Goal: Task Accomplishment & Management: Complete application form

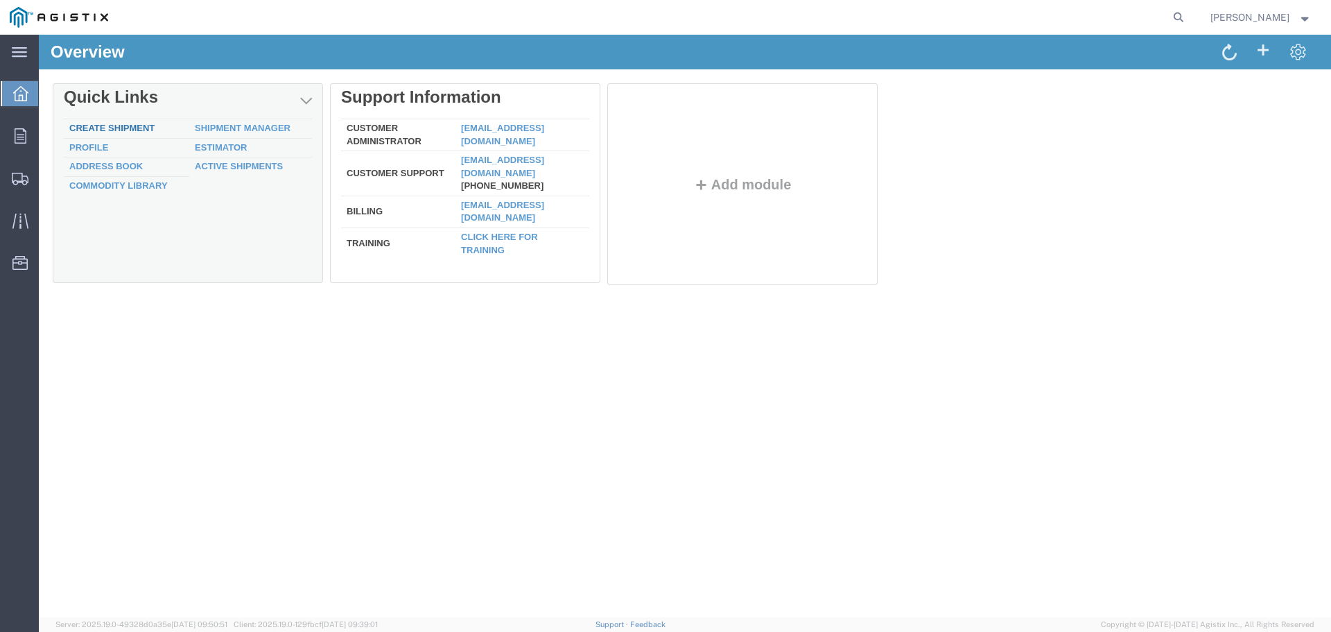
click at [92, 130] on link "Create Shipment" at bounding box center [111, 128] width 85 height 10
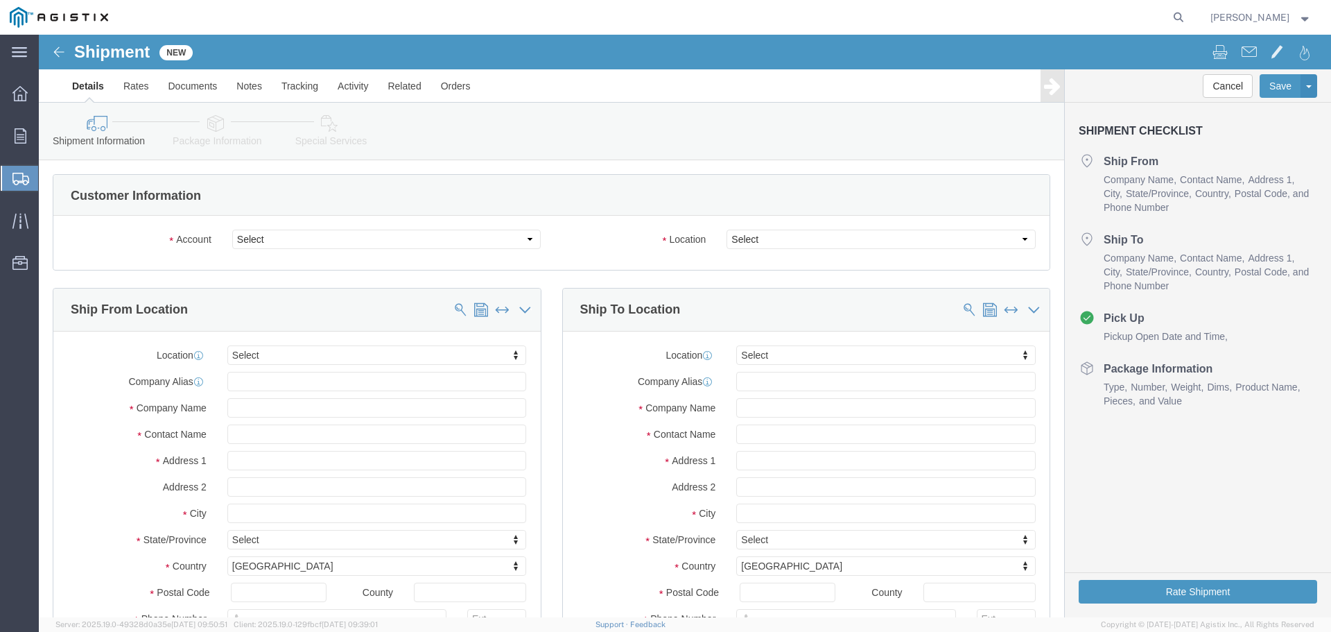
select select
click select "Select Elster American Meter Co LLC PG&E"
select select "9596"
click select "Select Elster American Meter Co LLC PG&E"
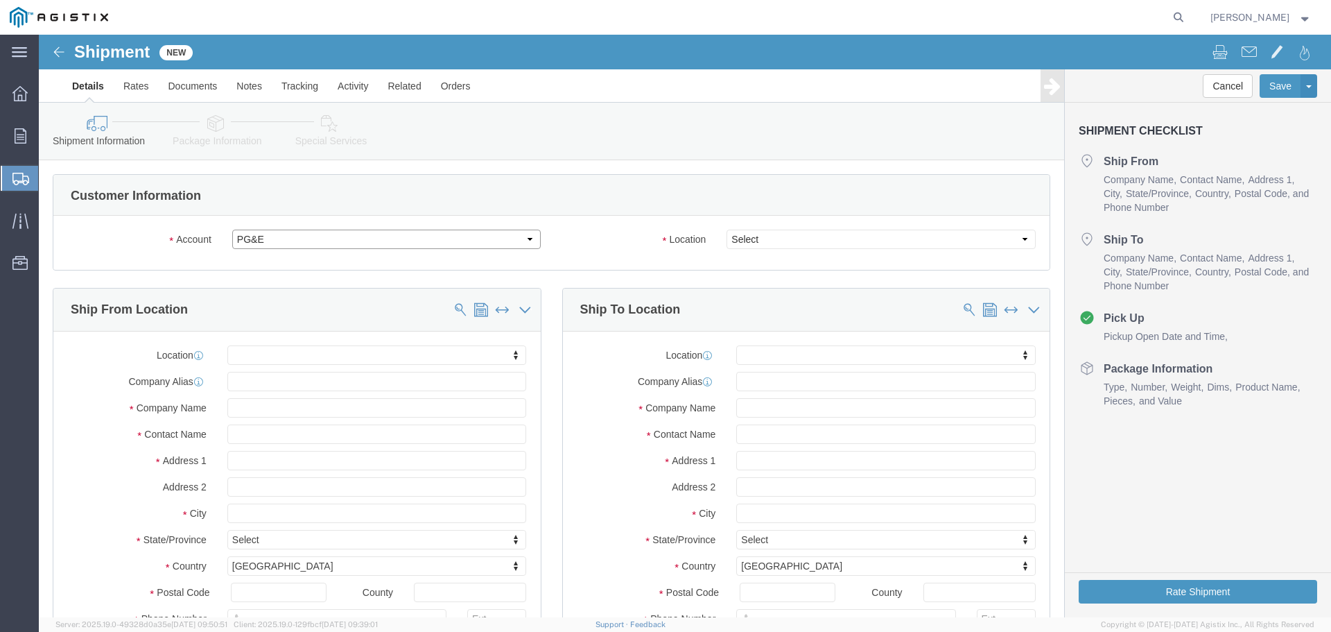
select select "PURCHORD"
select select
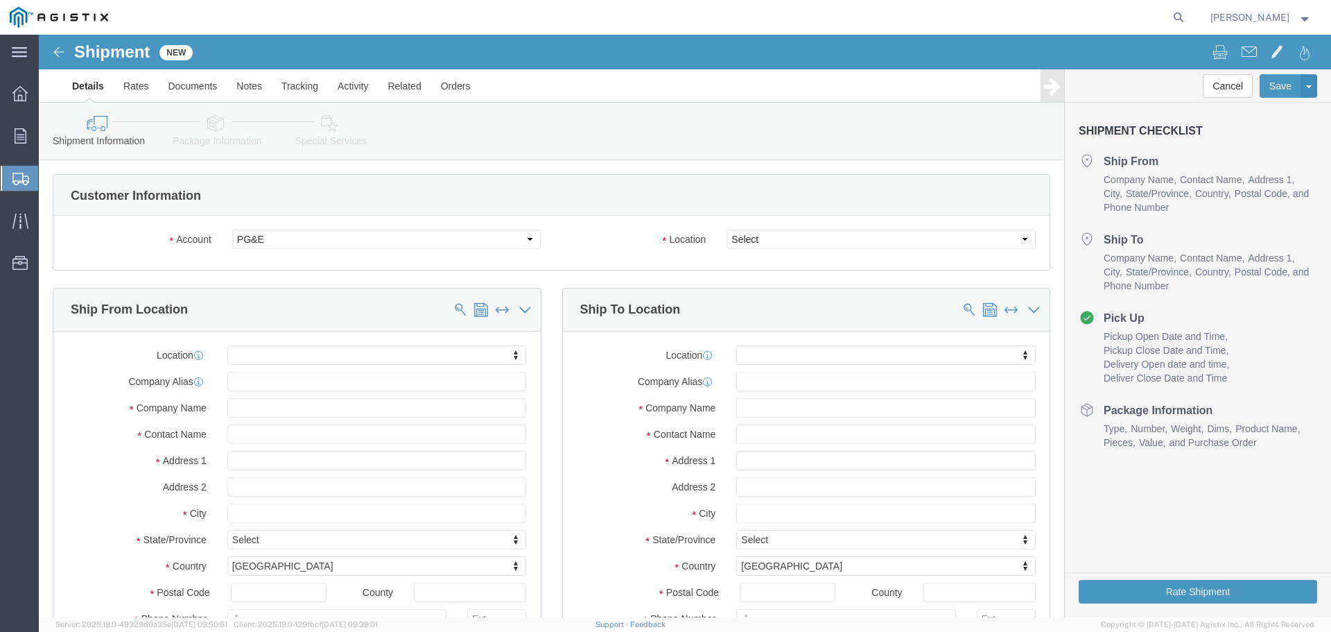
click div
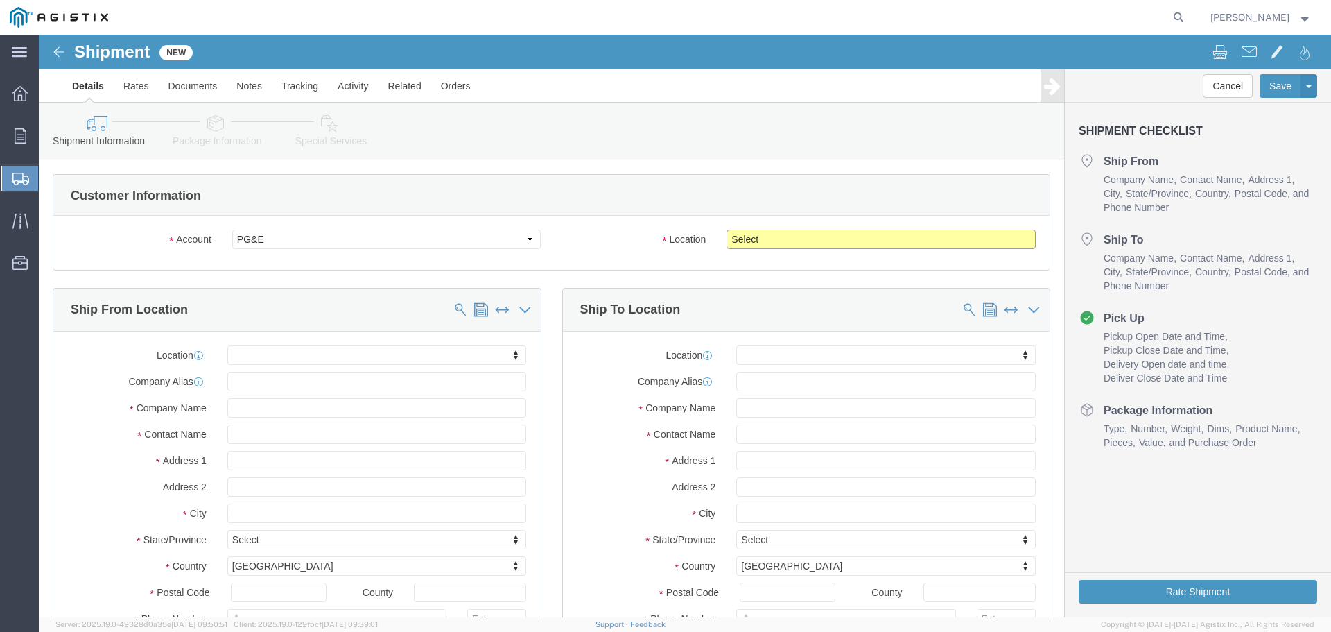
click select "Select All Others [GEOGRAPHIC_DATA] [GEOGRAPHIC_DATA] [GEOGRAPHIC_DATA] [GEOGRA…"
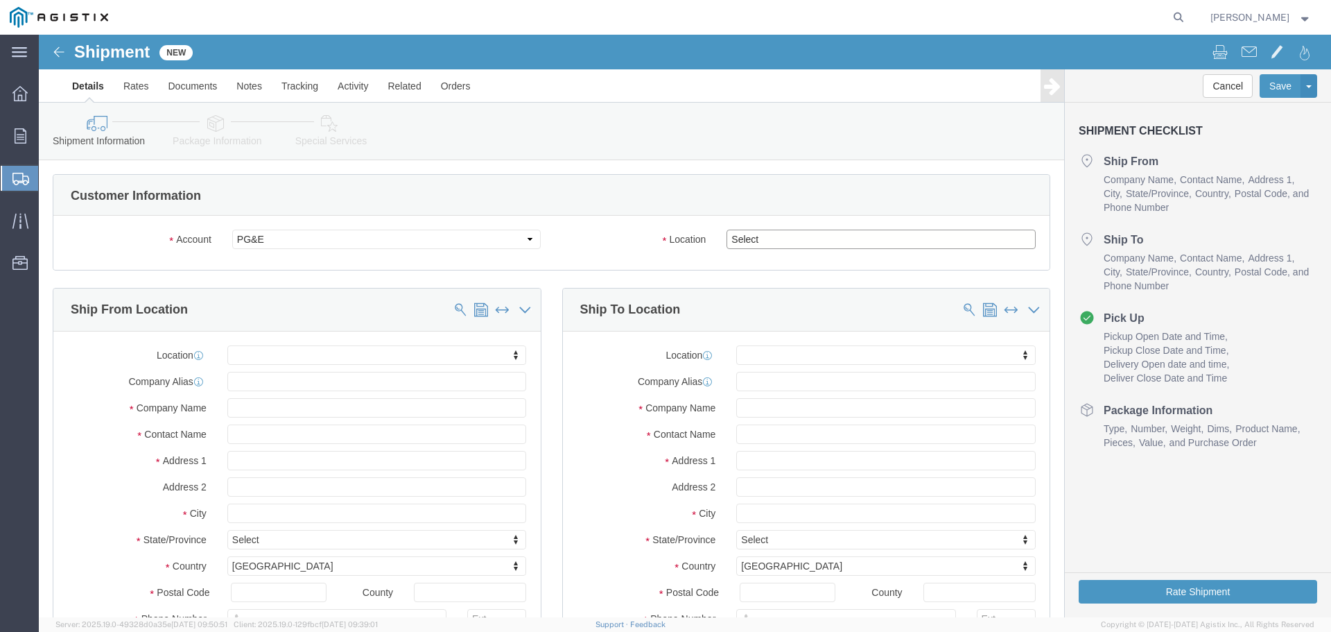
select select "19740"
click select "Select All Others [GEOGRAPHIC_DATA] [GEOGRAPHIC_DATA] [GEOGRAPHIC_DATA] [GEOGRA…"
click input "text"
type input "HONE"
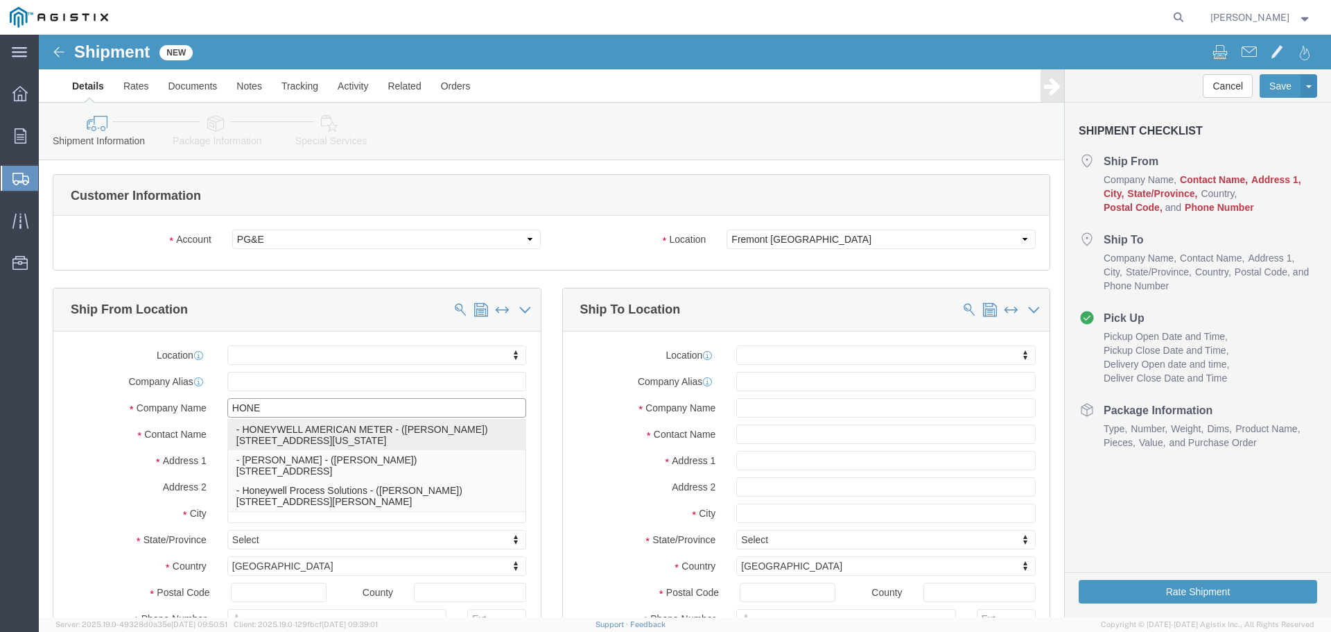
click p "- HONEYWELL AMERICAN METER - ([PERSON_NAME]) [STREET_ADDRESS][US_STATE]"
select select
type input "HONEYWELL AMERICAN METER"
type input "[PERSON_NAME]"
type input "[STREET_ADDRESS]"
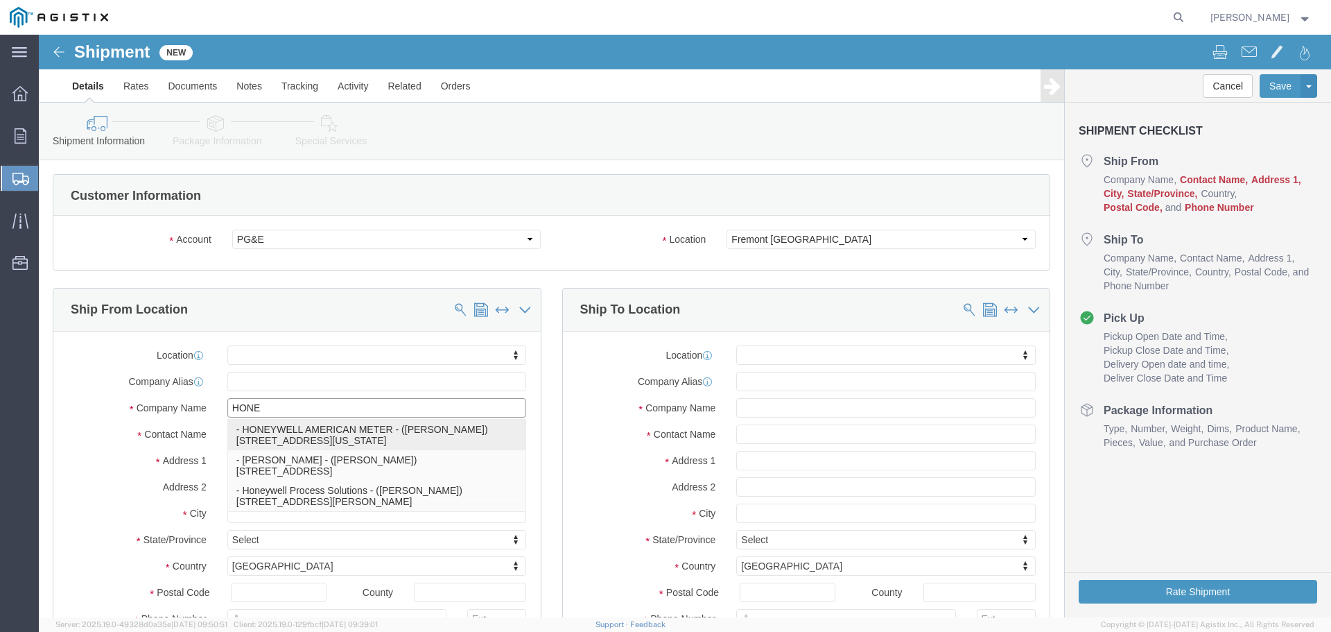
type input "[US_STATE][GEOGRAPHIC_DATA]"
type input "68410"
type input "4028738277"
type input "[PERSON_NAME][EMAIL_ADDRESS][PERSON_NAME][DOMAIN_NAME]"
checkbox input "true"
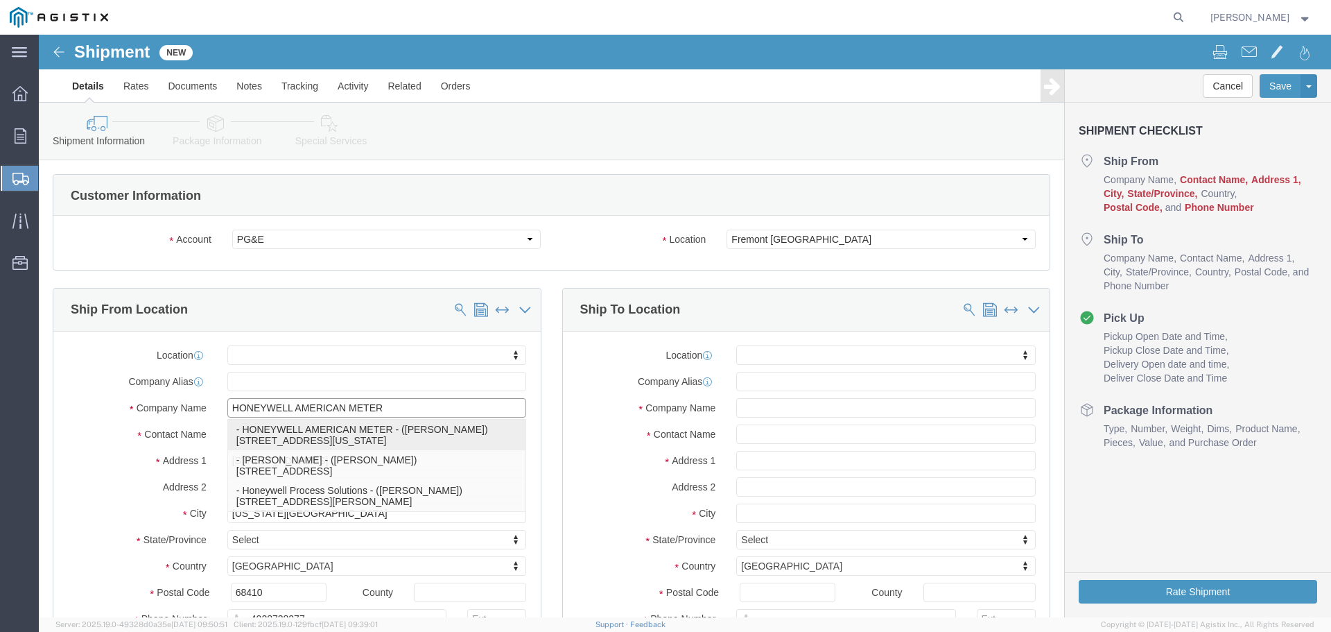
select select "NE"
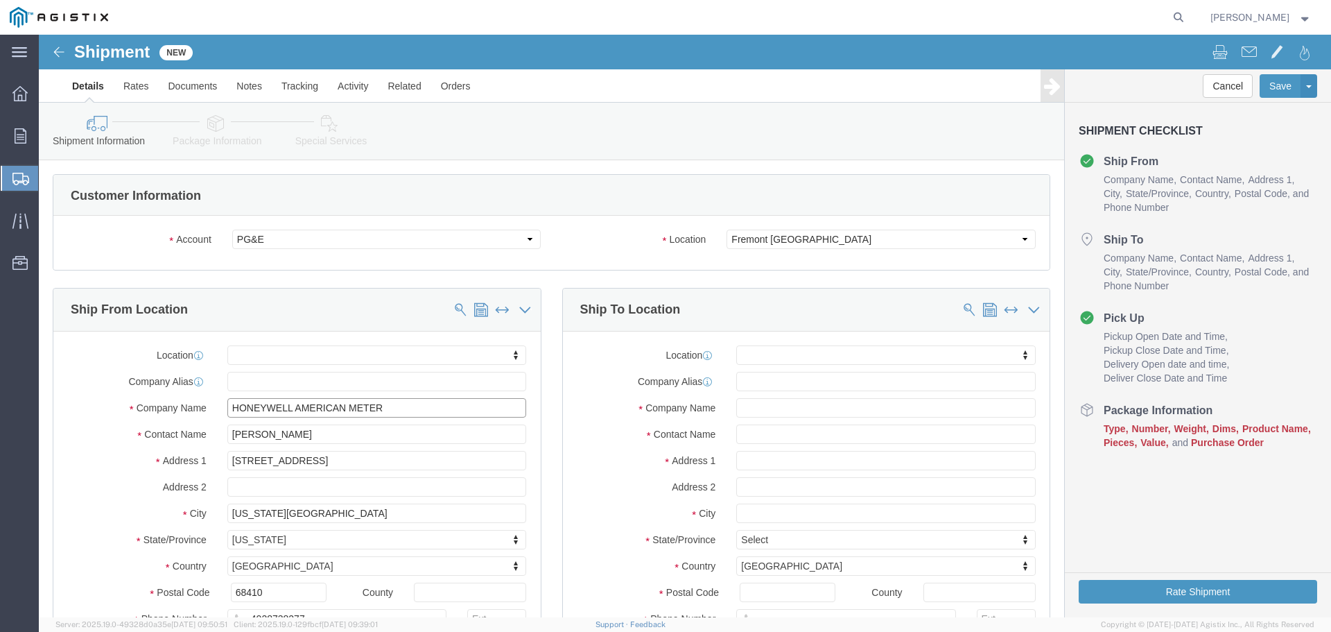
type input "HONEYWELL AMERICAN METER"
click input "text"
type input "P"
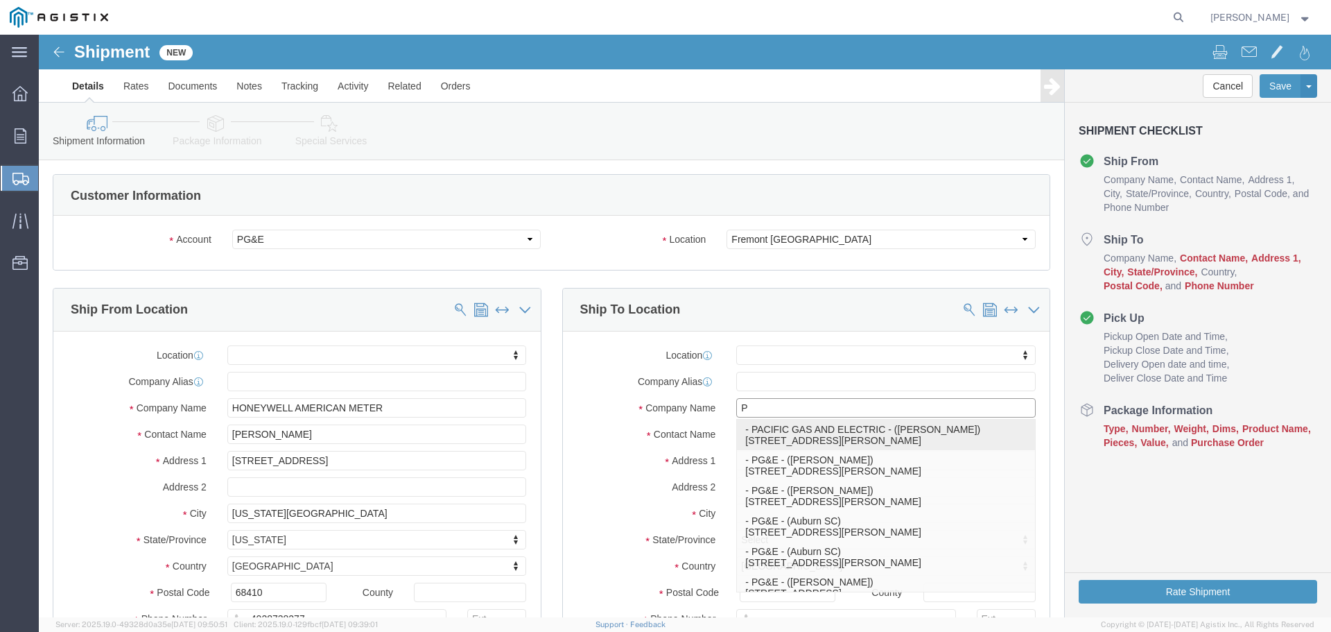
click p "- PACIFIC GAS AND ELECTRIC - ([PERSON_NAME]) [STREET_ADDRESS][PERSON_NAME]"
select select
type input "PACIFIC GAS AND ELECTRIC"
type input "[PERSON_NAME]"
type input "[STREET_ADDRESS][PERSON_NAME]"
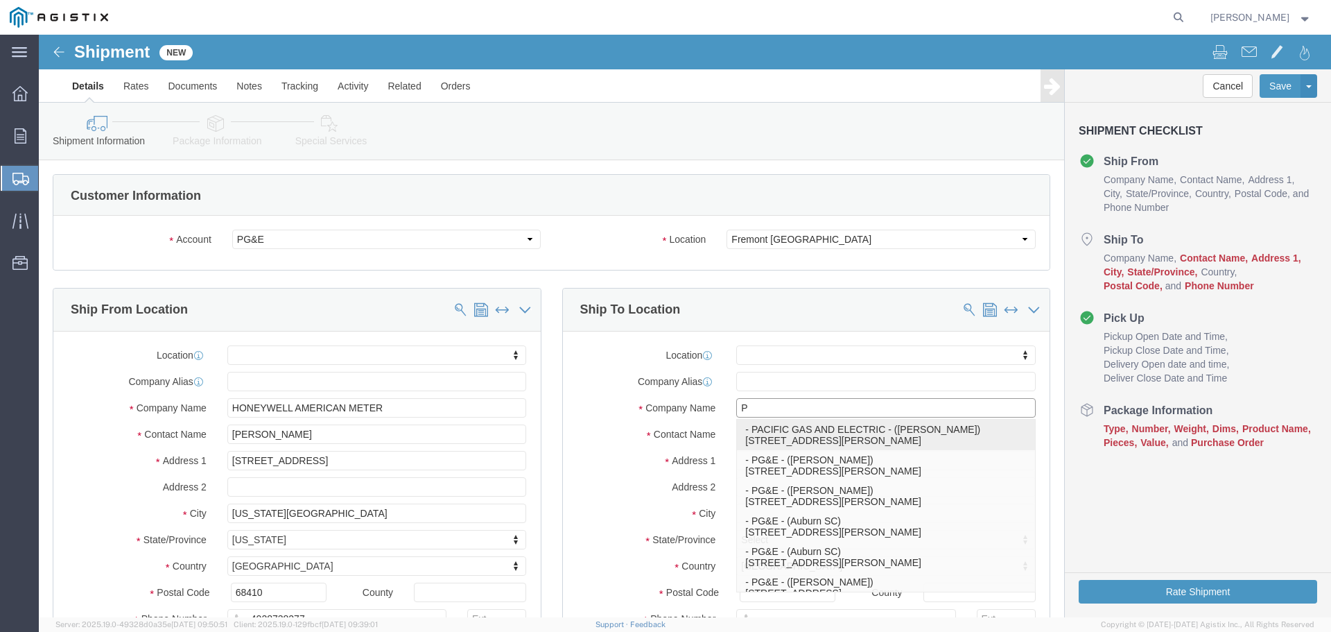
type input "FREMONT"
type input "94538"
type input "[PHONE_NUMBER]"
select select "CA"
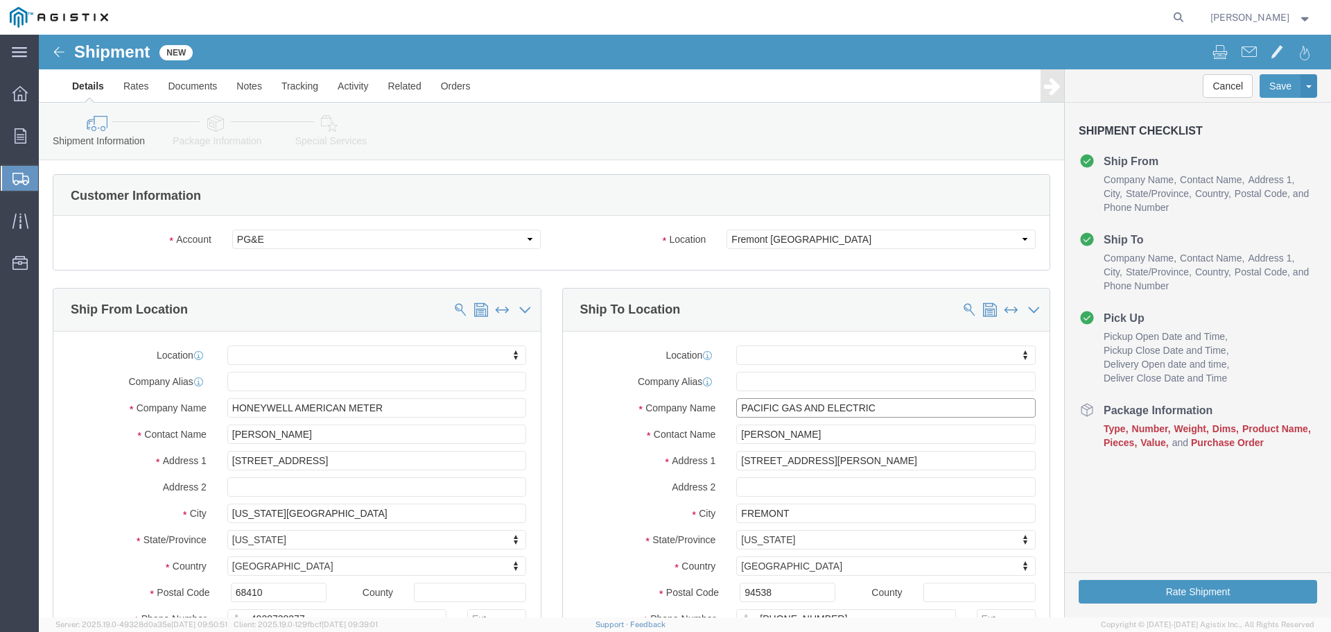
type input "PACIFIC GAS AND ELECTRIC"
click input "[STREET_ADDRESS][PERSON_NAME]"
type input "[STREET_ADDRESS]"
select select
click input "FREMONT"
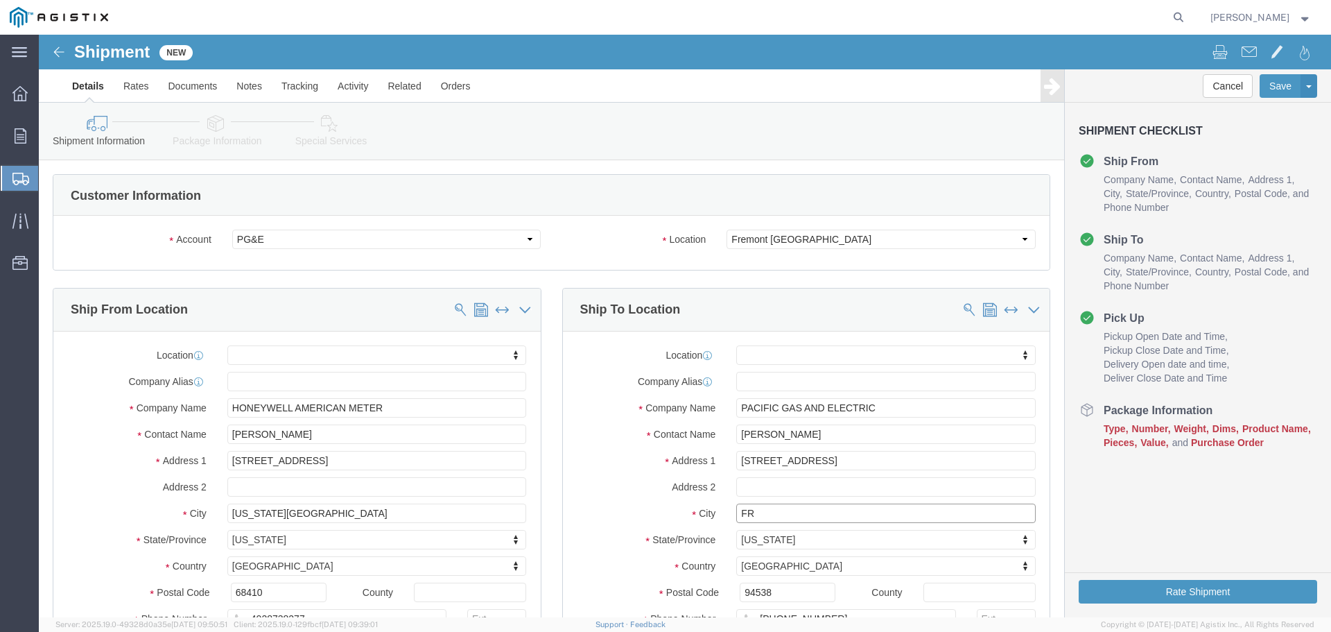
type input "F"
type input "S"
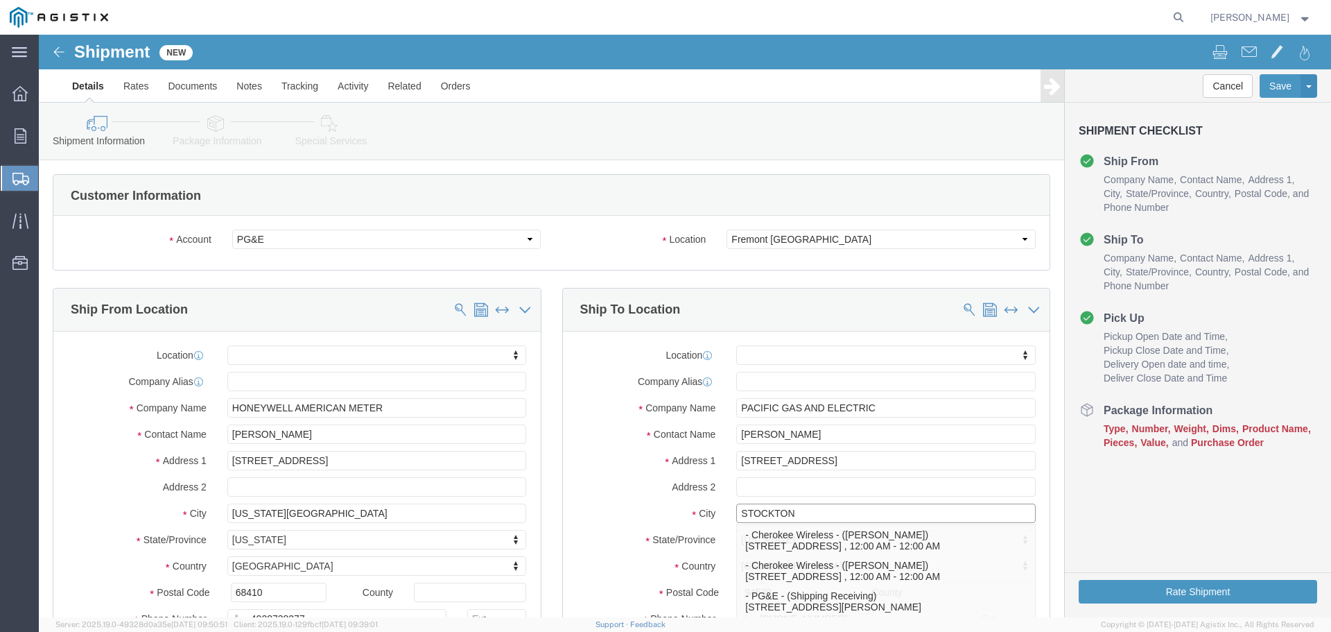
type input "STOCKTON"
select select
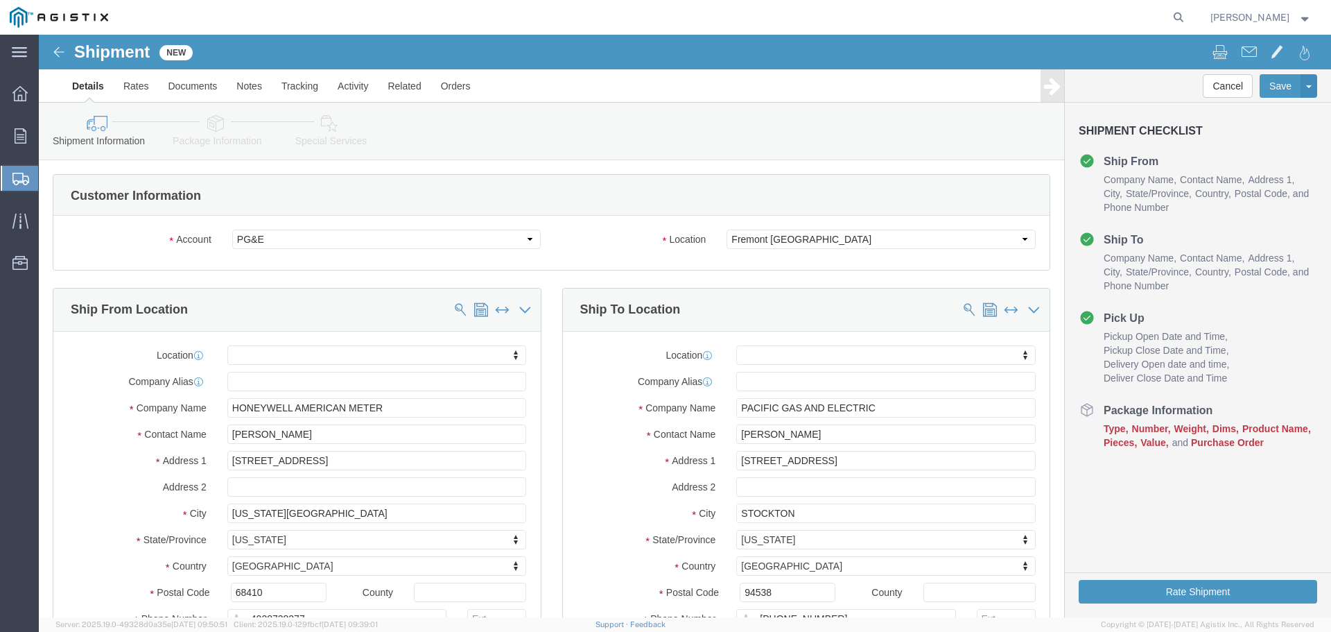
click label "City"
click input "94538"
type input "9"
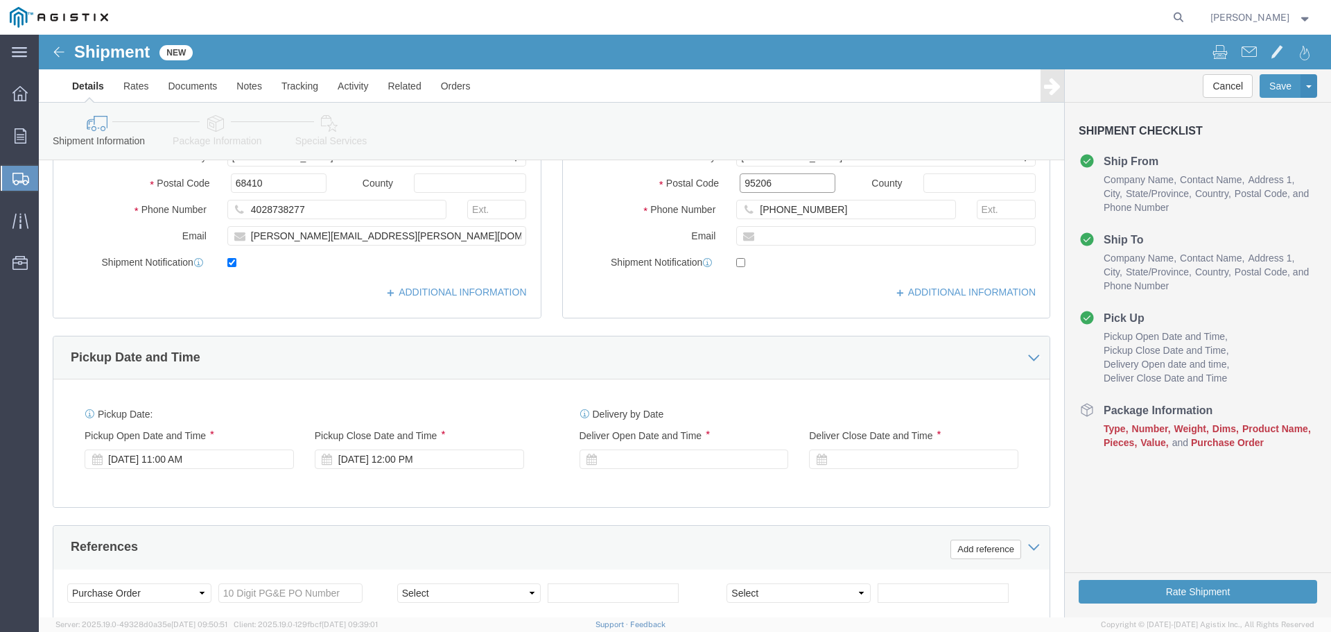
scroll to position [485, 0]
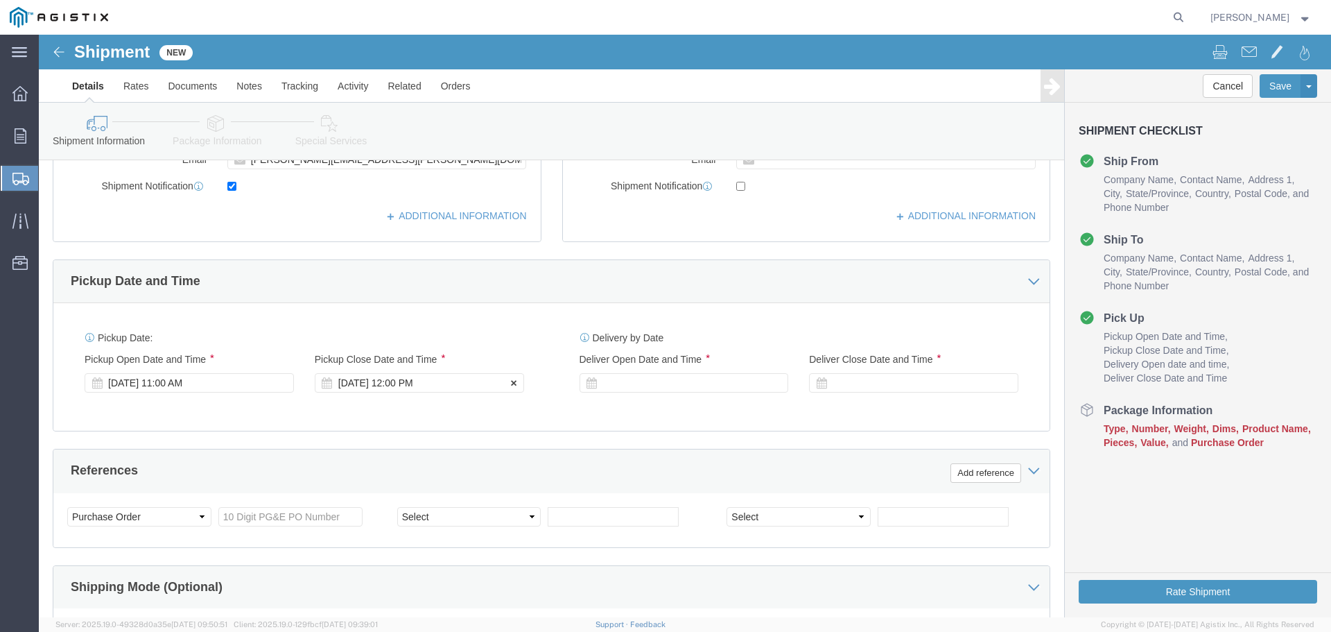
type input "95206"
select select
click div "[DATE] 12:00 PM"
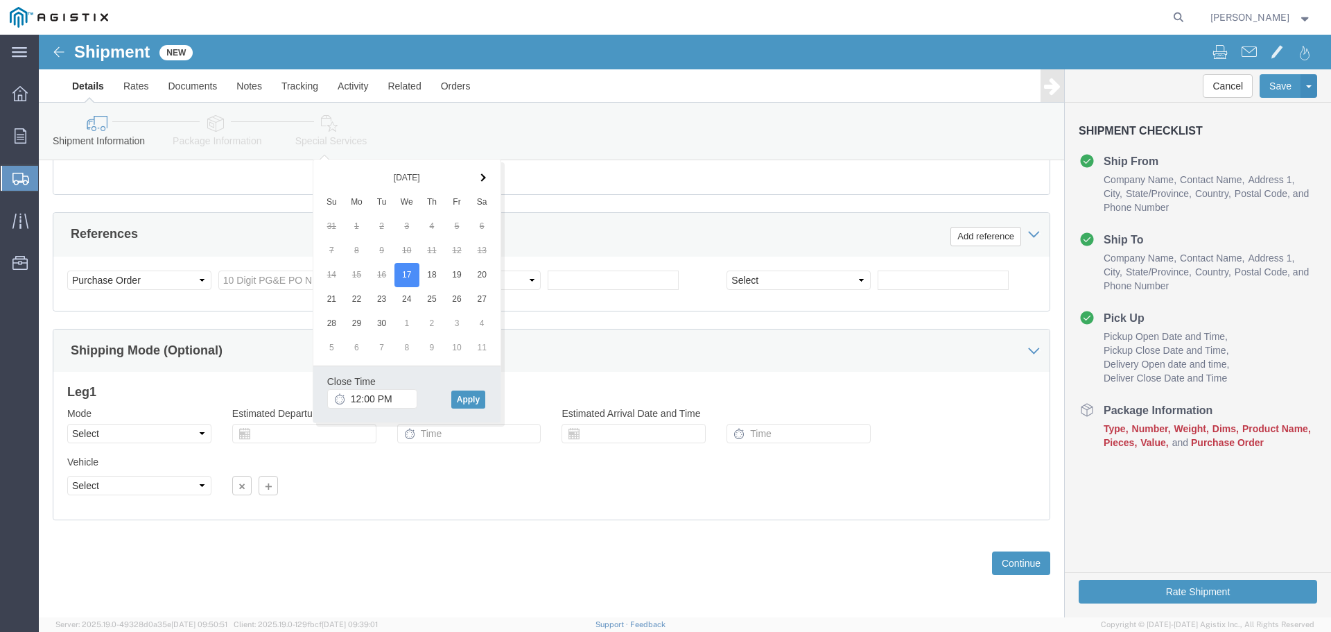
click div "Close Time 12:00 PM"
click input "12:00 PM"
type input "11:00 PM"
click button "Apply"
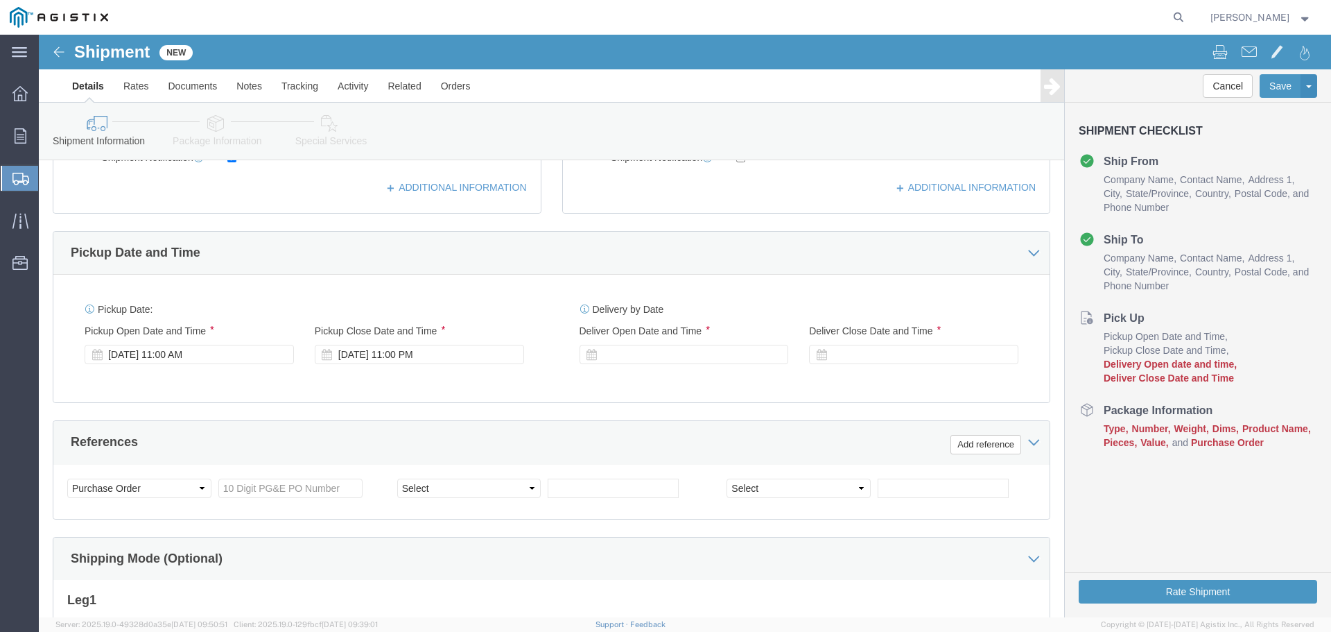
scroll to position [444, 0]
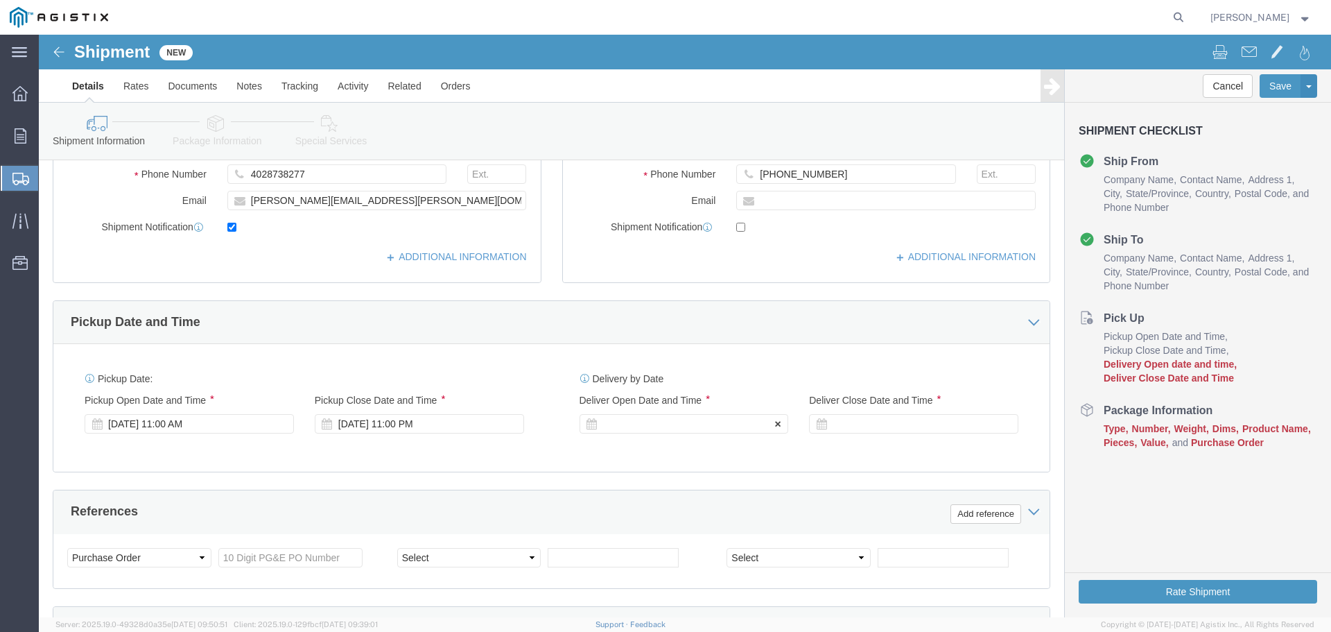
click div
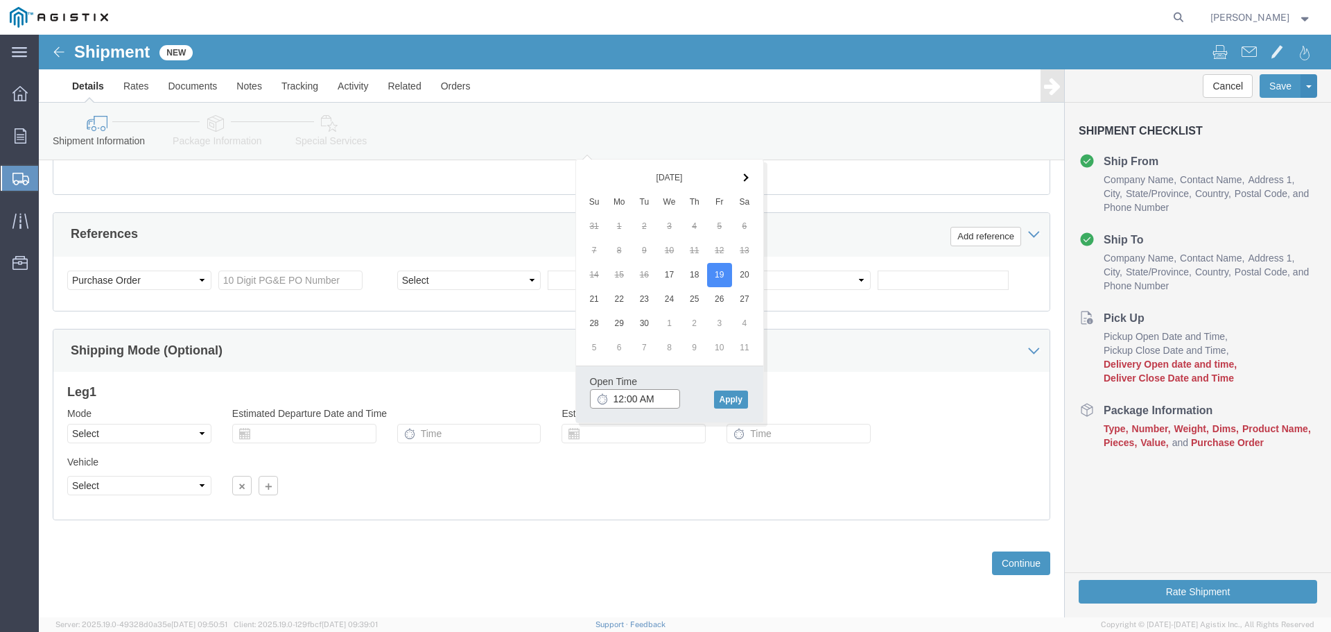
click input "12:00 AM"
click input "1:00 AM"
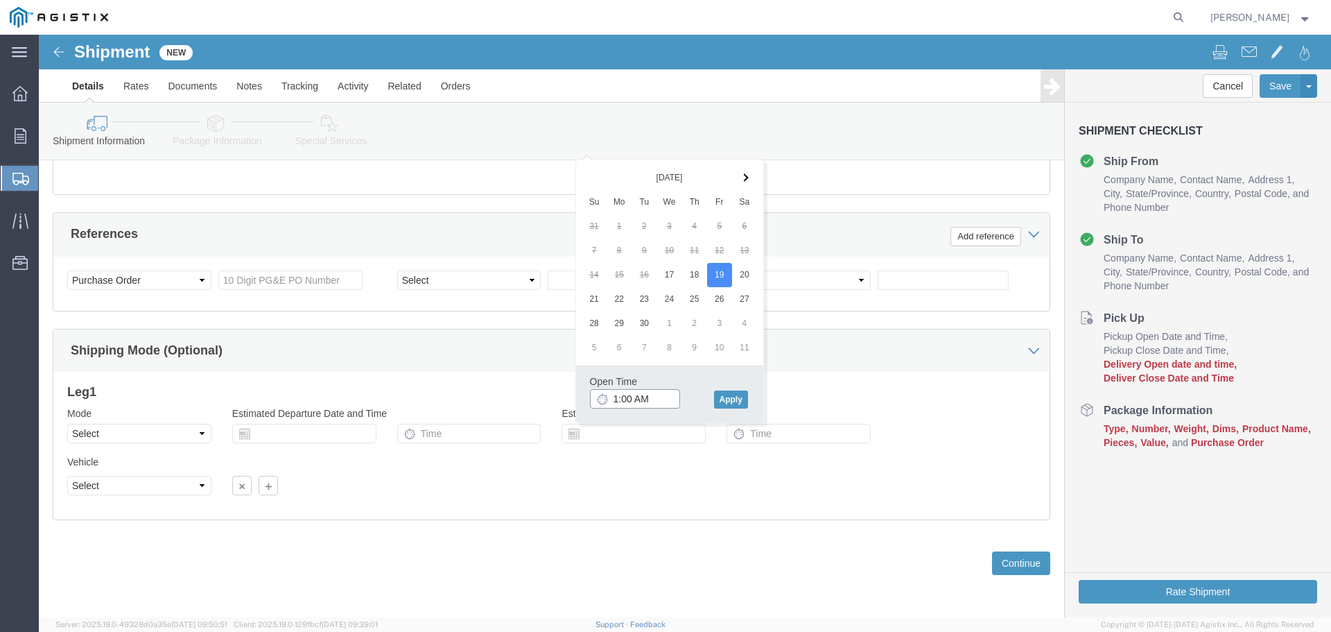
click input "1:00 AM"
type input "1:00 PM"
click button "Apply"
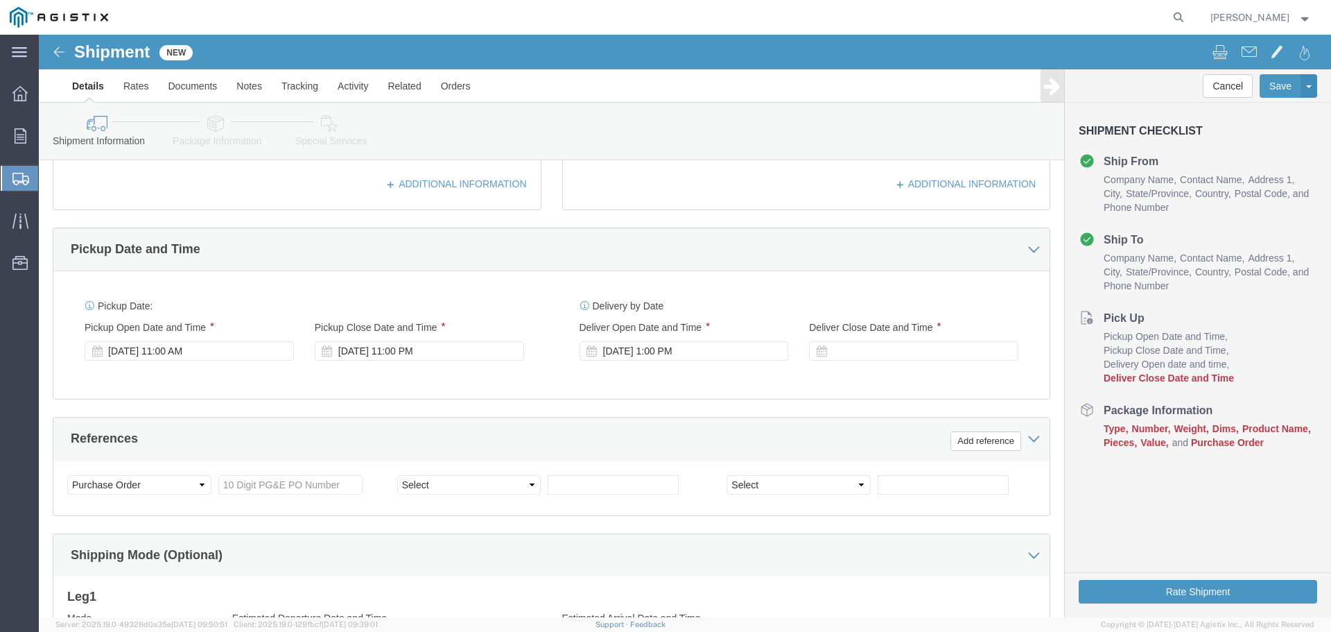
scroll to position [514, 0]
click div
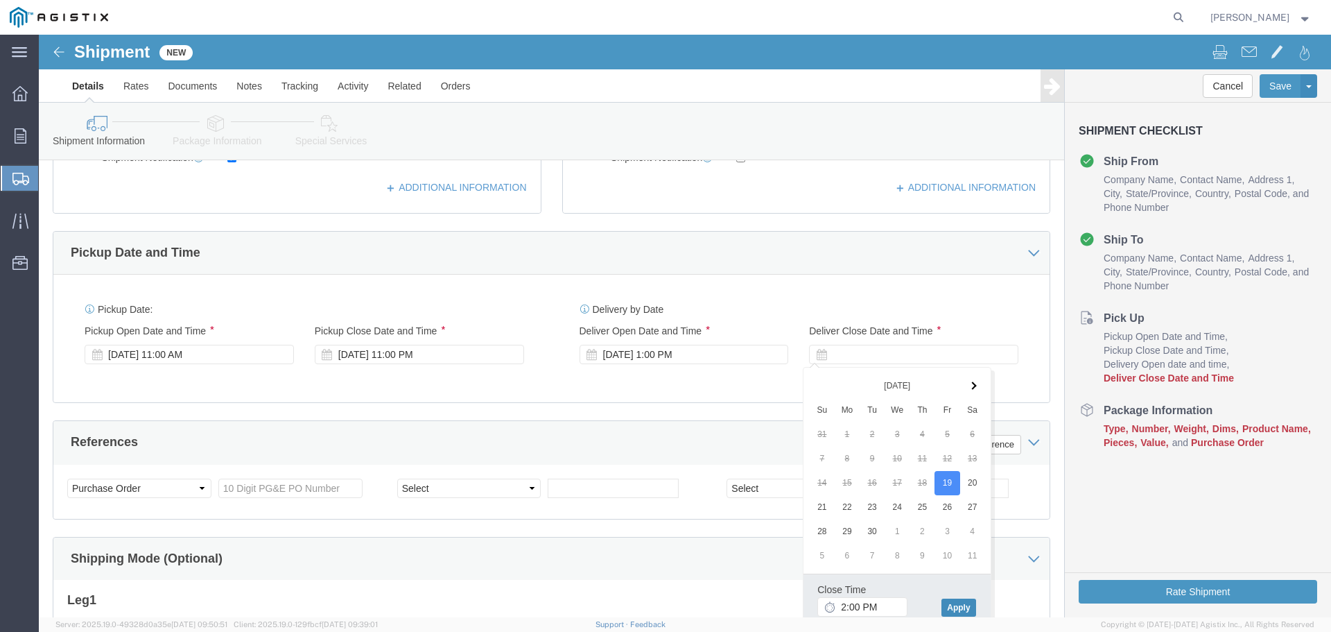
click button "Apply"
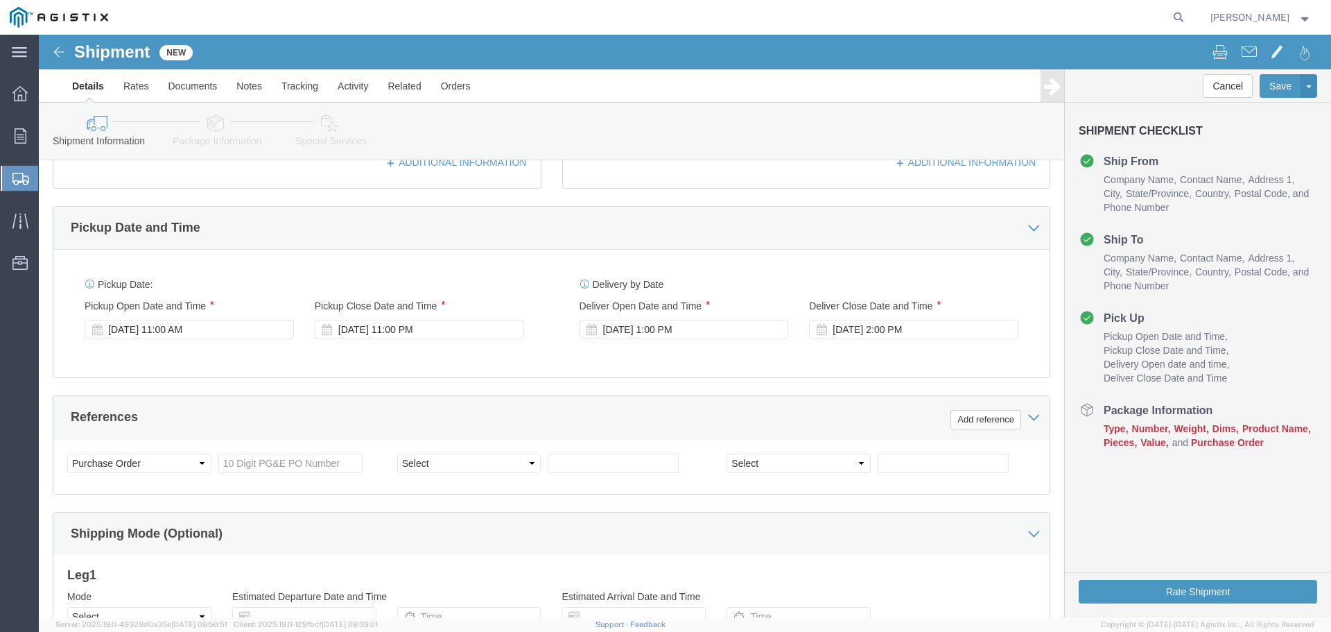
scroll to position [583, 0]
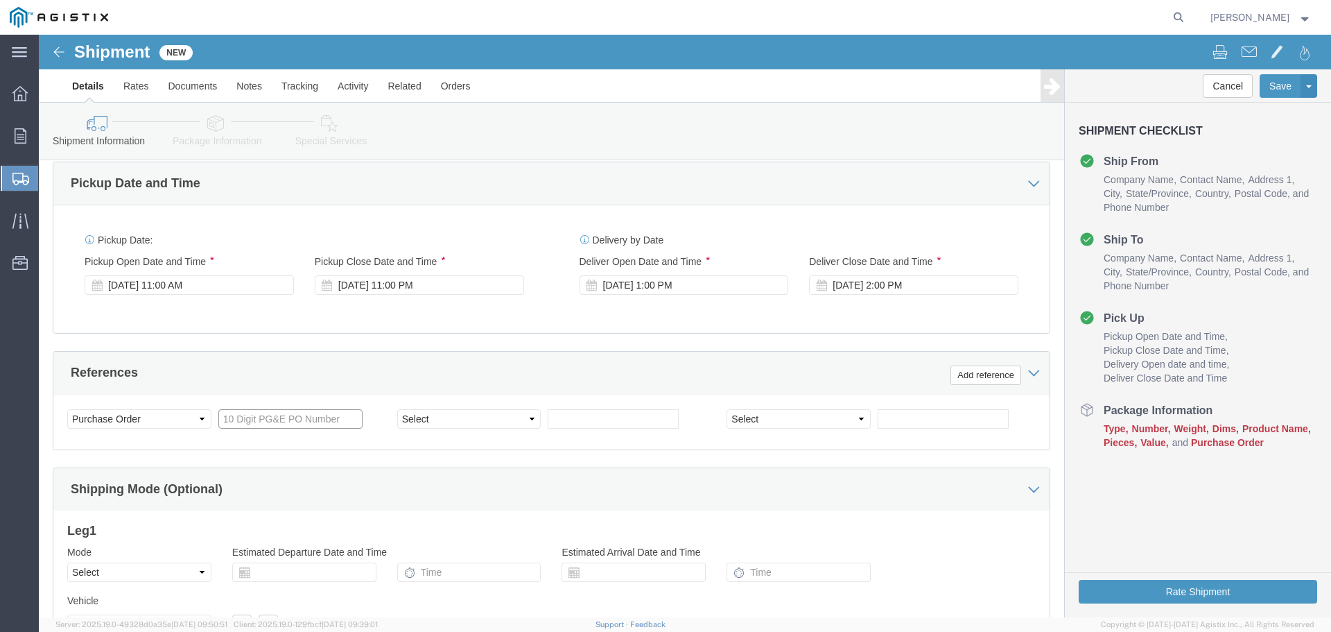
click input "text"
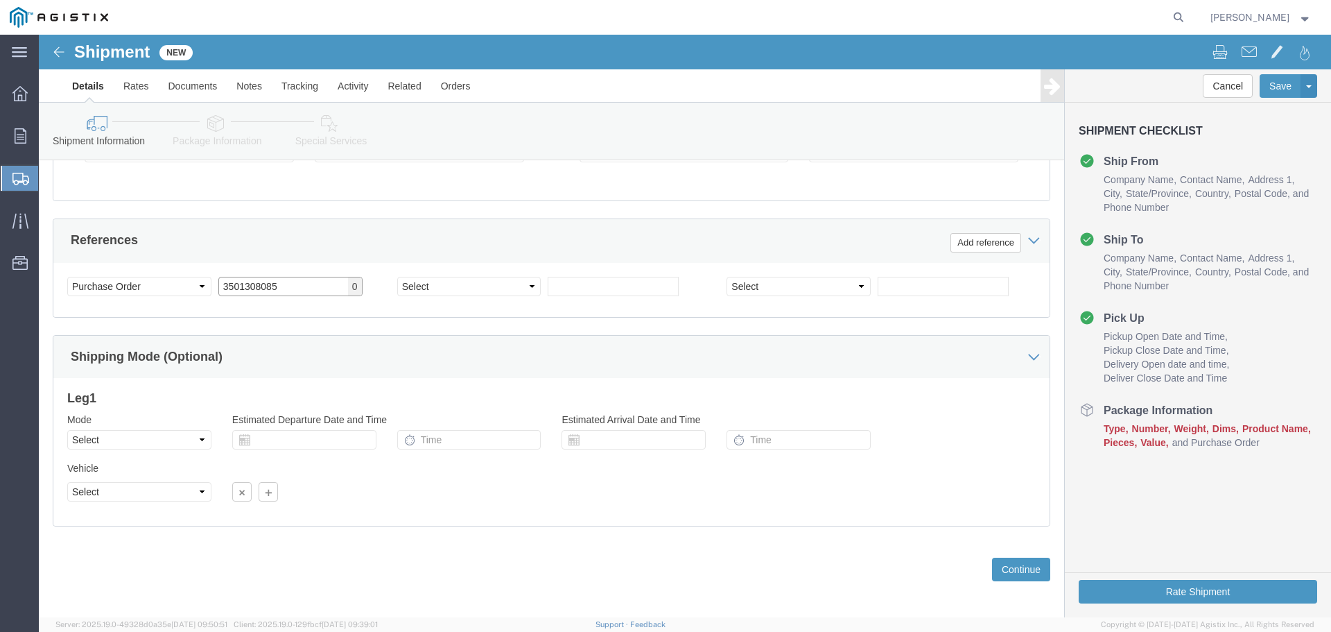
scroll to position [722, 0]
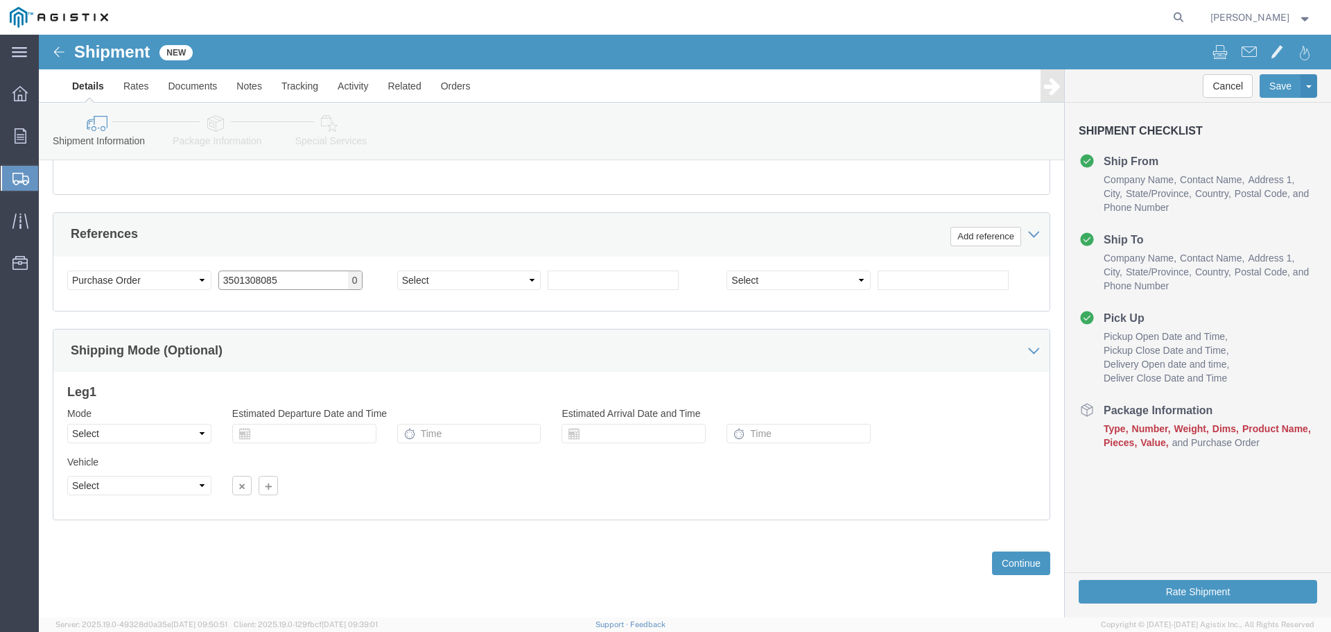
type input "3501308085"
click select "Select Air Less than Truckload Multi-Leg Ocean Freight Rail Small Parcel Truckl…"
select select "TL"
click select "Select Air Less than Truckload Multi-Leg Ocean Freight Rail Small Parcel Truckl…"
select select
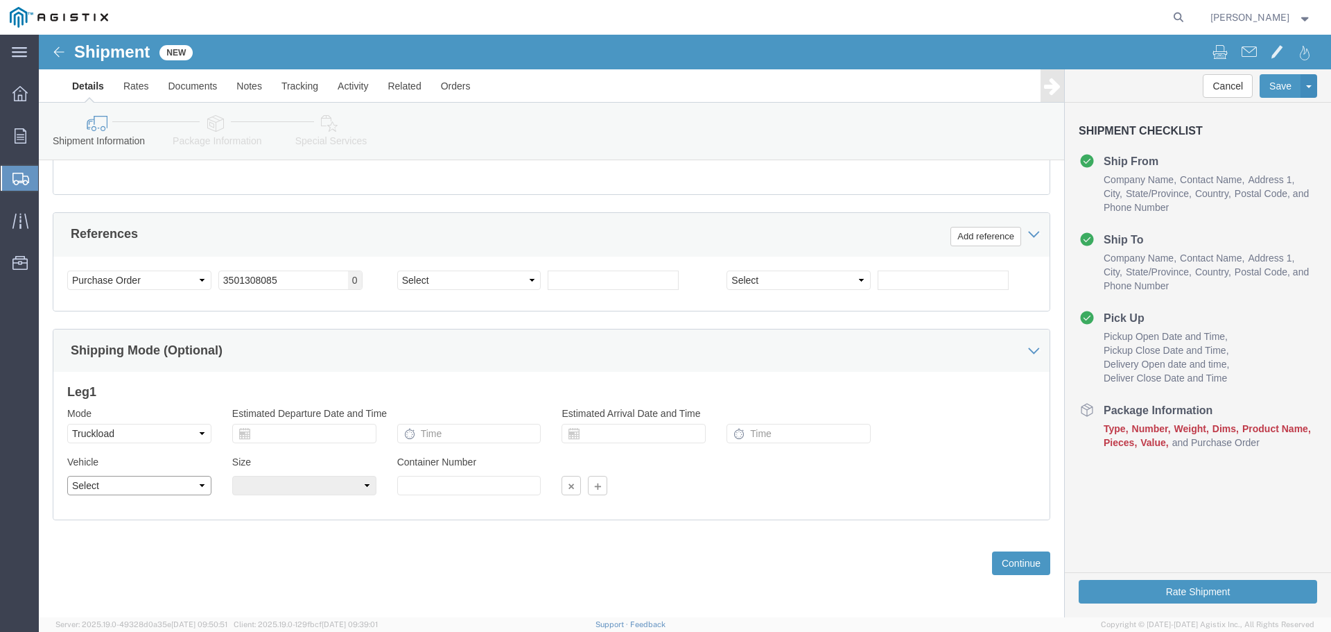
click select "Select 1-Ton (PSS) 10 Wheel 10 Yard Dump Truck 20 Yard Dump Truck Bobtail Botto…"
select select "STDV"
click select "Select 1-Ton (PSS) 10 Wheel 10 Yard Dump Truck 20 Yard Dump Truck Bobtail Botto…"
click select "Select 53 Feet 20 Feet 35 Feet 48 Feet"
select select "53FT"
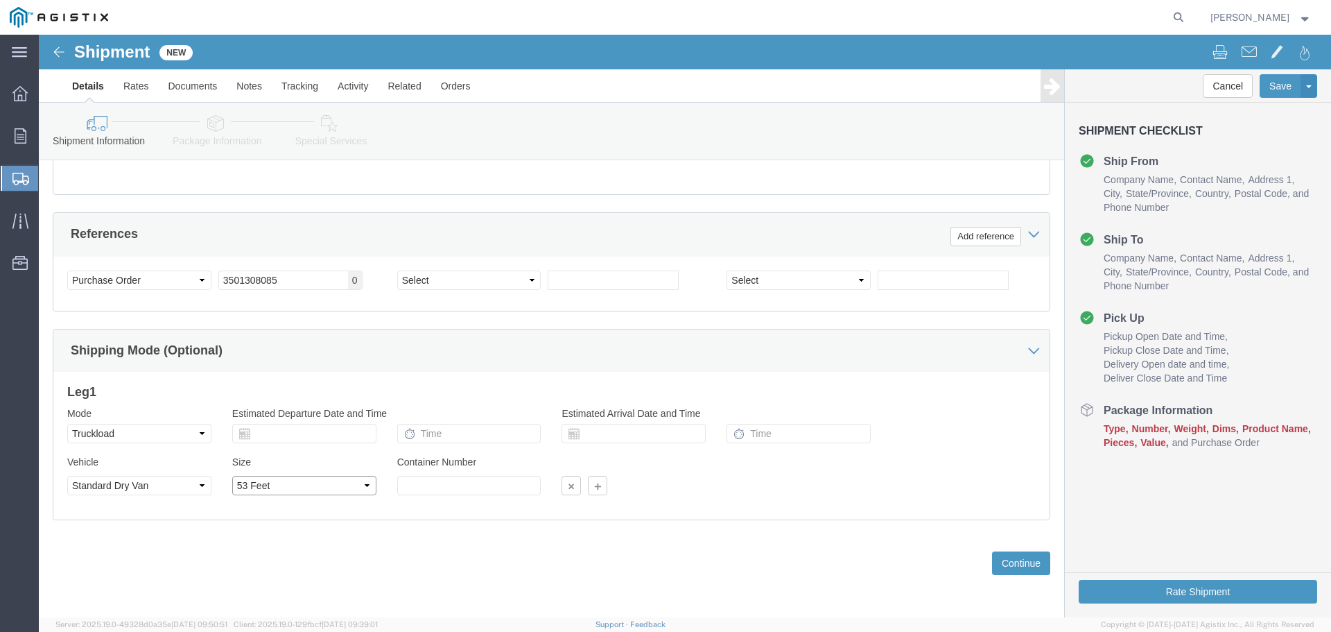
click select "Select 53 Feet 20 Feet 35 Feet 48 Feet"
click button "Continue"
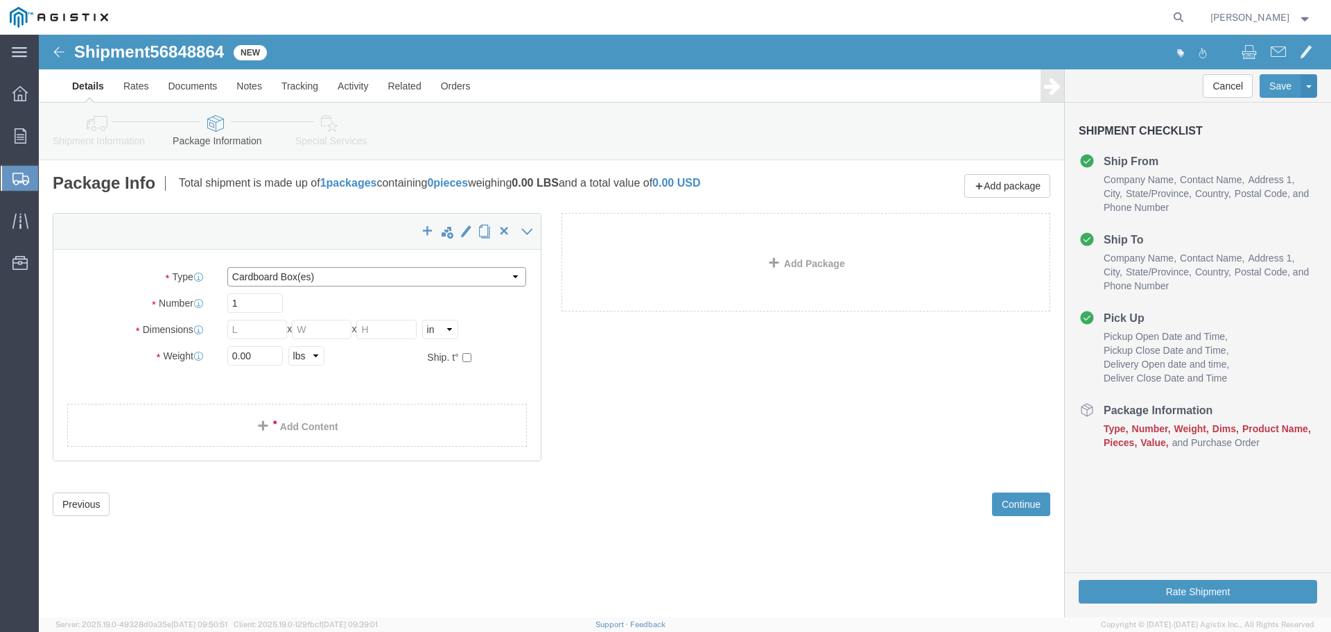
click select "Select Bulk Bundle(s) Cardboard Box(es) Carton(s) Crate(s) Drum(s) (Fiberboard)…"
select select "PSST"
click select "Select Bulk Bundle(s) Cardboard Box(es) Carton(s) Crate(s) Drum(s) (Fiberboard)…"
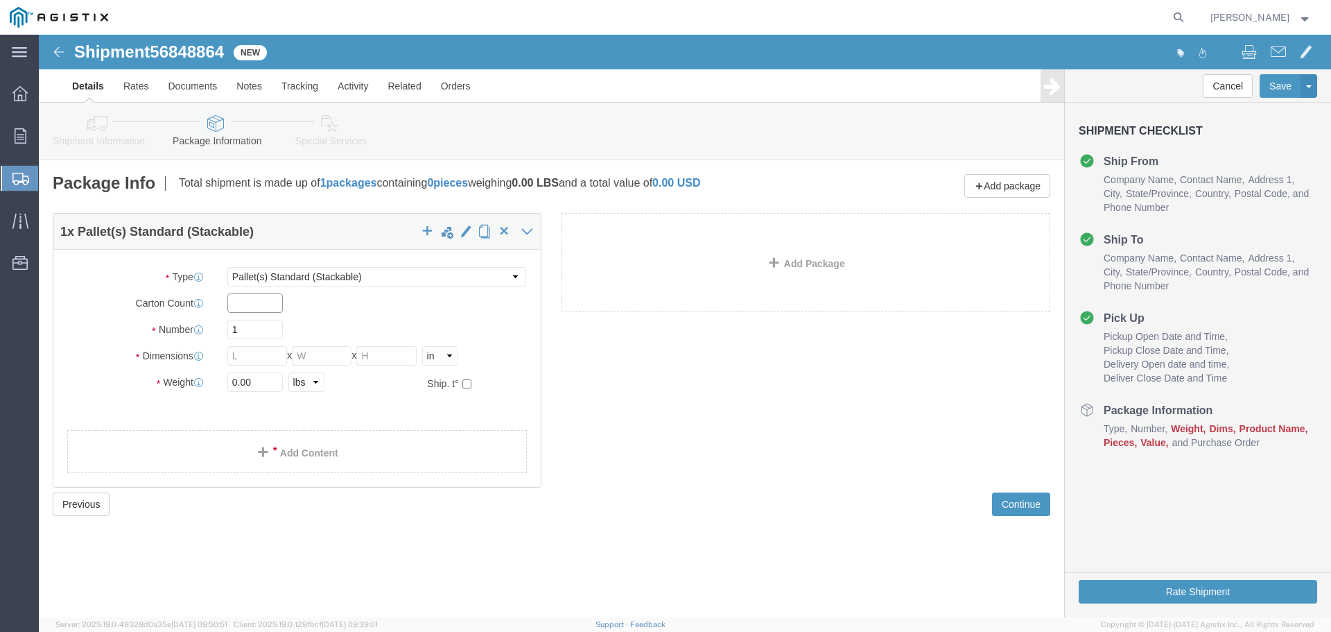
click input "text"
type input "3120"
click input "1"
type input "52"
click input "text"
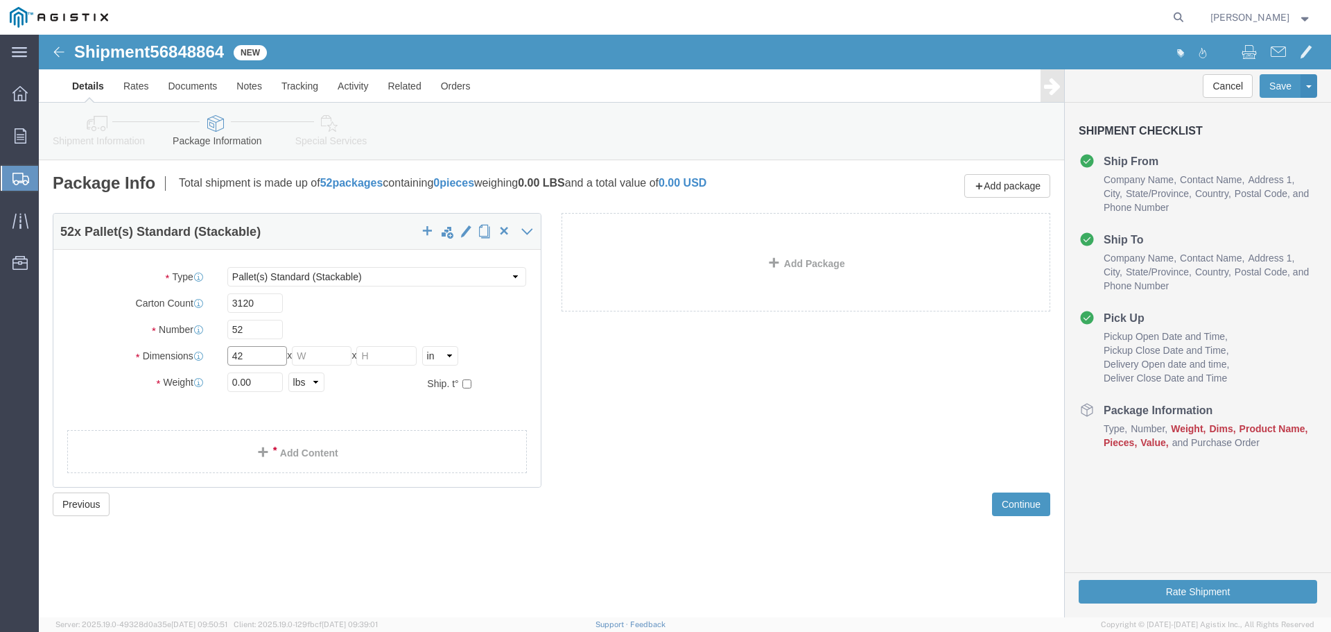
type input "42"
click input "text"
type input "45"
click input "text"
type input "46"
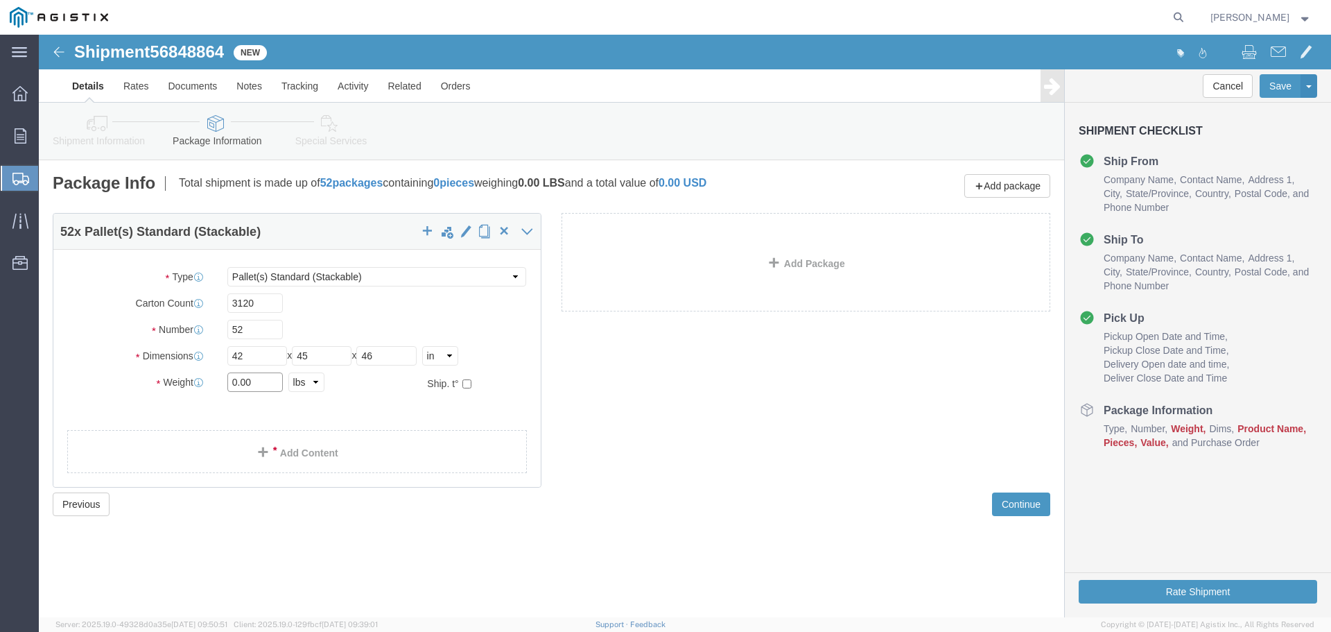
click input "0.00"
type input "0"
type input "40560"
click link "Add Content"
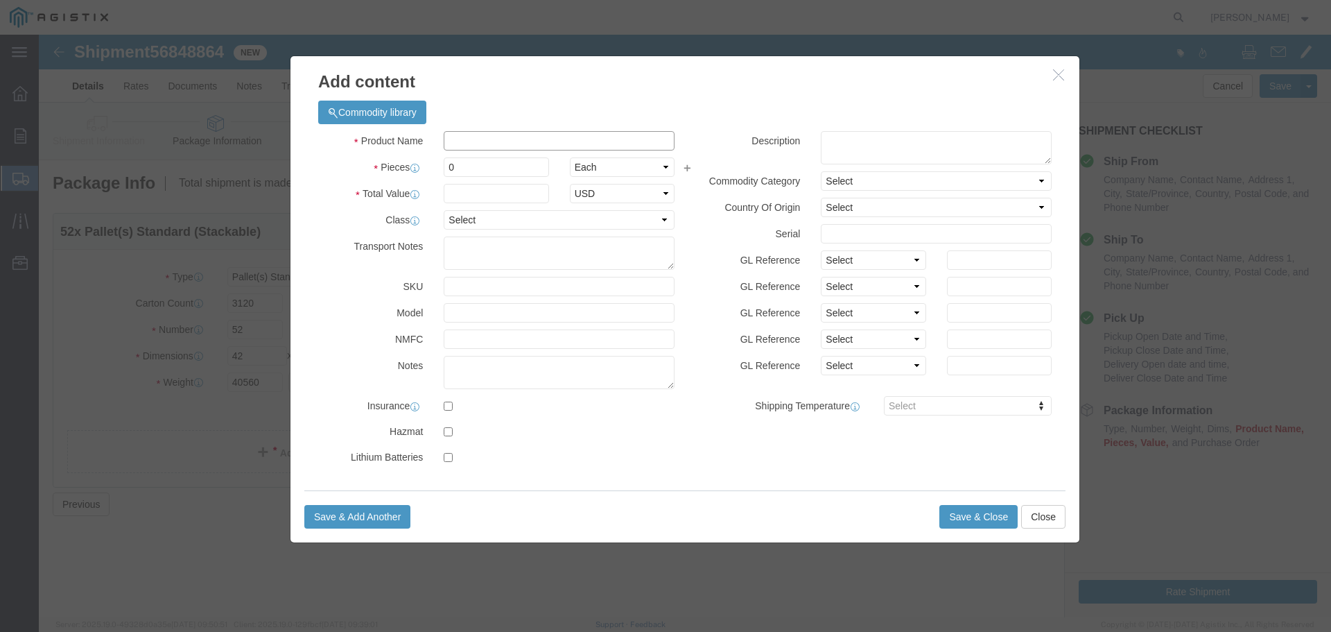
click input "text"
type input "AC250"
click input "0"
type input "3120"
click input "text"
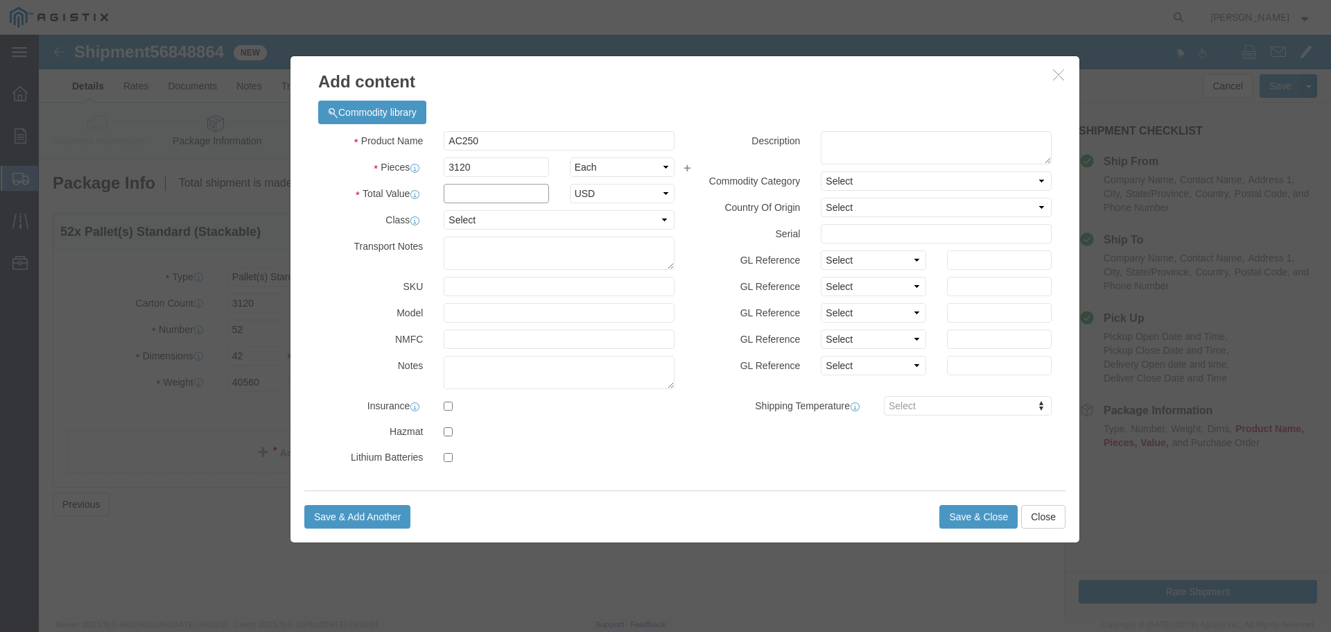
type input "328173.00"
click select "Select 50 55 60 65 70 85 92.5 100 125 175 250 300 400"
select select "85"
click select "Select 50 55 60 65 70 85 92.5 100 125 175 250 300 400"
click button "Save & Close"
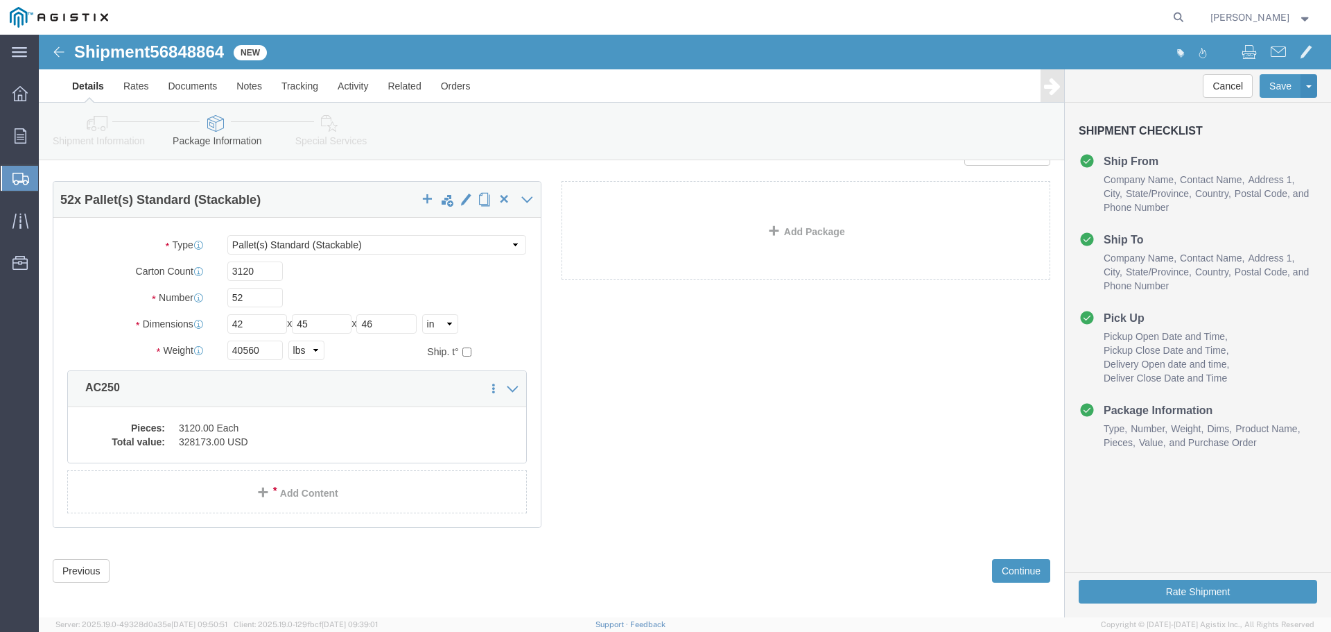
scroll to position [49, 0]
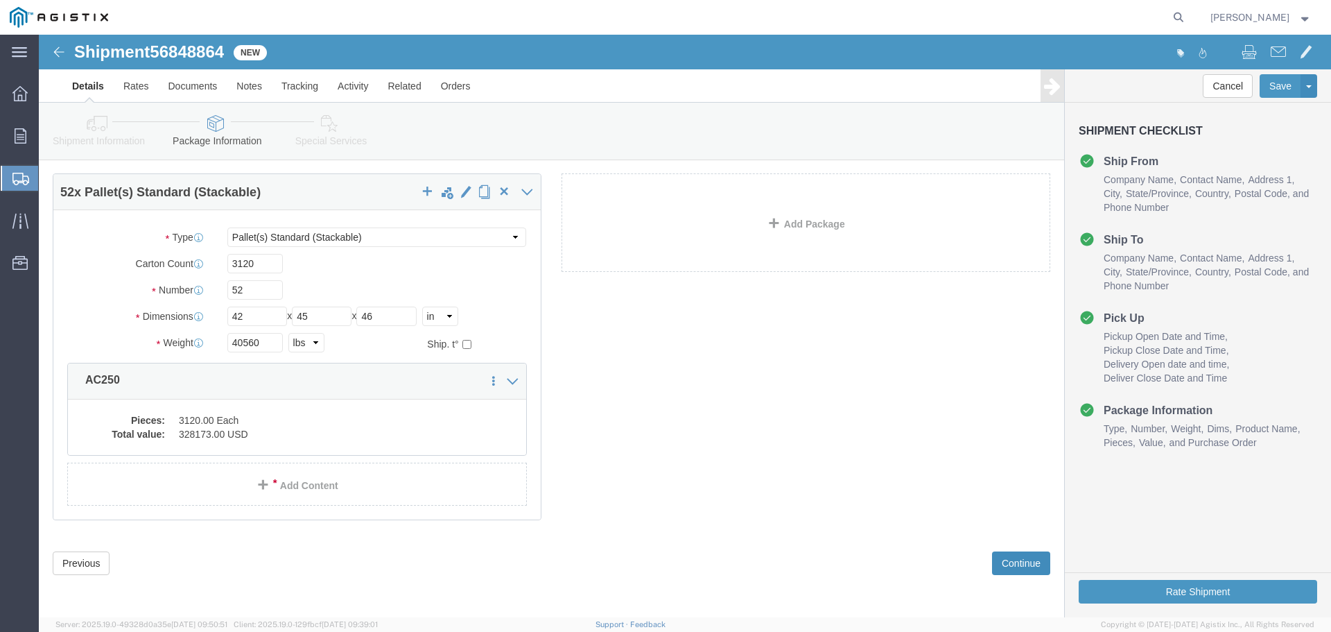
click button "Continue"
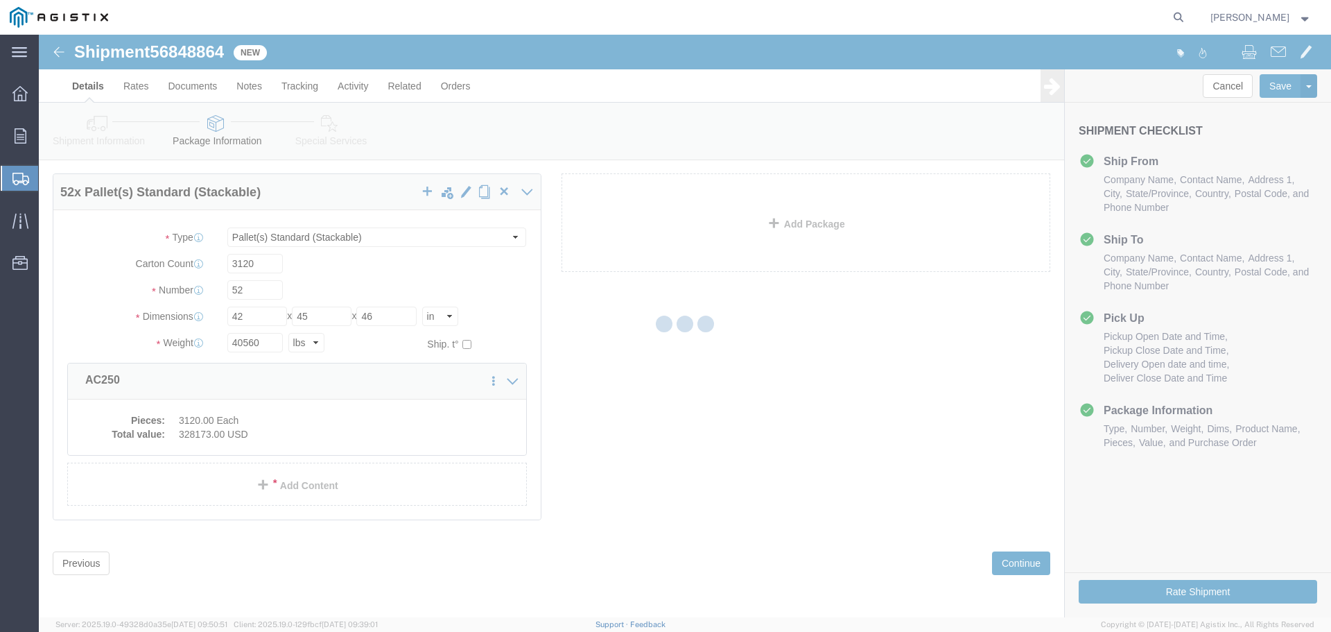
select select
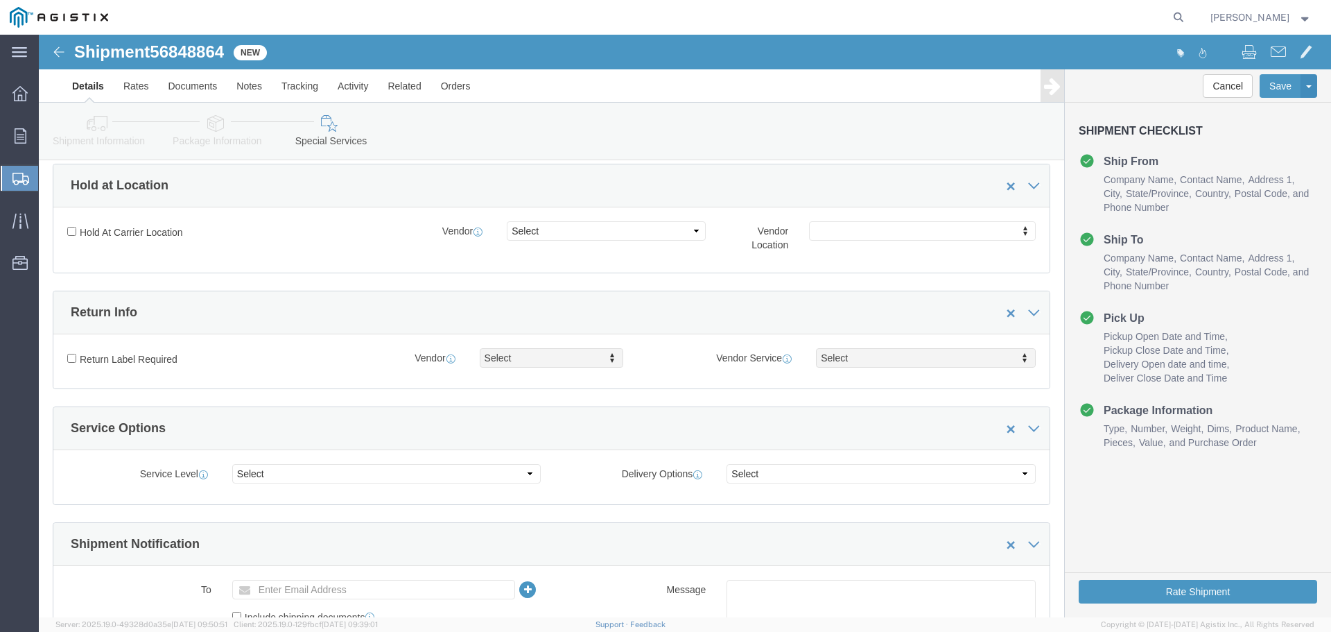
scroll to position [327, 0]
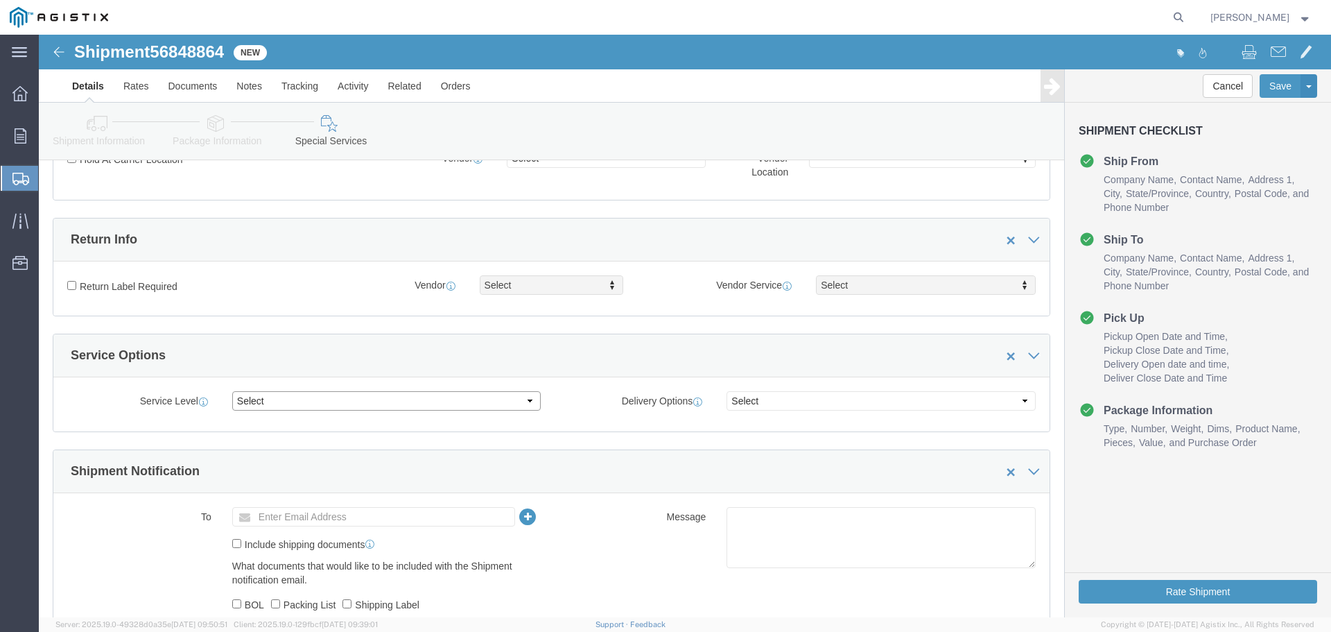
click select "Select 1 Day 2 Day 3-5 Day Economy 5+ Day"
select select "3-5 Day Economy"
click select "Select 1 Day 2 Day 3-5 Day Economy 5+ Day"
click button "Rate Shipment"
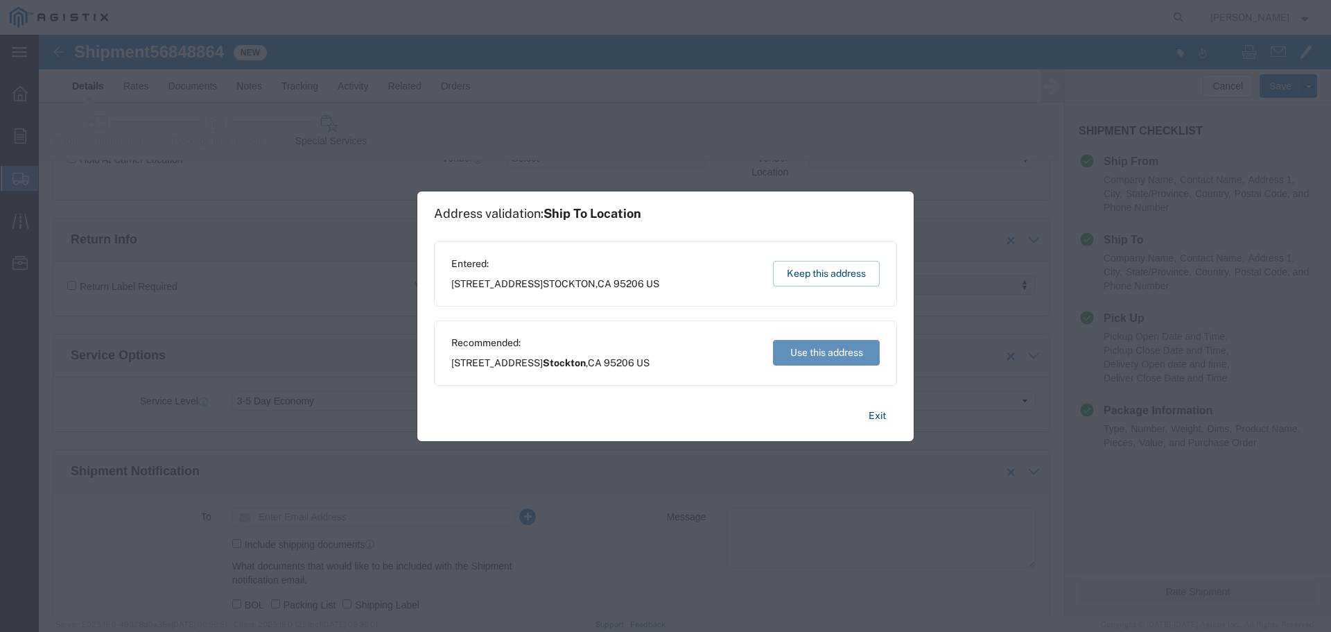
click at [813, 347] on button "Use this address" at bounding box center [826, 353] width 107 height 26
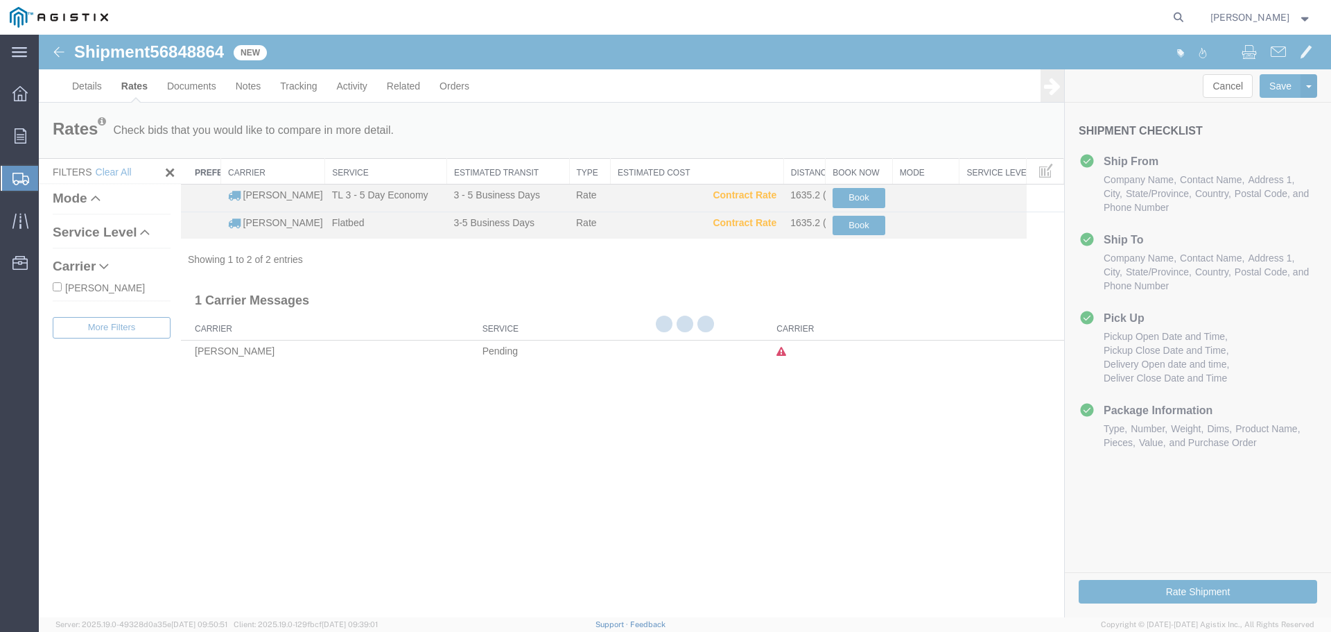
scroll to position [0, 0]
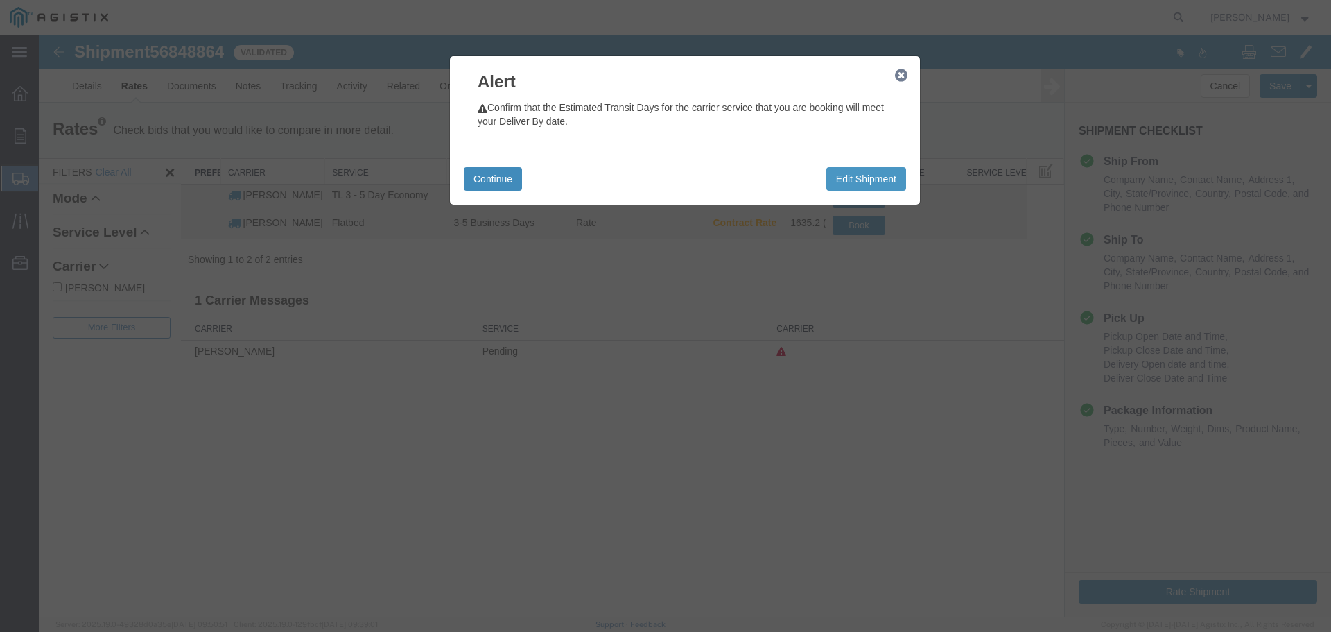
click at [508, 170] on button "Continue" at bounding box center [493, 179] width 58 height 24
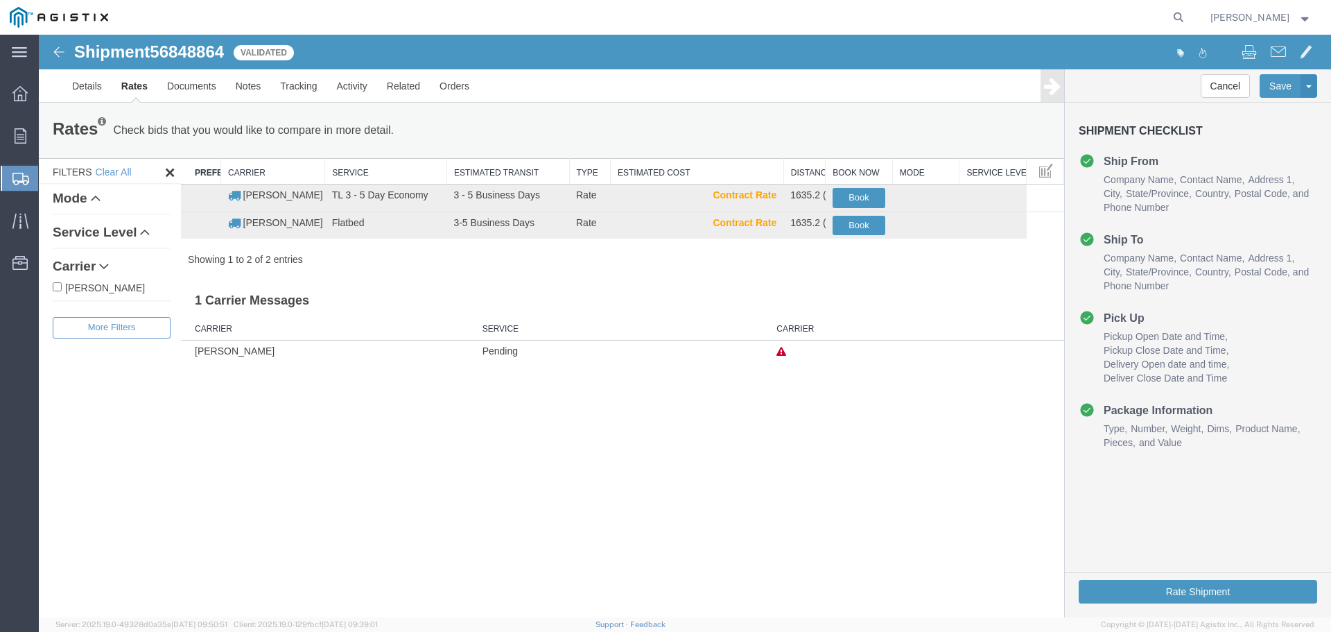
click at [56, 288] on input "[PERSON_NAME]" at bounding box center [57, 286] width 9 height 9
checkbox input "true"
click at [854, 194] on button "Book" at bounding box center [859, 198] width 53 height 20
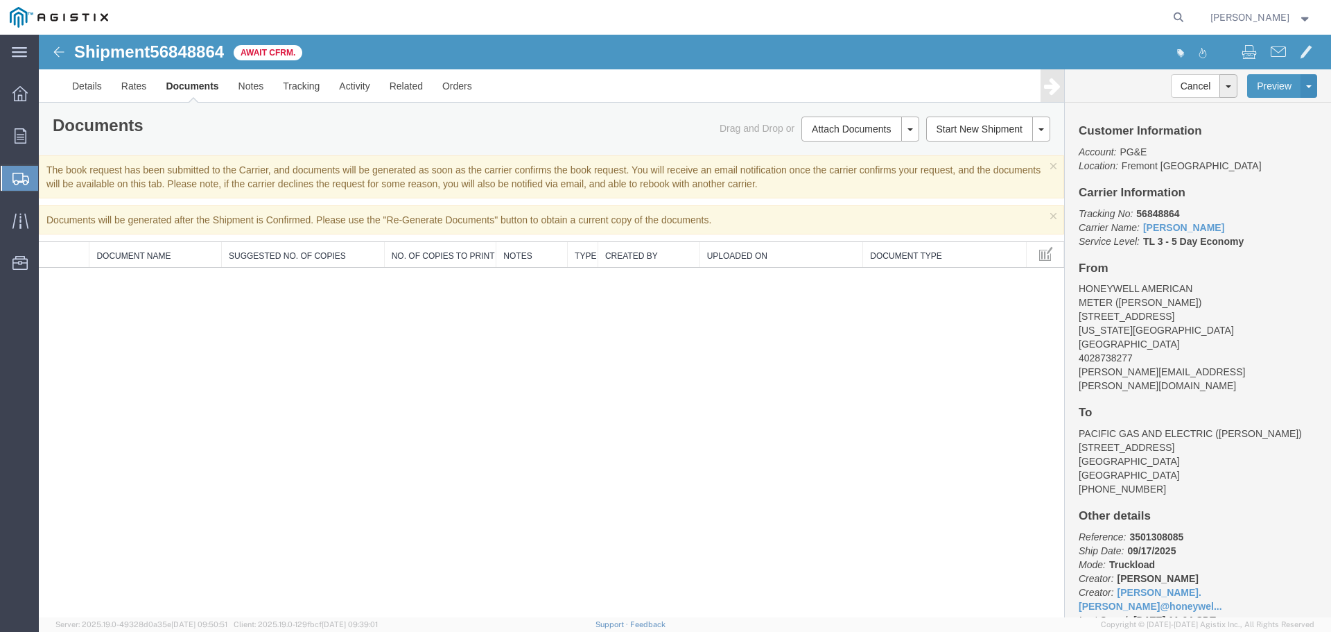
click at [0, 0] on span "Create Shipment" at bounding box center [0, 0] width 0 height 0
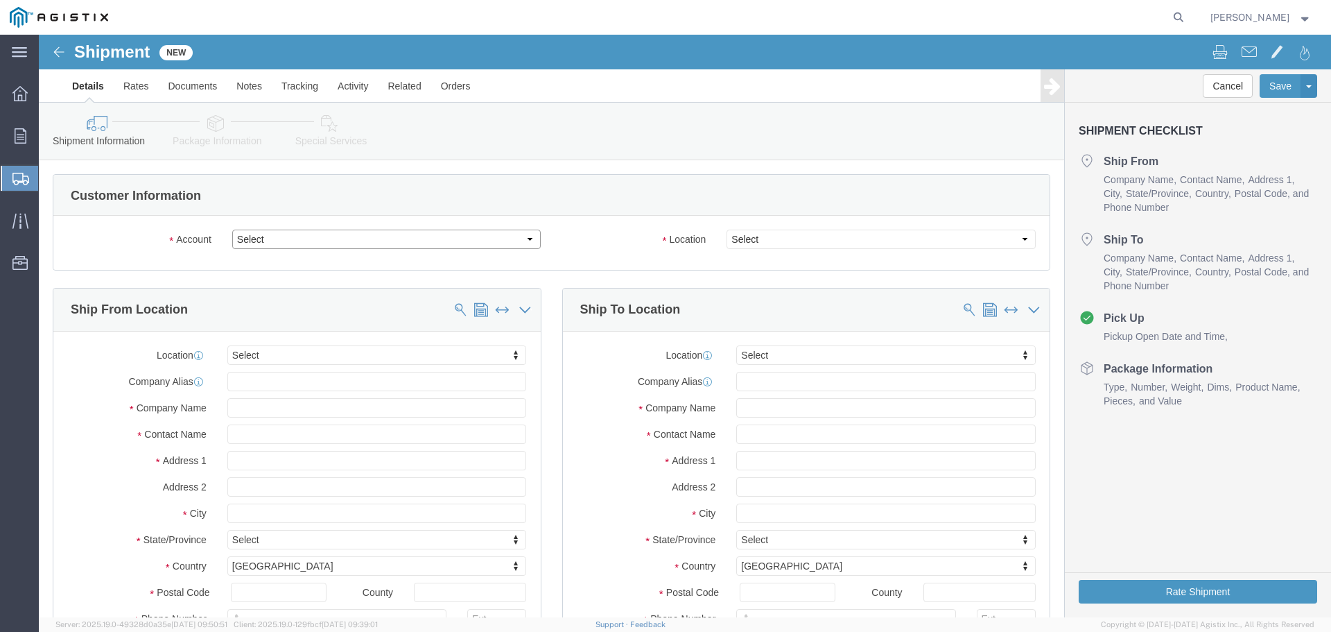
click select "Select Elster American Meter Co LLC PG&E"
select select "9596"
click select "Select Elster American Meter Co LLC PG&E"
select select "PURCHORD"
select select
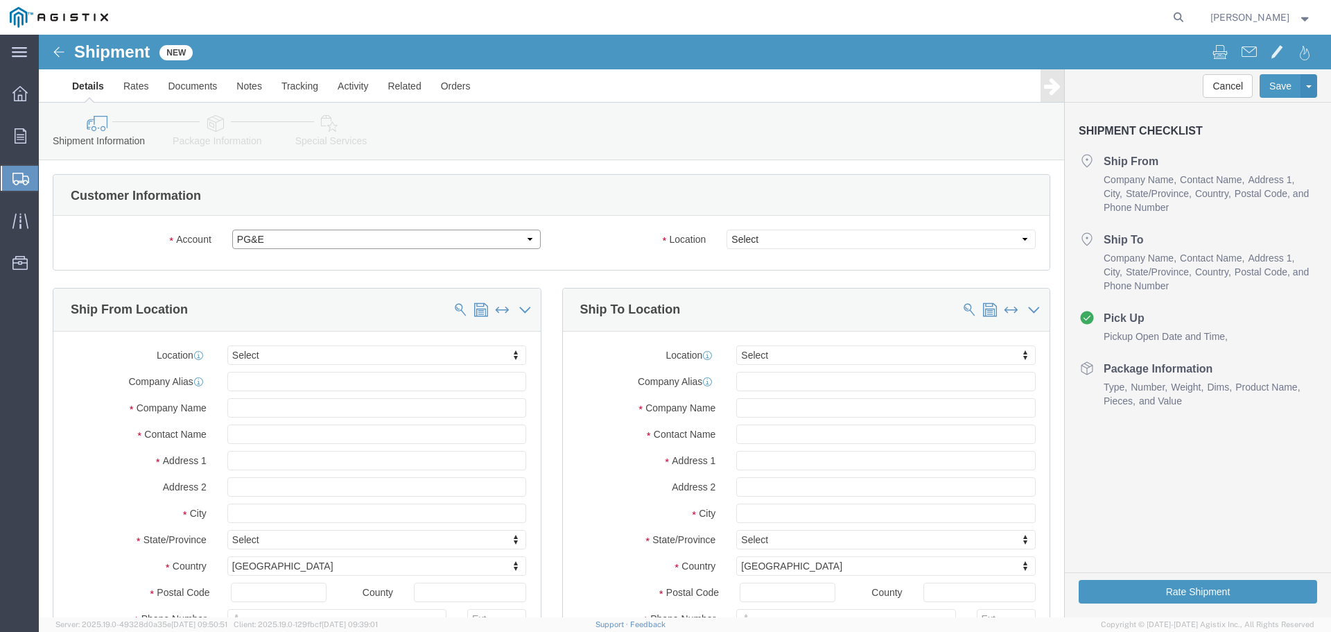
select select
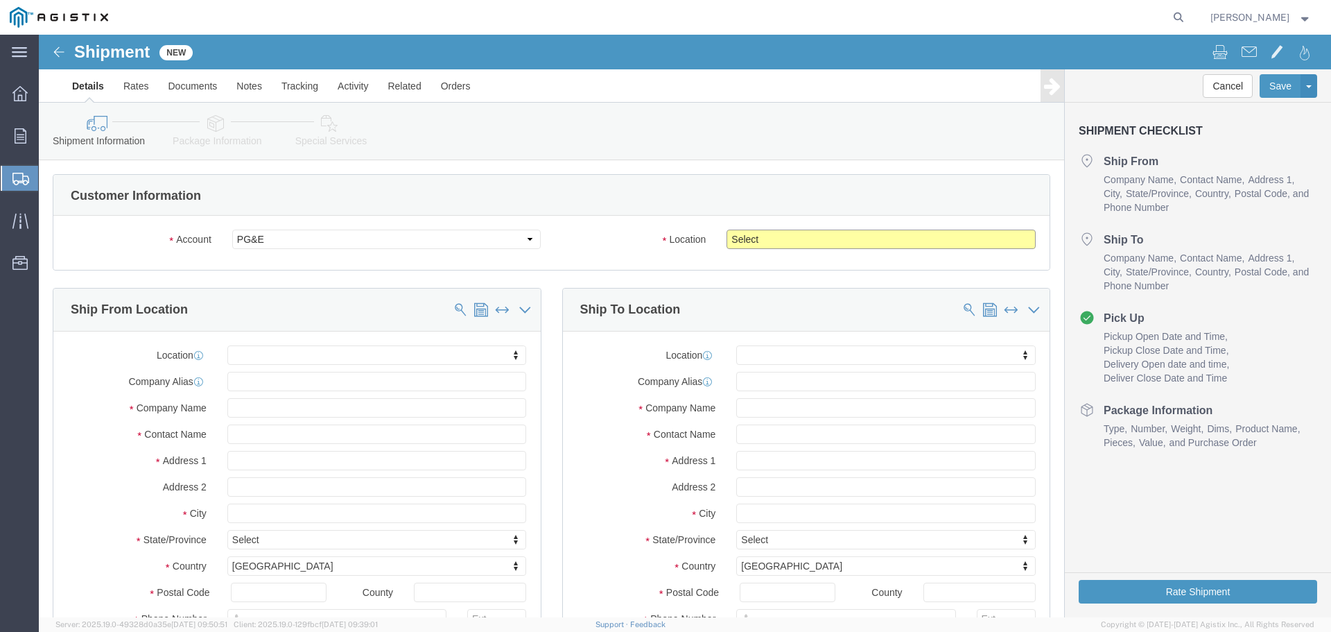
click select "Select All Others [GEOGRAPHIC_DATA] [GEOGRAPHIC_DATA] [GEOGRAPHIC_DATA] [GEOGRA…"
select select "19740"
click select "Select All Others [GEOGRAPHIC_DATA] [GEOGRAPHIC_DATA] [GEOGRAPHIC_DATA] [GEOGRA…"
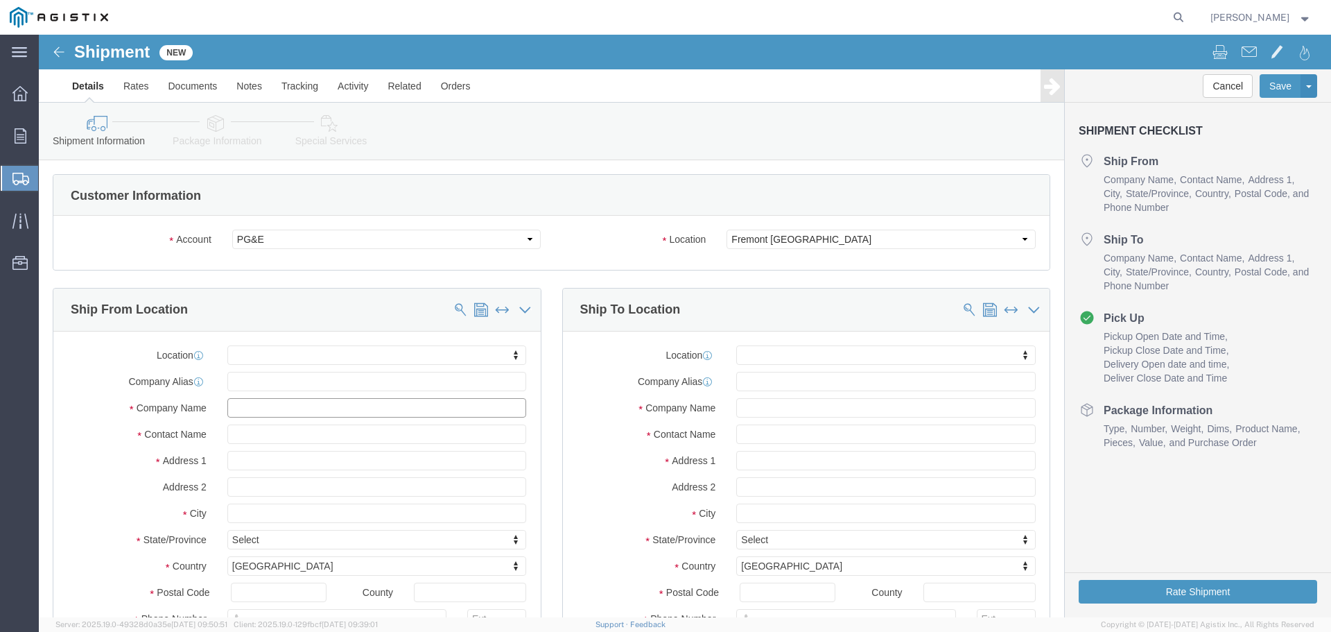
click input "text"
type input "H"
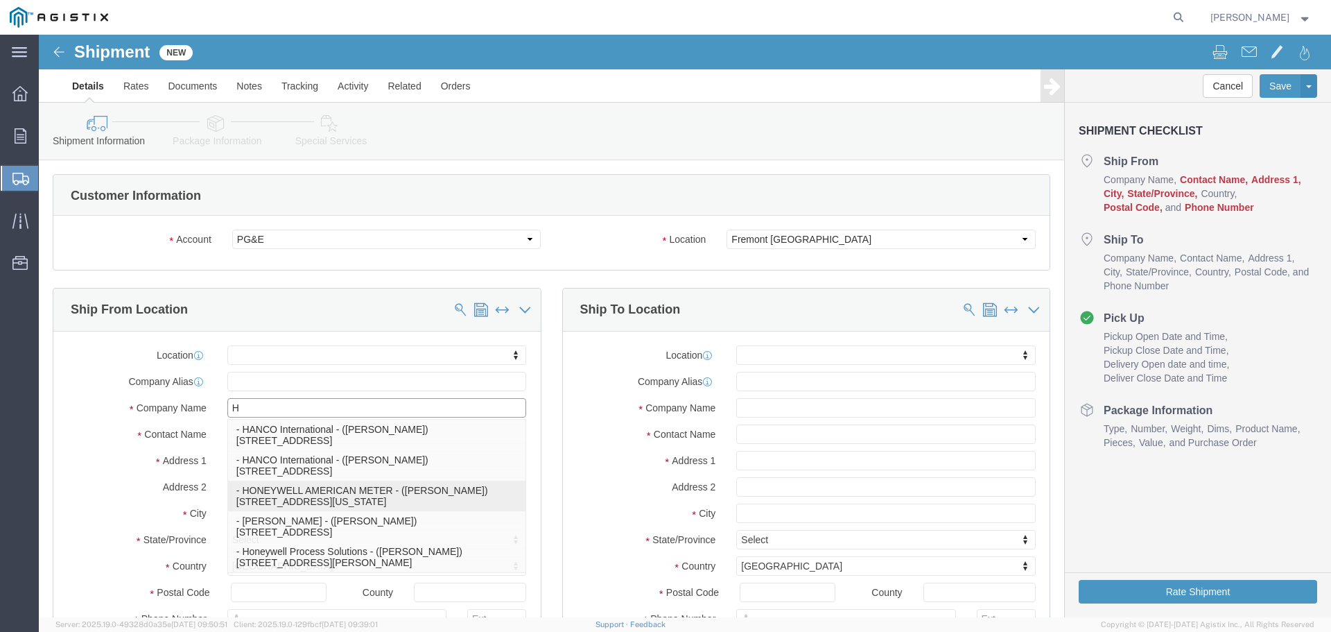
click p "- HONEYWELL AMERICAN METER - ([PERSON_NAME]) [STREET_ADDRESS][US_STATE]"
select select
type input "[STREET_ADDRESS]"
type input "68410"
type input "4028738277"
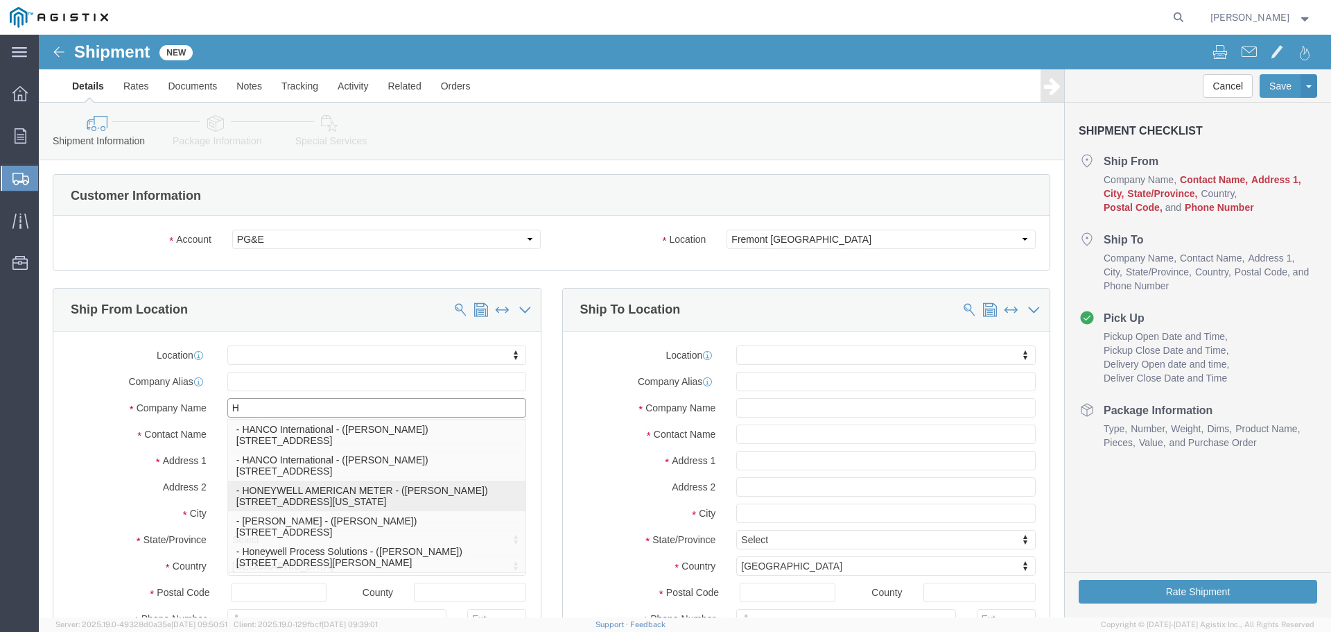
type input "[PERSON_NAME][EMAIL_ADDRESS][PERSON_NAME][DOMAIN_NAME]"
checkbox input "true"
type input "HONEYWELL AMERICAN METER"
type input "[PERSON_NAME]"
type input "[US_STATE][GEOGRAPHIC_DATA]"
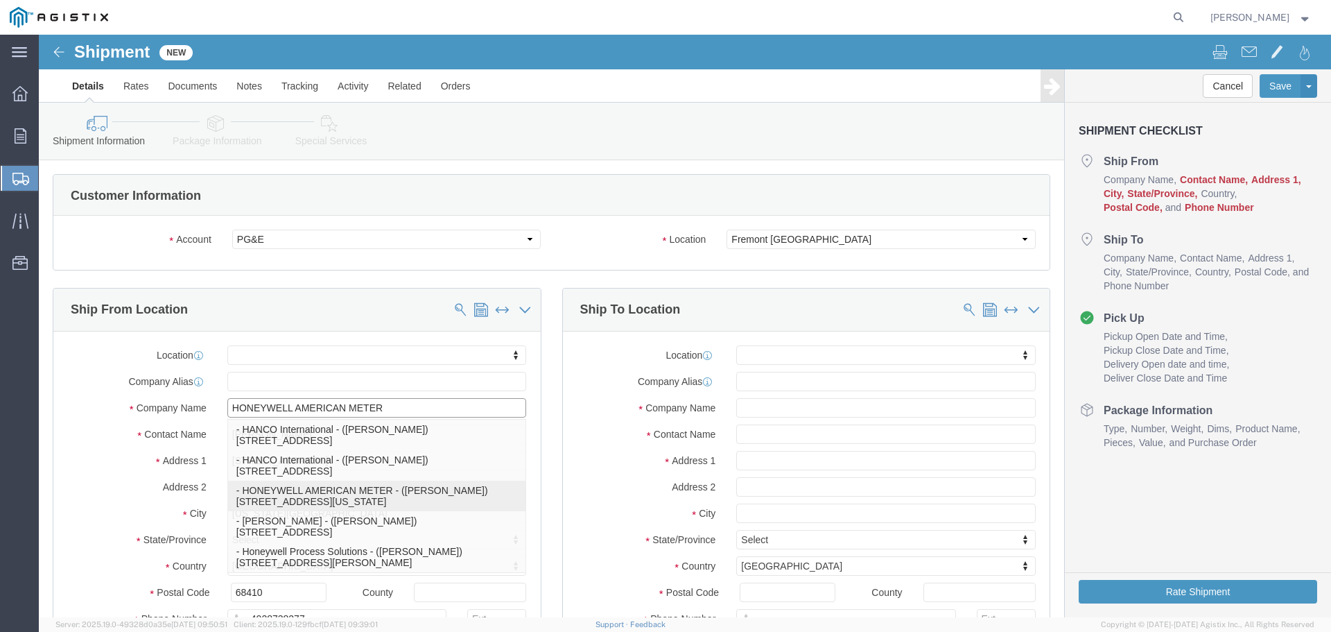
select select "NE"
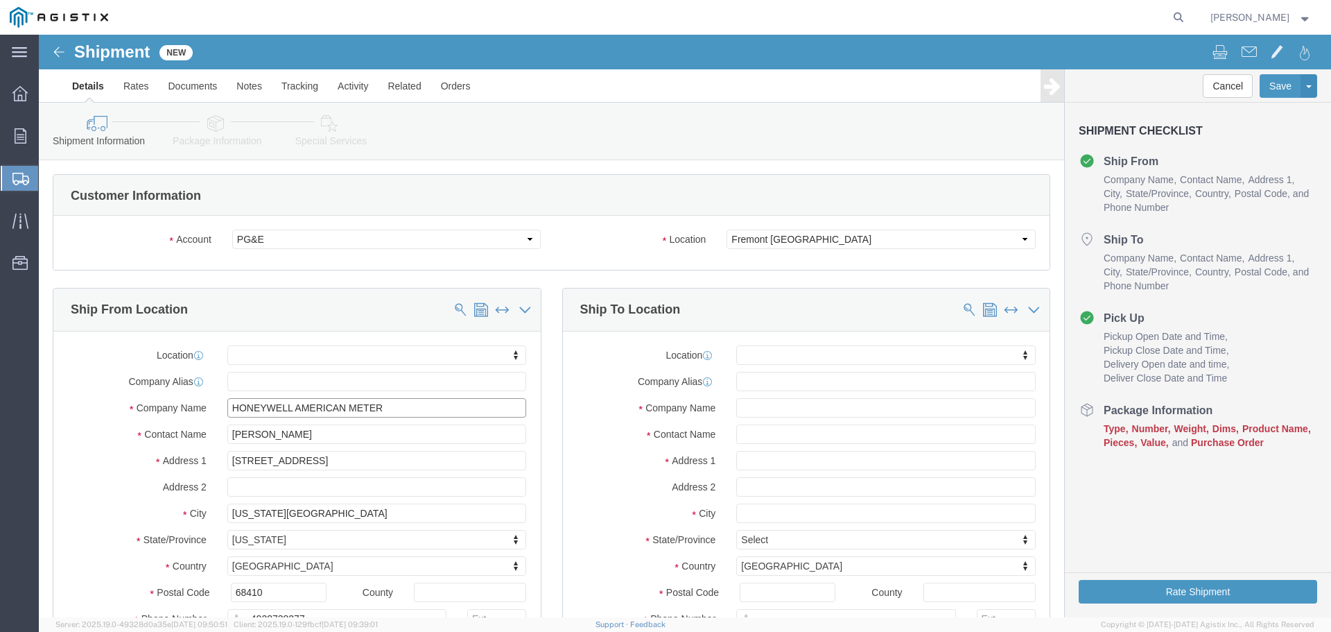
type input "HONEYWELL AMERICAN METER"
click input "text"
type input "PACI"
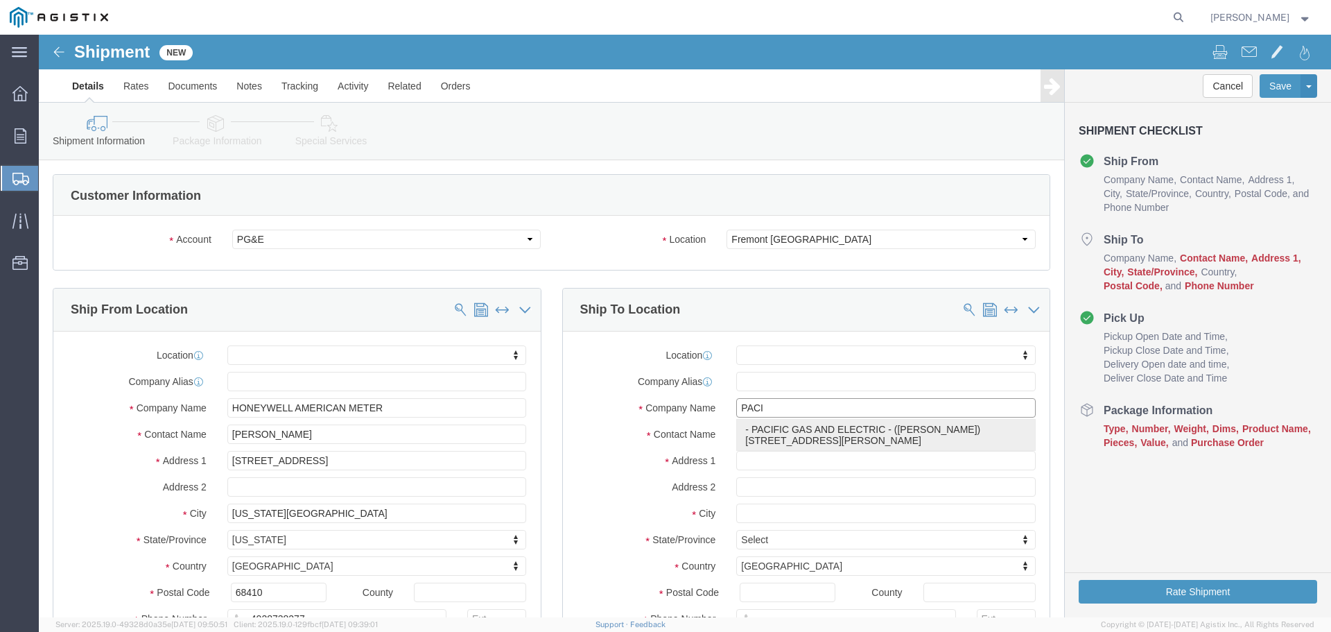
click p "- PACIFIC GAS AND ELECTRIC - ([PERSON_NAME]) [STREET_ADDRESS][PERSON_NAME]"
select select
type input "[STREET_ADDRESS][PERSON_NAME]"
type input "94538"
type input "[PHONE_NUMBER]"
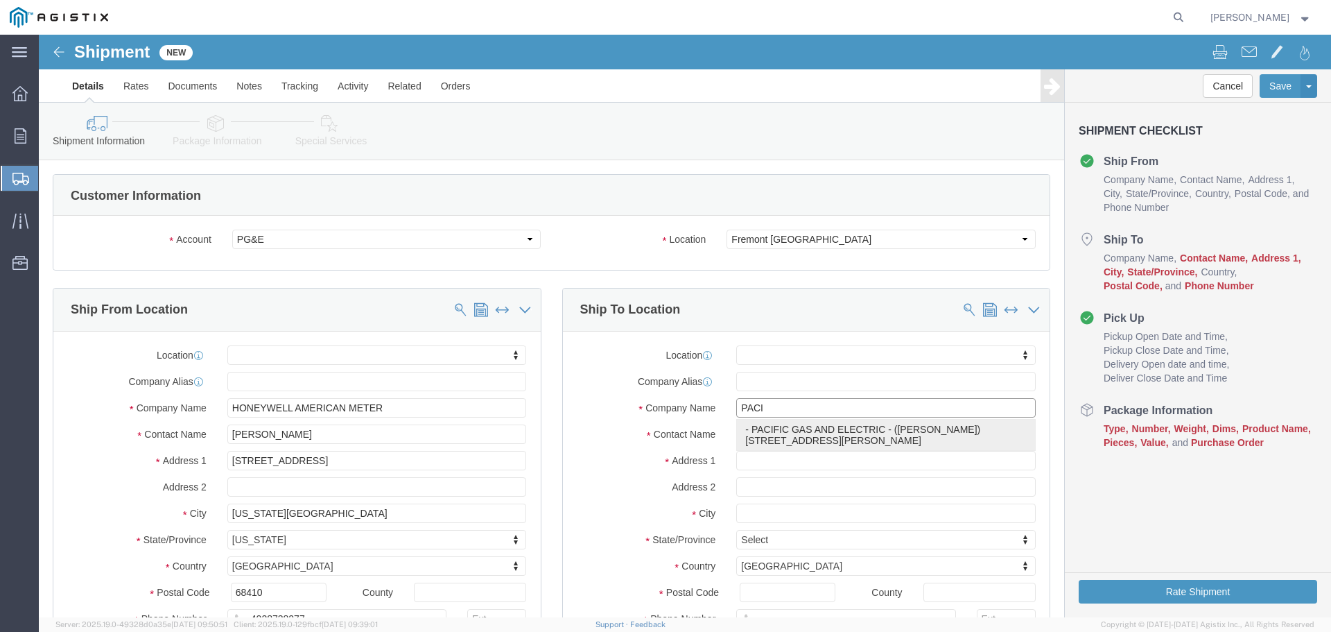
type input "PACIFIC GAS AND ELECTRIC"
type input "[PERSON_NAME]"
type input "FREMONT"
select select "CA"
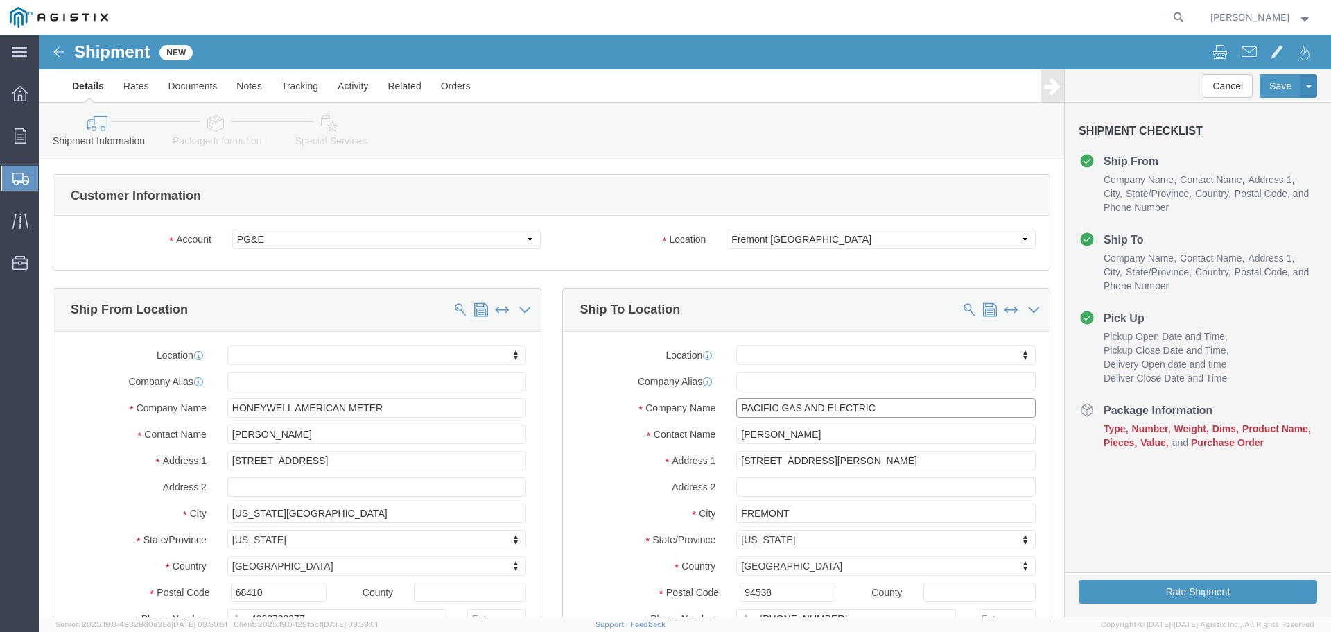
type input "PACIFIC GAS AND ELECTRIC"
click input "[STREET_ADDRESS][PERSON_NAME]"
type input "4"
type input "[STREET_ADDRESS]"
select select
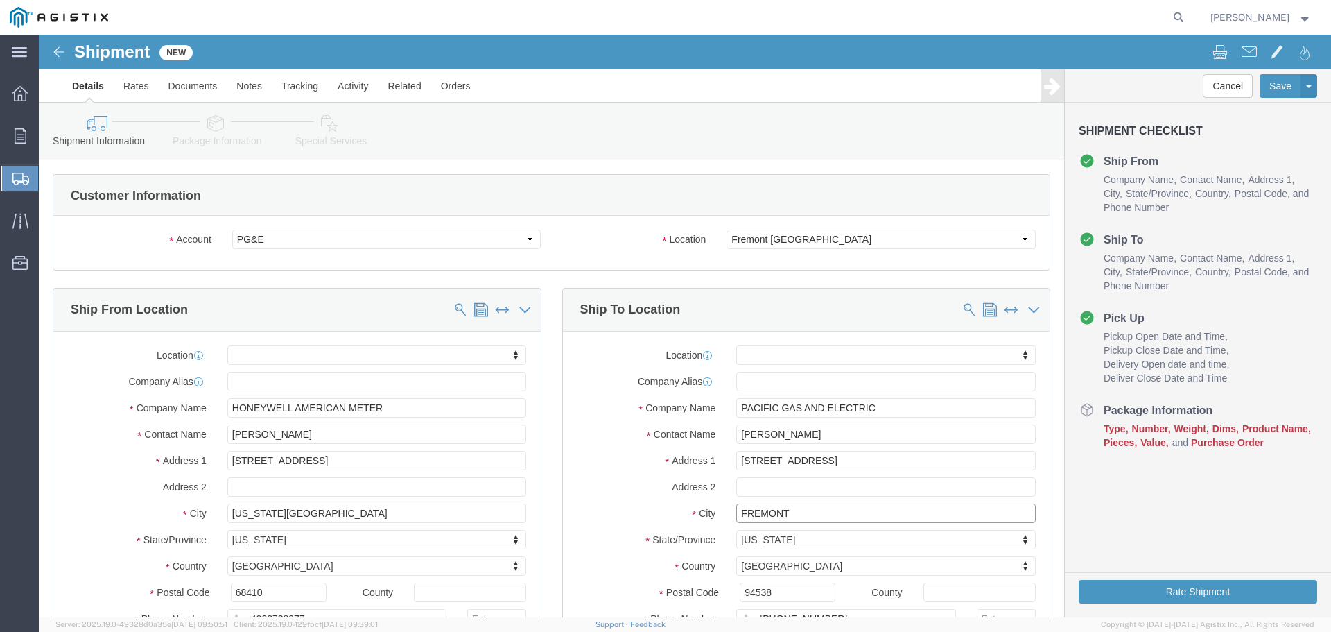
click input "FREMONT"
type input "F"
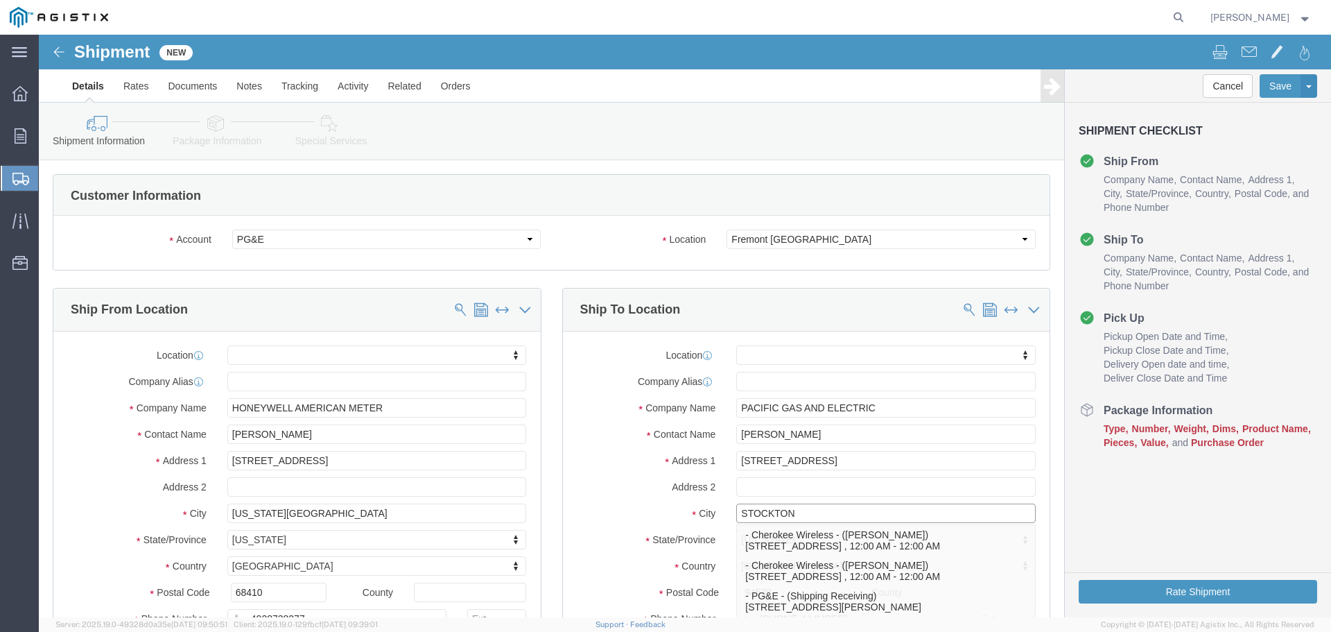
type input "STOCKTON"
select select
click label "City"
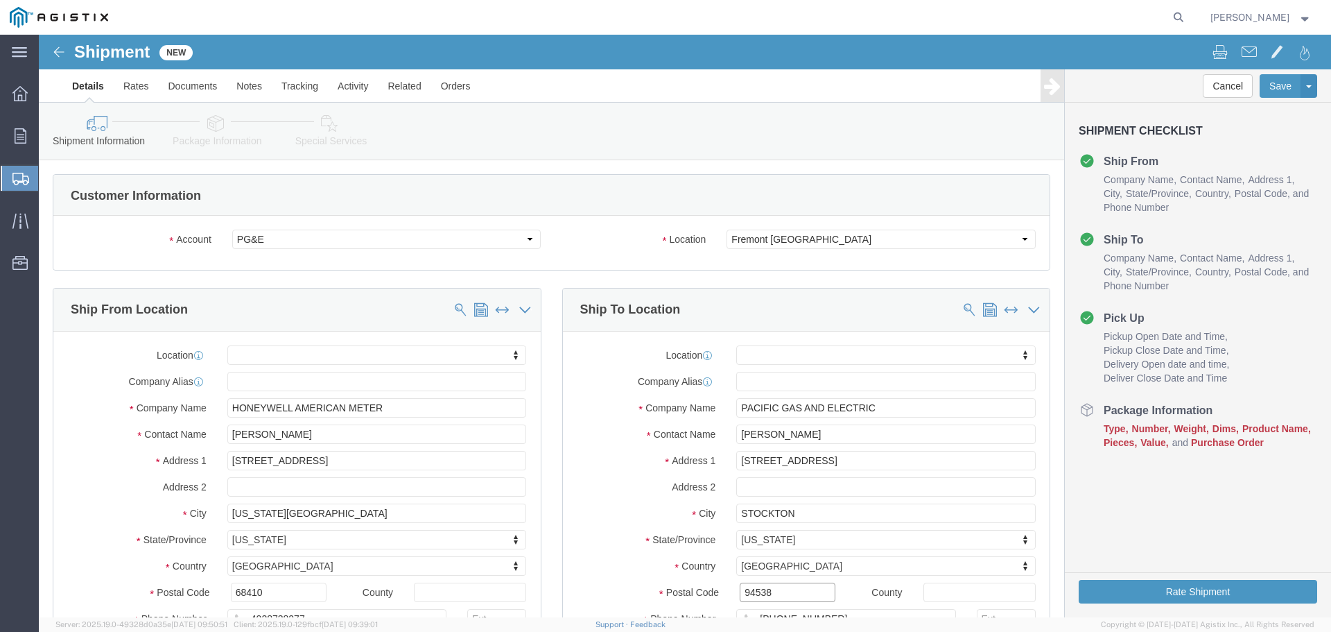
click input "94538"
type input "9"
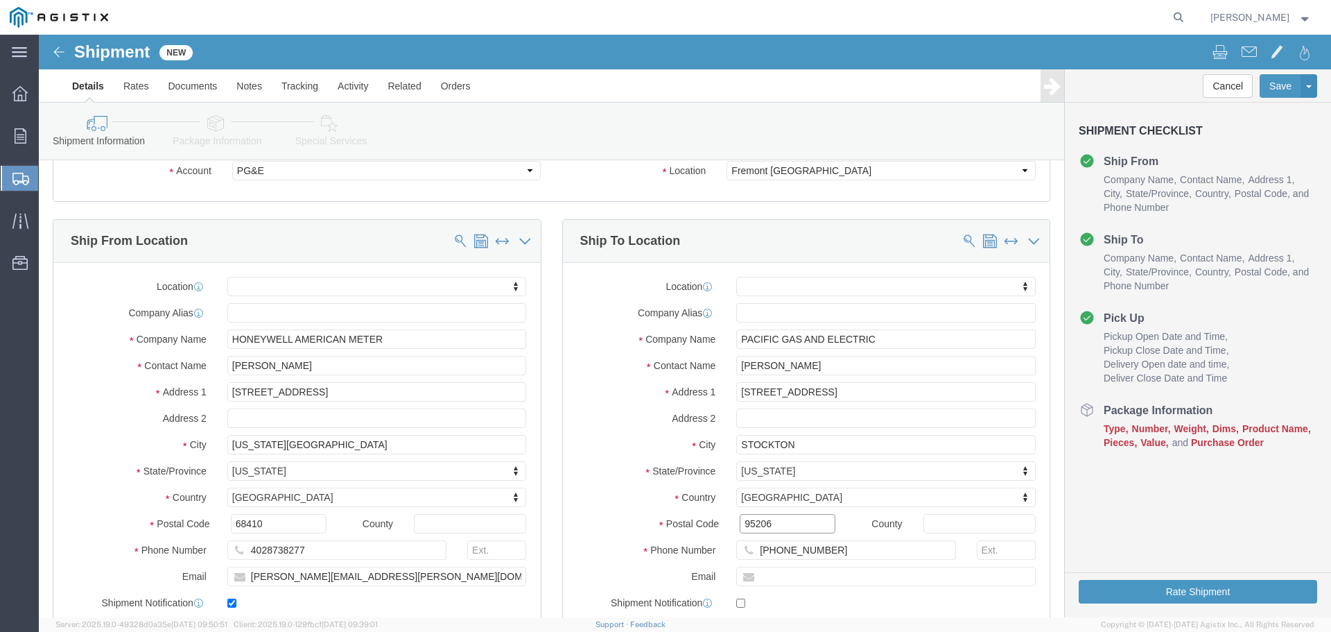
scroll to position [208, 0]
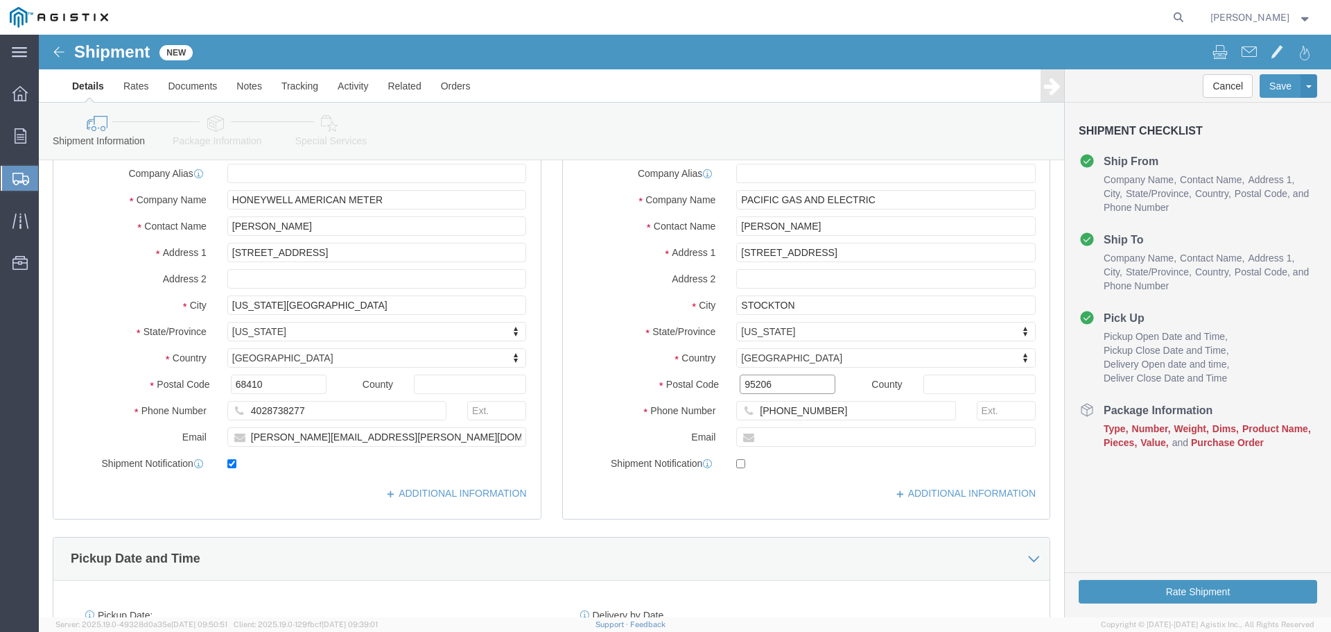
type input "95206"
select select
click div "Pickup Date and Time Pickup Date: Pickup Start Date Pickup Start Time Pickup Op…"
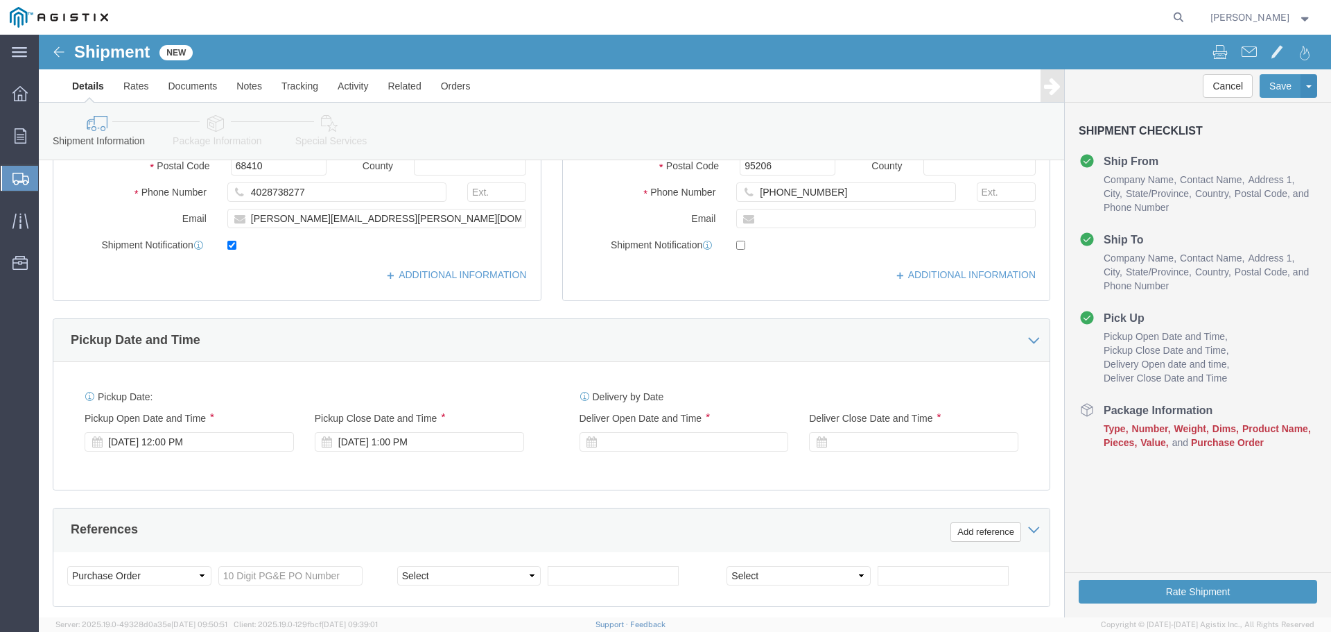
scroll to position [485, 0]
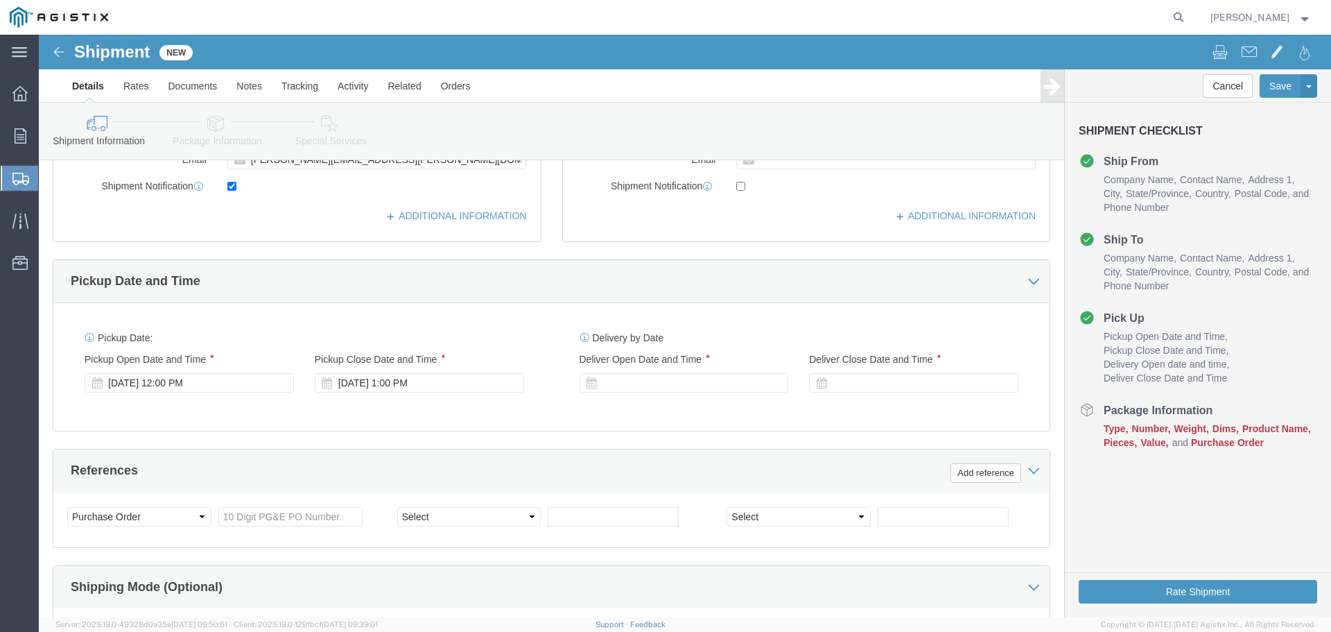
click div "[DATE] 1:00 PM"
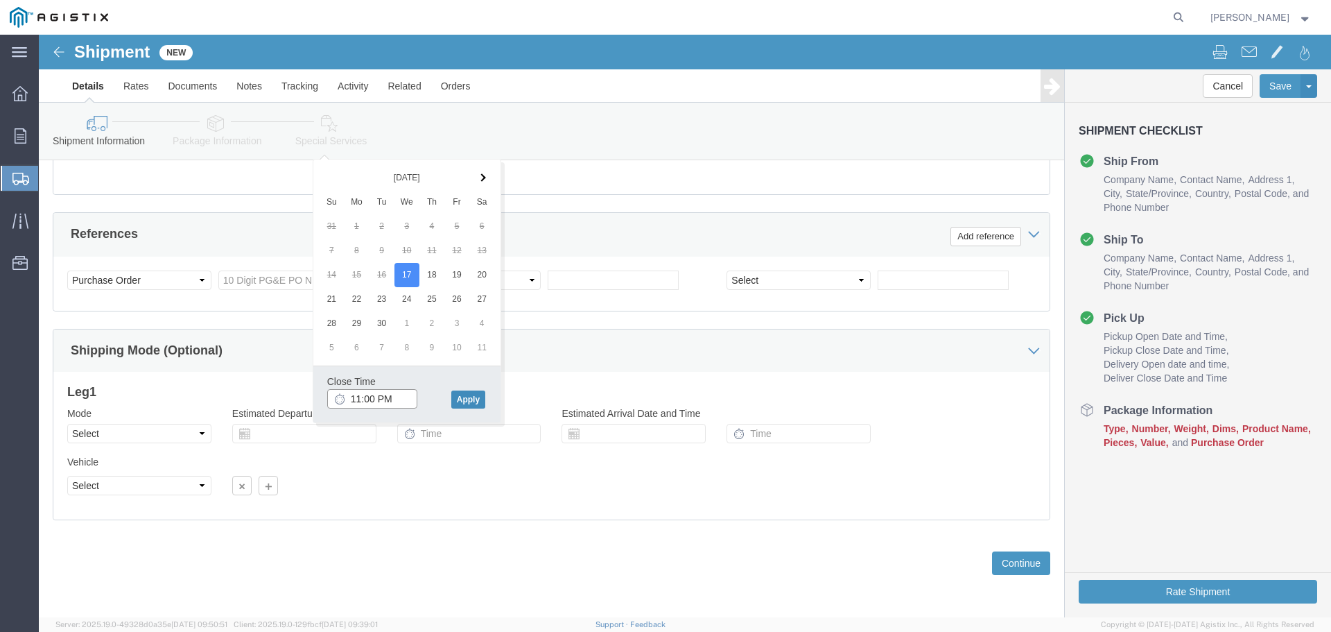
type input "11:00 PM"
click button "Apply"
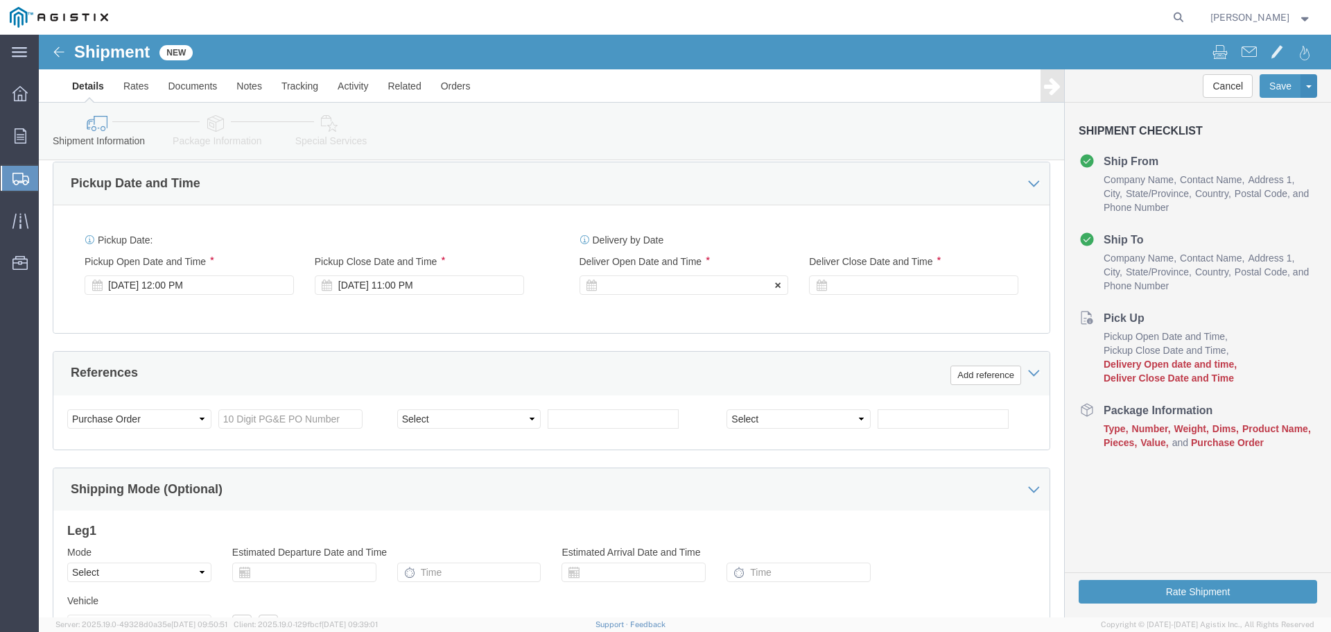
scroll to position [514, 0]
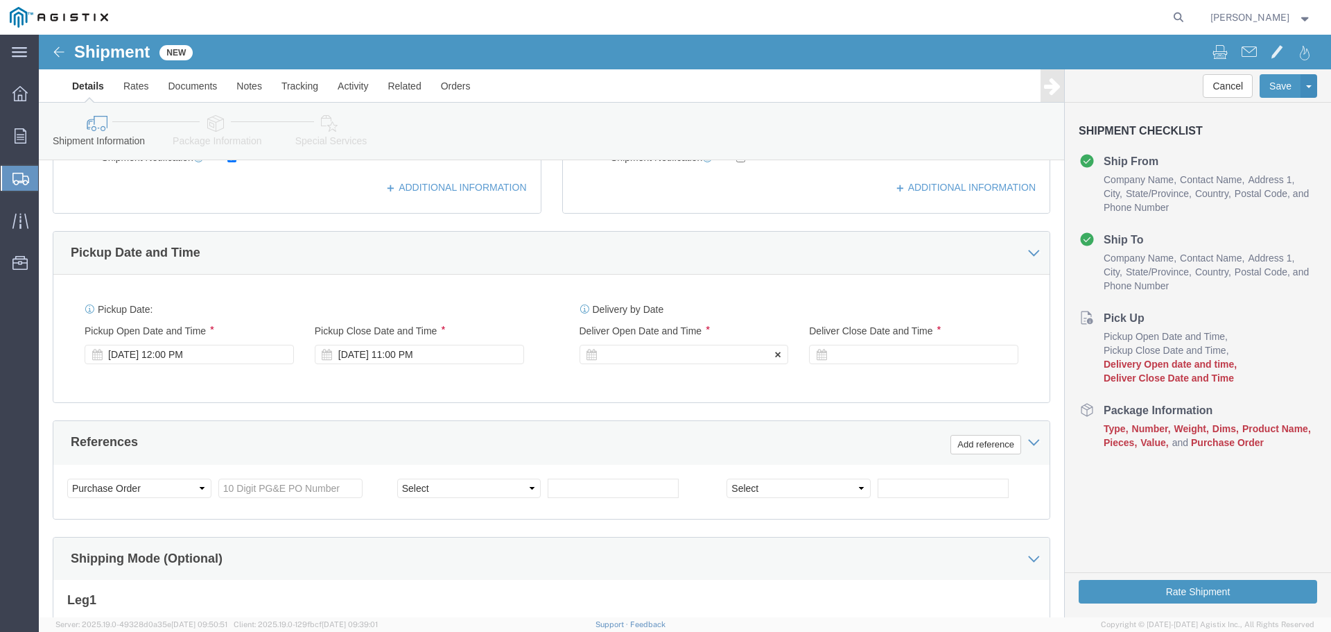
click div
click input "12:00 AM"
type input "8:00 AM"
click button "Apply"
click div
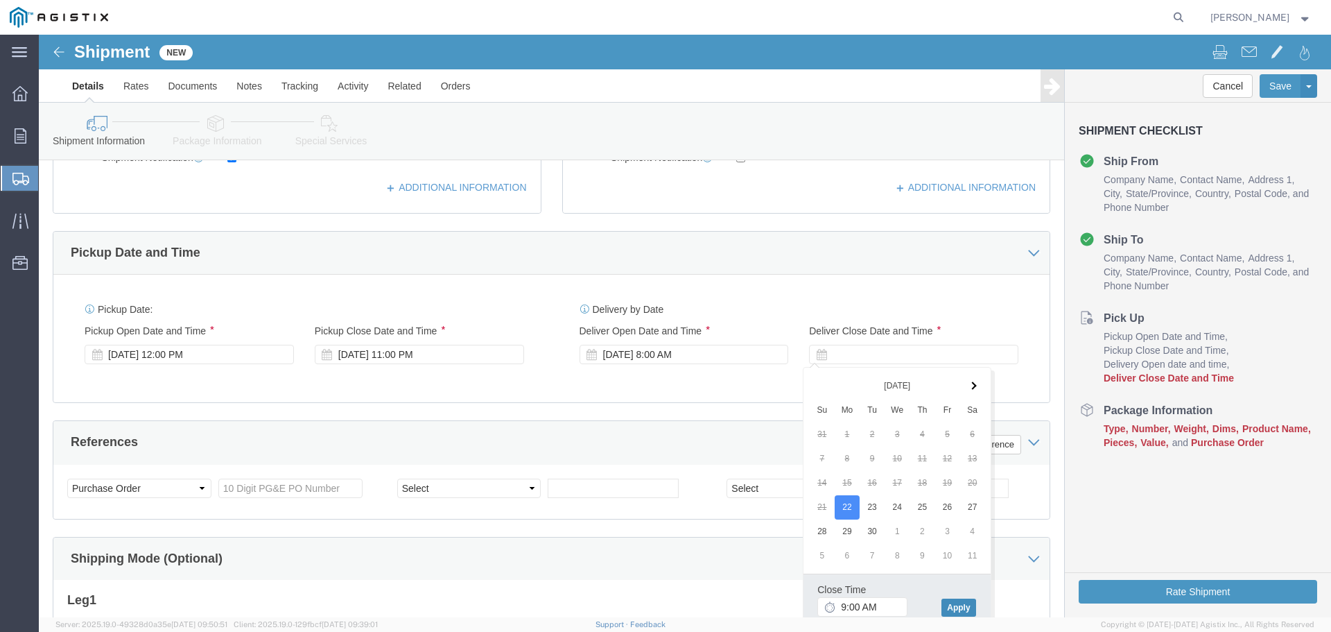
click button "Apply"
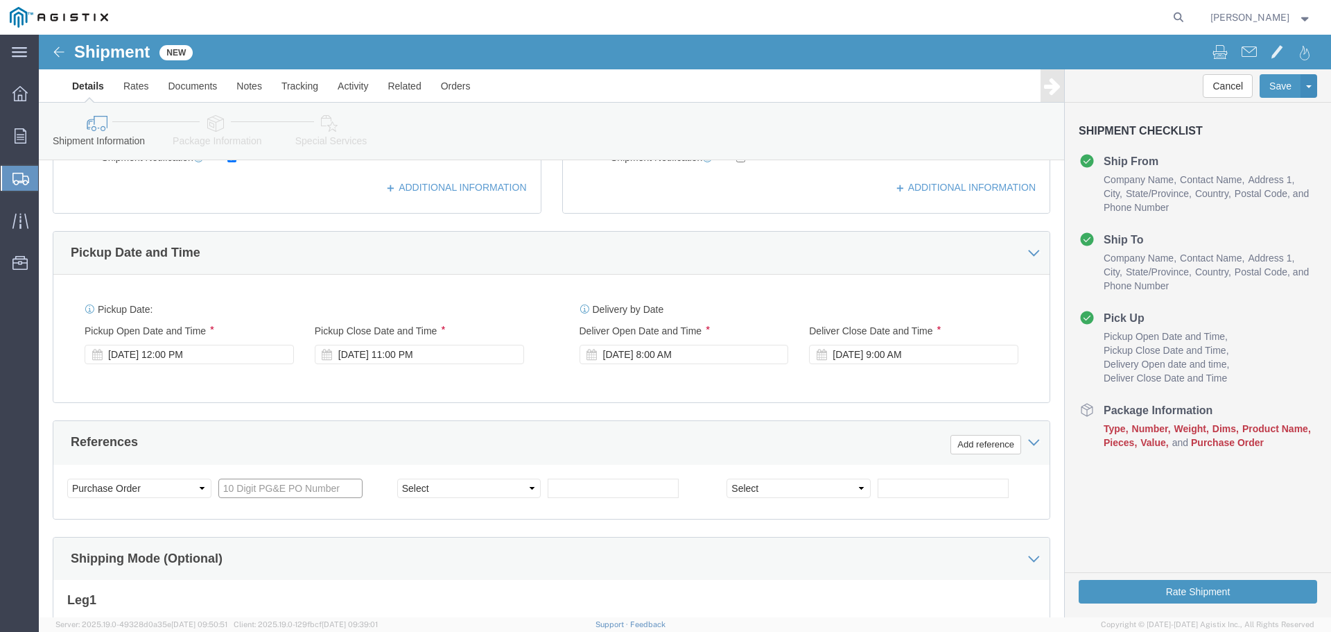
click input "text"
type input "3"
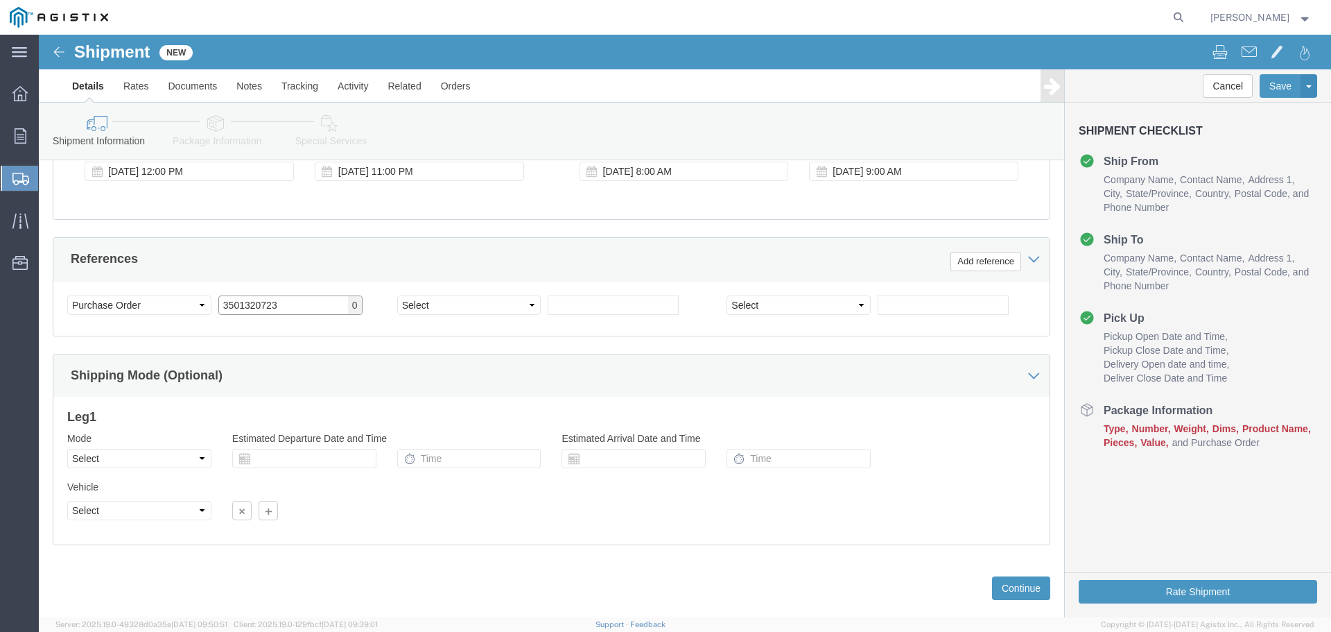
scroll to position [722, 0]
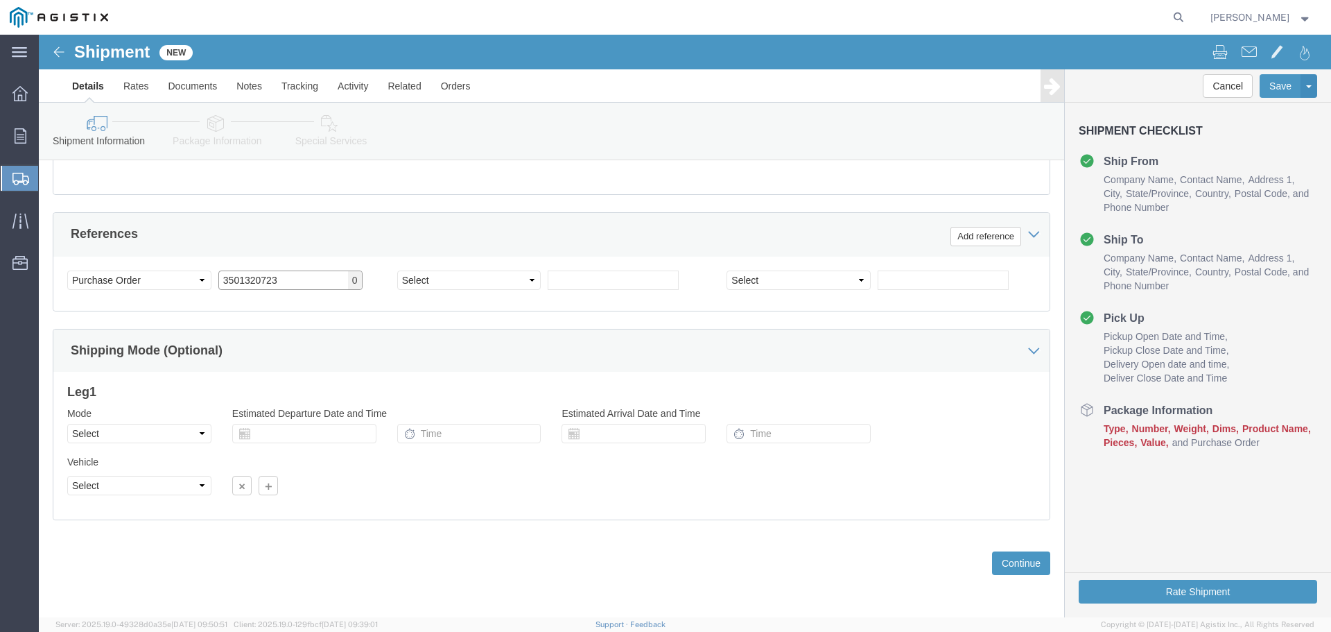
type input "3501320723"
click select "Select Air Less than Truckload Multi-Leg Ocean Freight Rail Small Parcel Truckl…"
select select "TL"
click select "Select Air Less than Truckload Multi-Leg Ocean Freight Rail Small Parcel Truckl…"
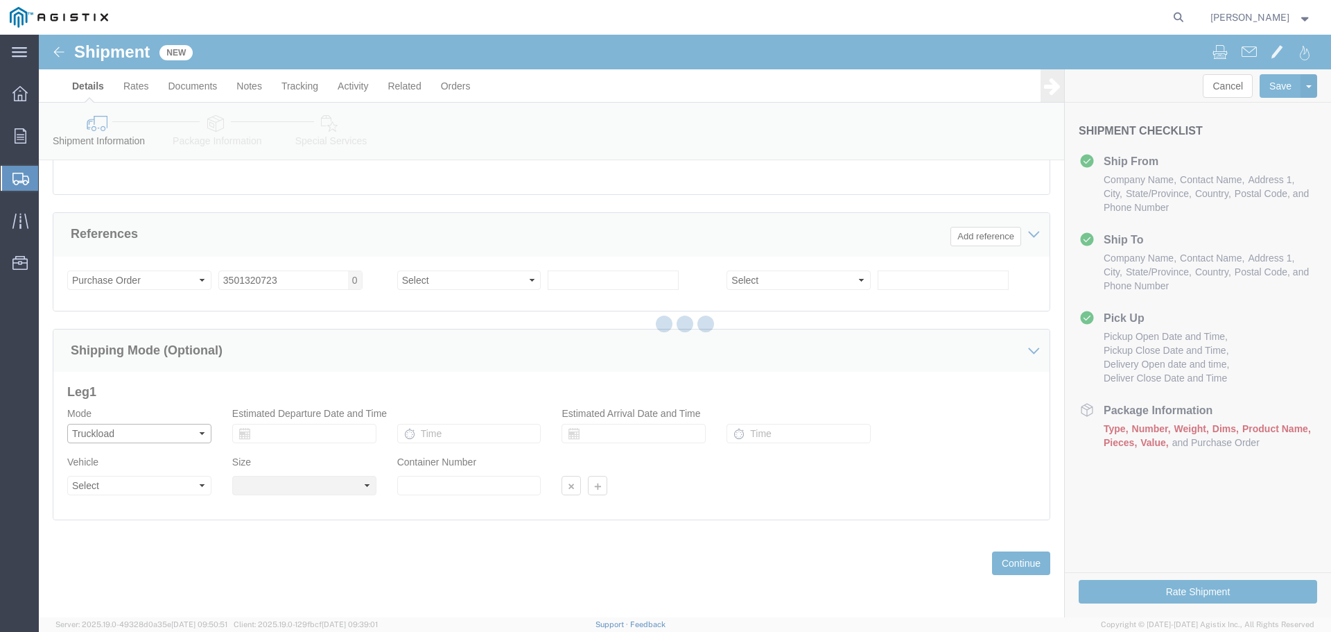
select select
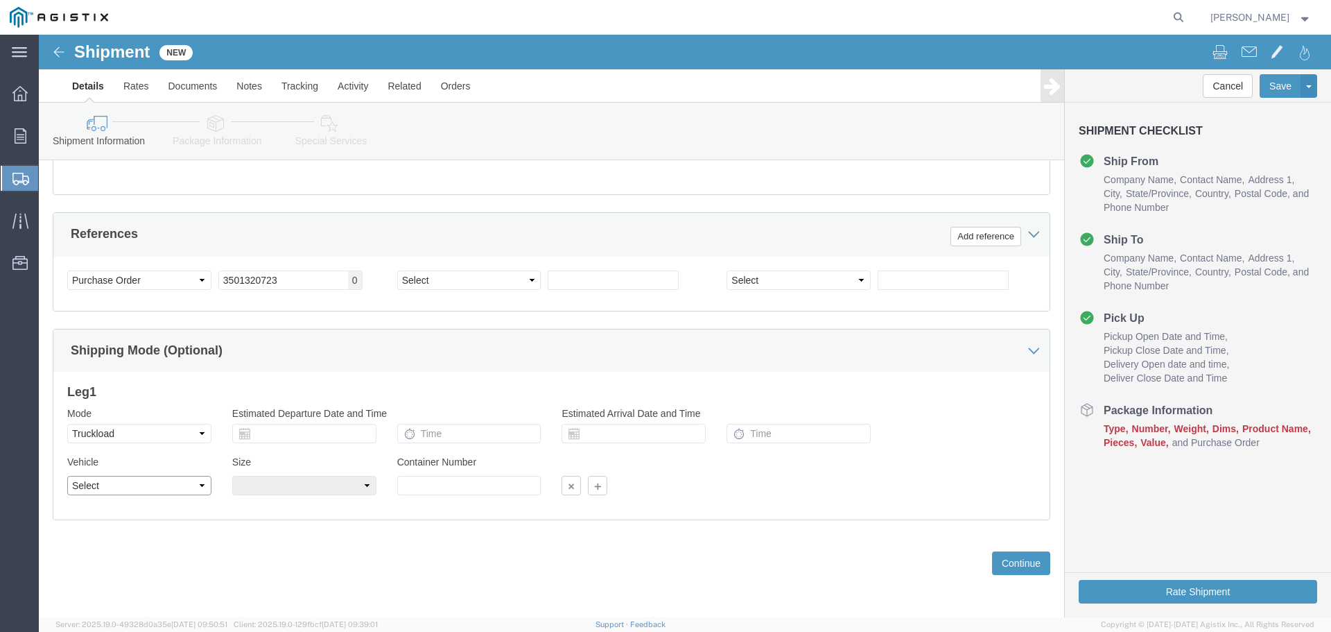
click select "Select 1-Ton (PSS) 10 Wheel 10 Yard Dump Truck 20 Yard Dump Truck Bobtail Botto…"
select select "STDV"
click select "Select 1-Ton (PSS) 10 Wheel 10 Yard Dump Truck 20 Yard Dump Truck Bobtail Botto…"
click select "Select 53 Feet 20 Feet 35 Feet 48 Feet"
select select "53FT"
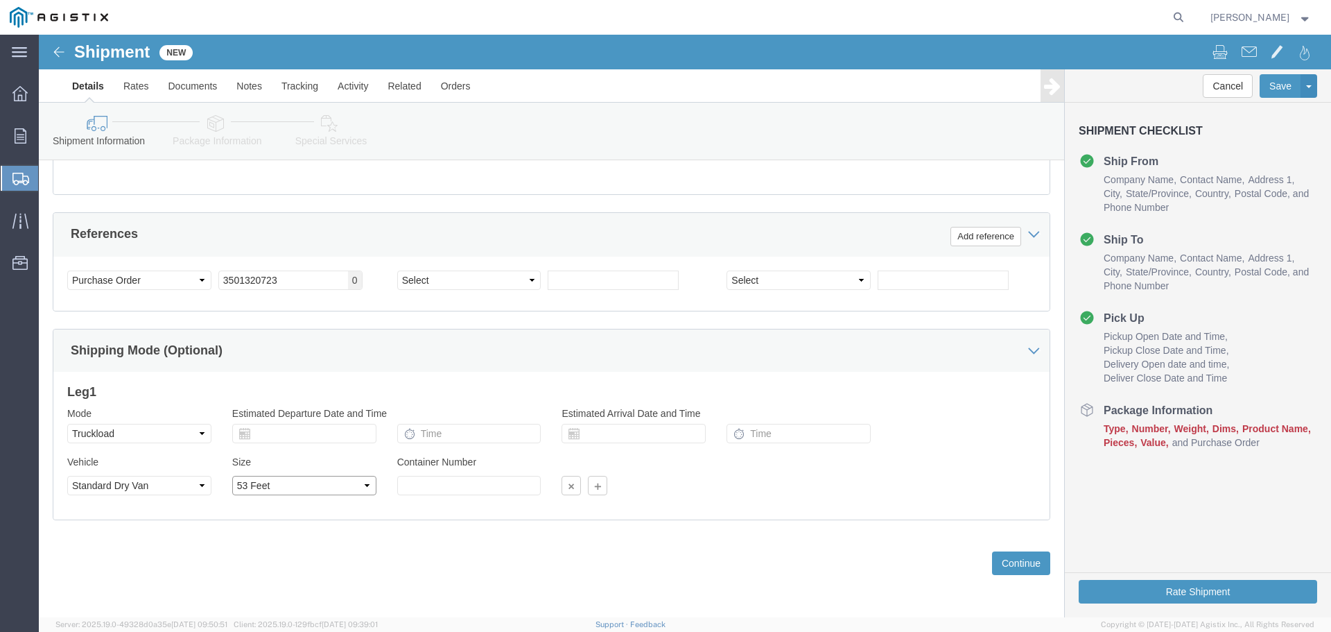
click select "Select 53 Feet 20 Feet 35 Feet 48 Feet"
drag, startPoint x: 962, startPoint y: 526, endPoint x: 971, endPoint y: 522, distance: 10.6
click button "Continue"
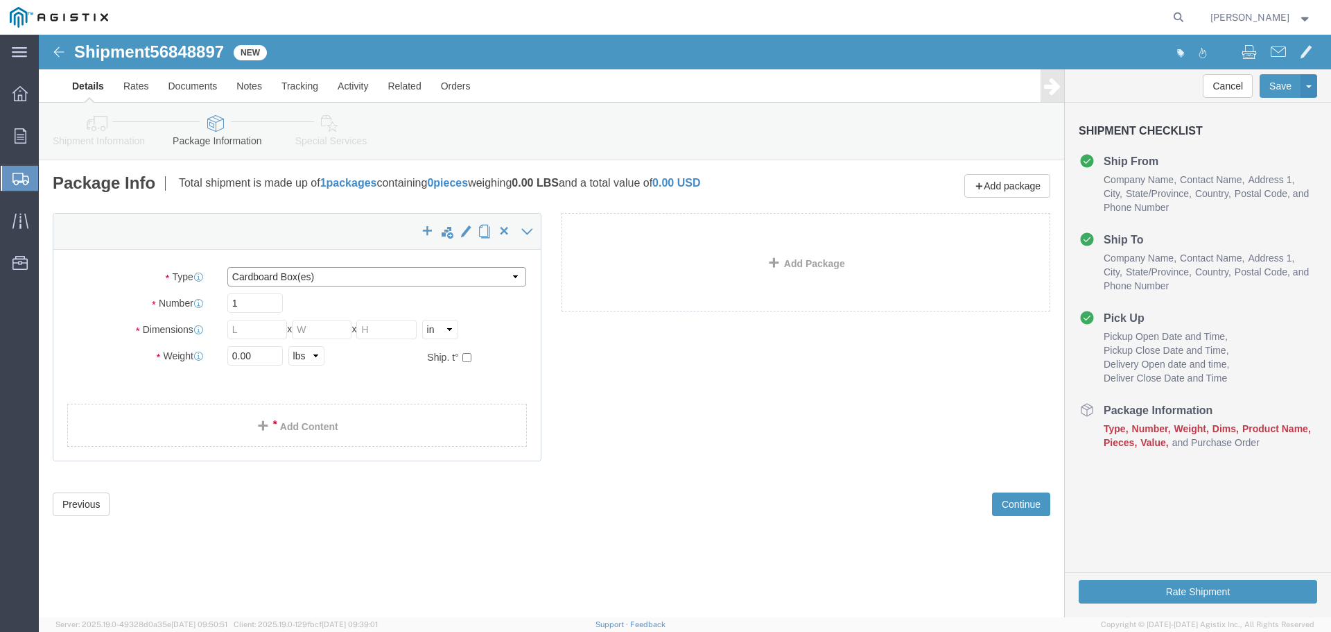
click select "Select Bulk Bundle(s) Cardboard Box(es) Carton(s) Crate(s) Drum(s) (Fiberboard)…"
select select "PSST"
click select "Select Bulk Bundle(s) Cardboard Box(es) Carton(s) Crate(s) Drum(s) (Fiberboard)…"
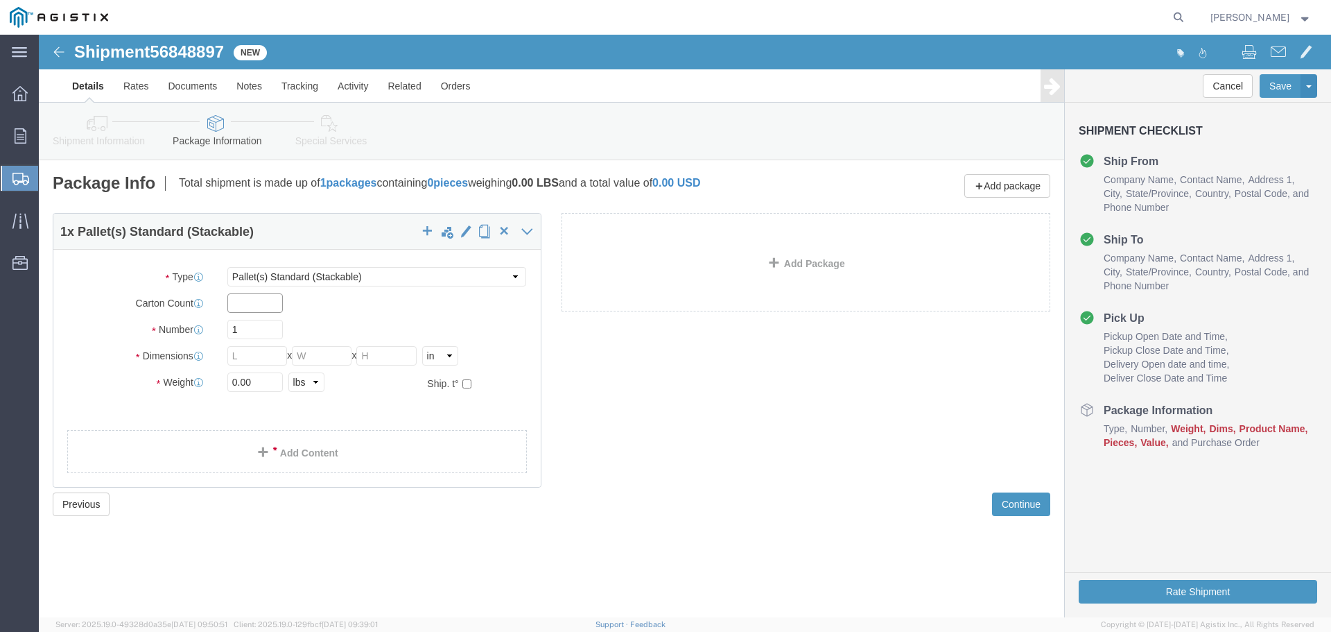
click input "text"
type input "3120"
click input "1"
click input "text"
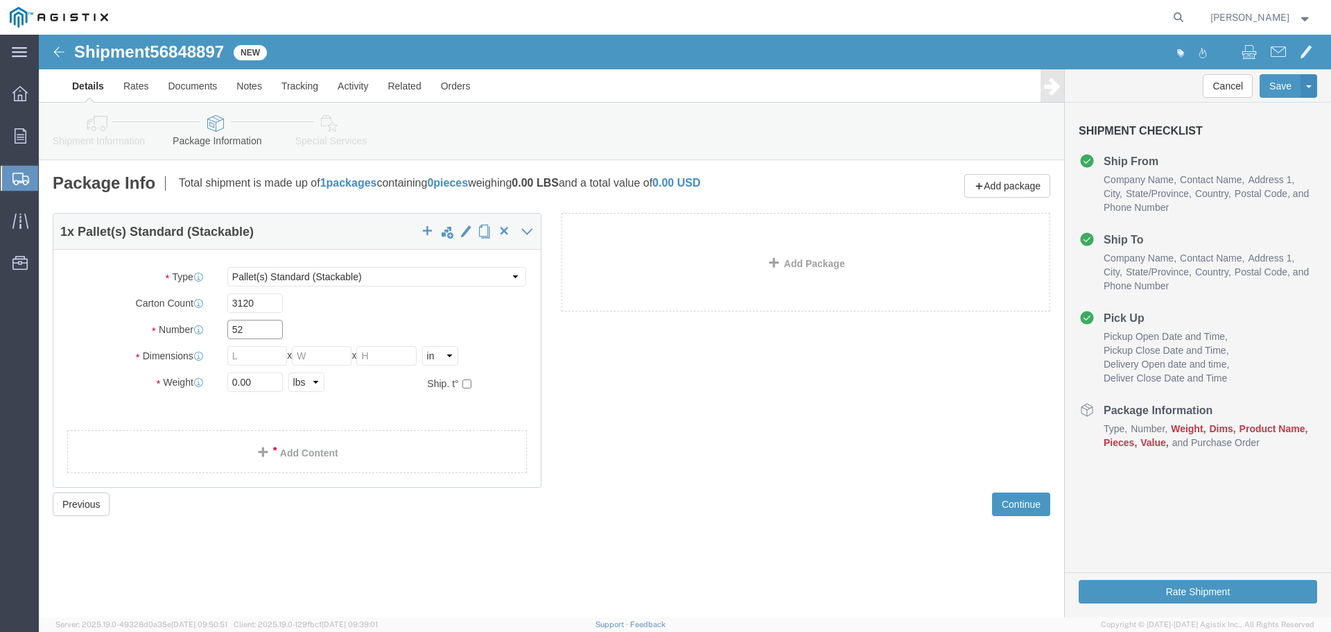
type input "52"
click input "text"
type input "43"
click input "text"
type input "46"
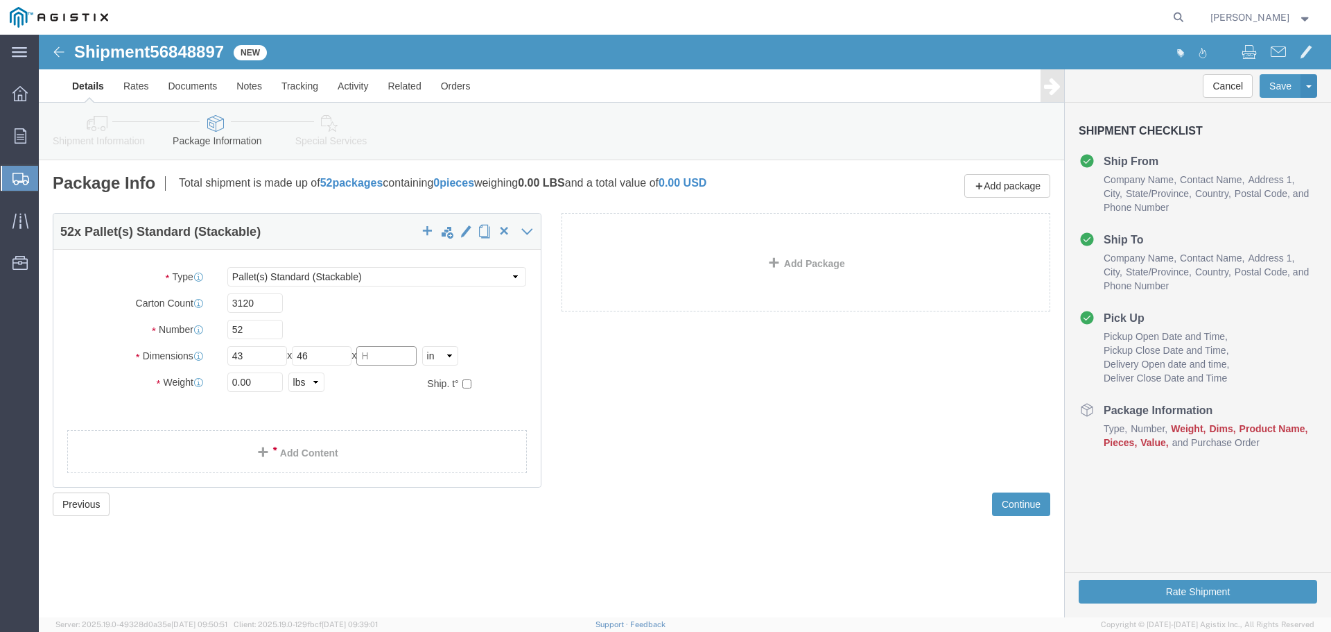
click input "text"
type input "46"
click input "0.00"
type input "0"
type input "41080"
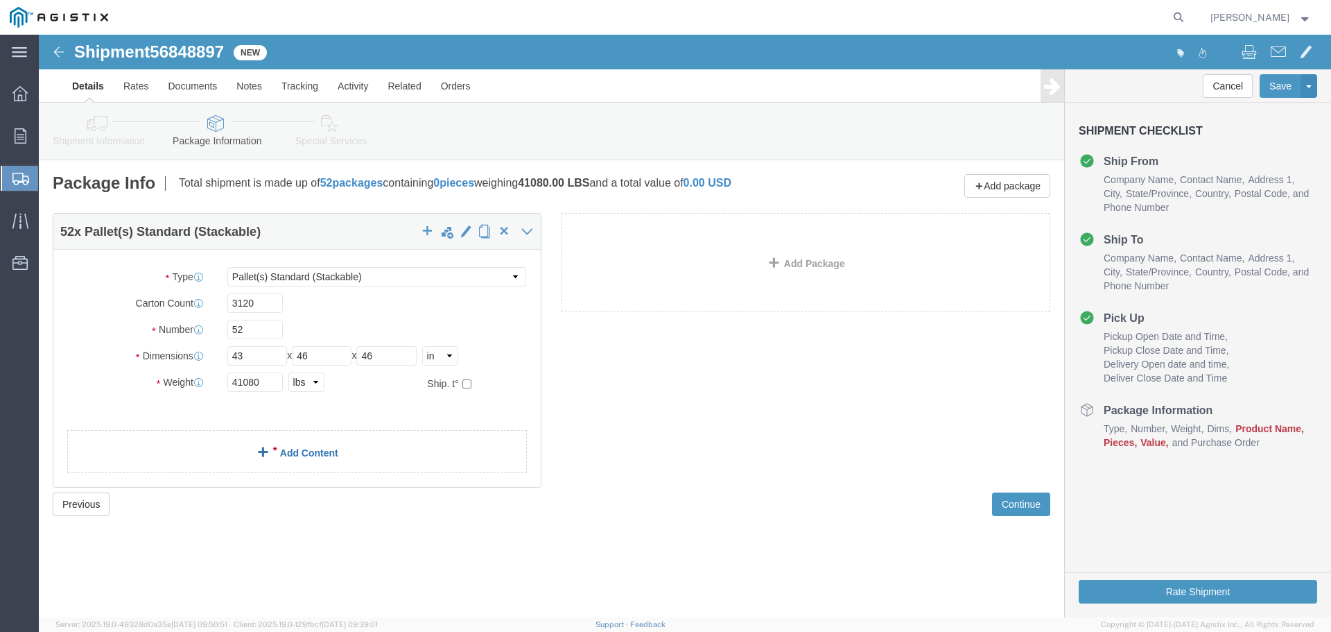
click link "Add Content"
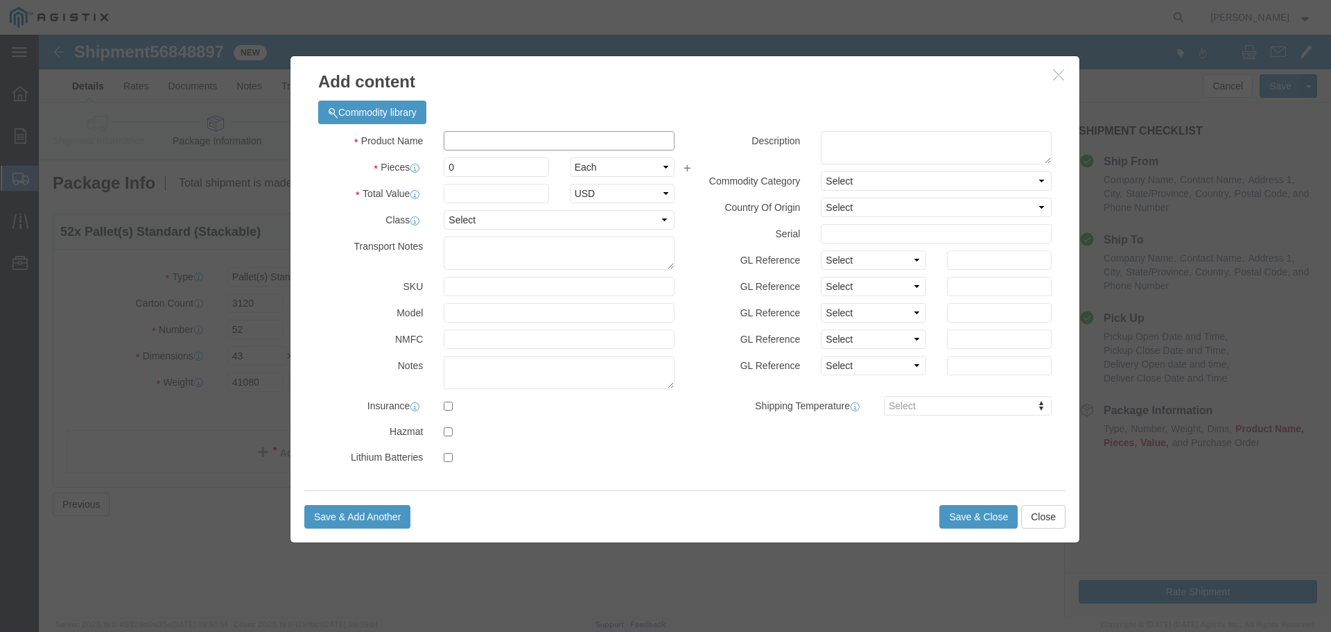
click input "text"
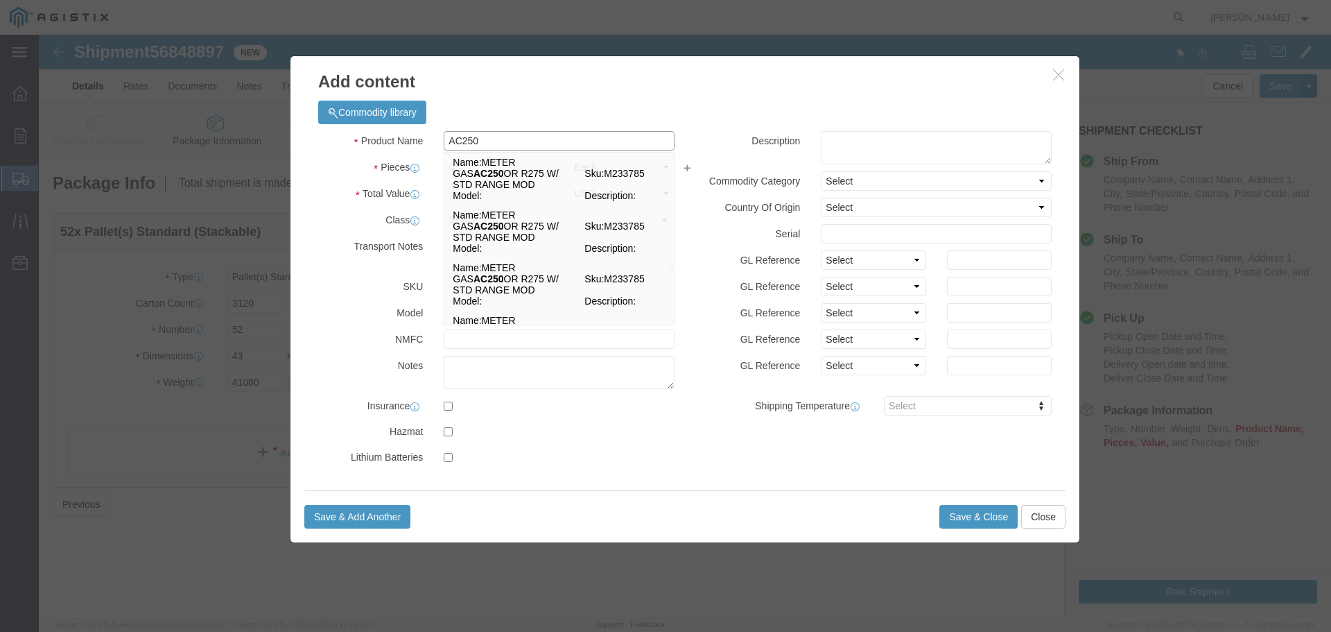
type input "AC250"
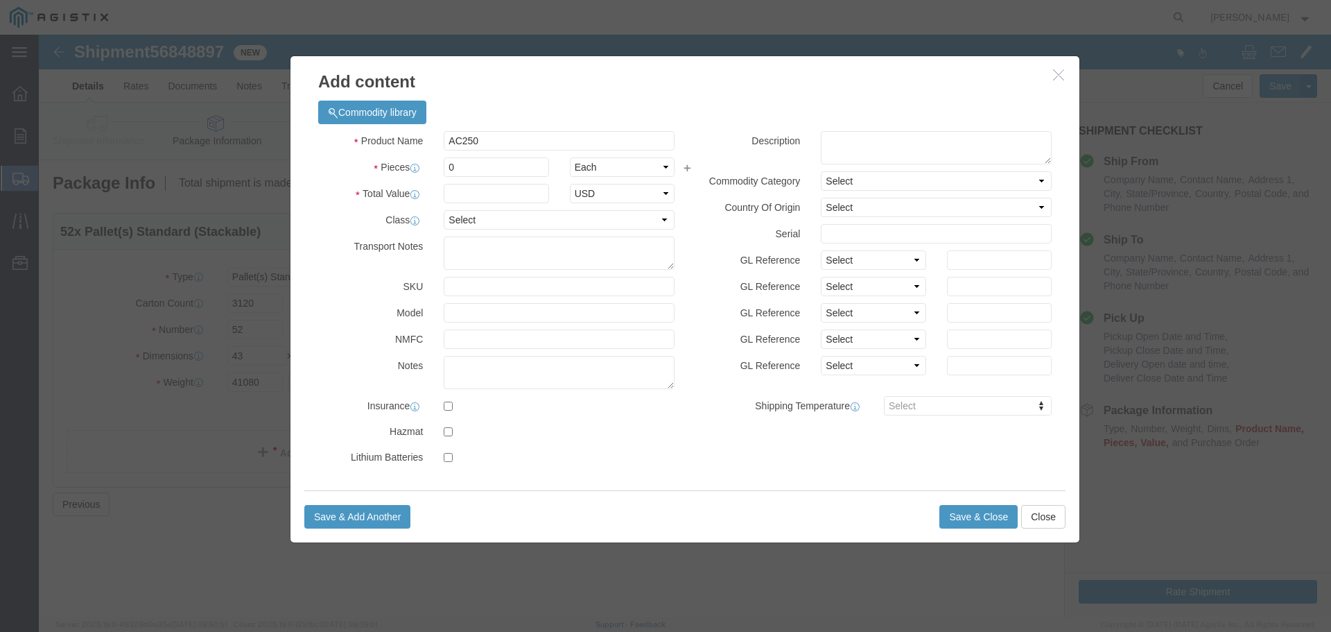
click div "Commodity library"
click input "0"
type input "3120"
click input "text"
type input "328173.00"
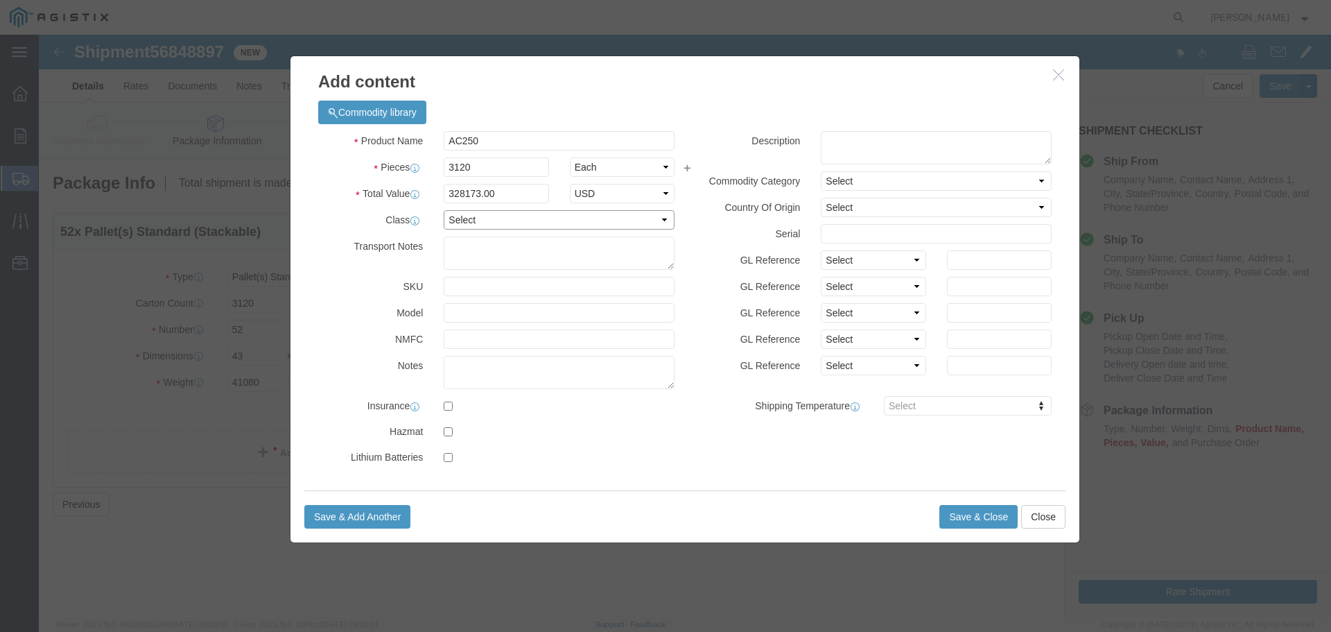
click select "Select 50 55 60 65 70 85 92.5 100 125 175 250 300 400"
select select "85"
click select "Select 50 55 60 65 70 85 92.5 100 125 175 250 300 400"
click button "Save & Close"
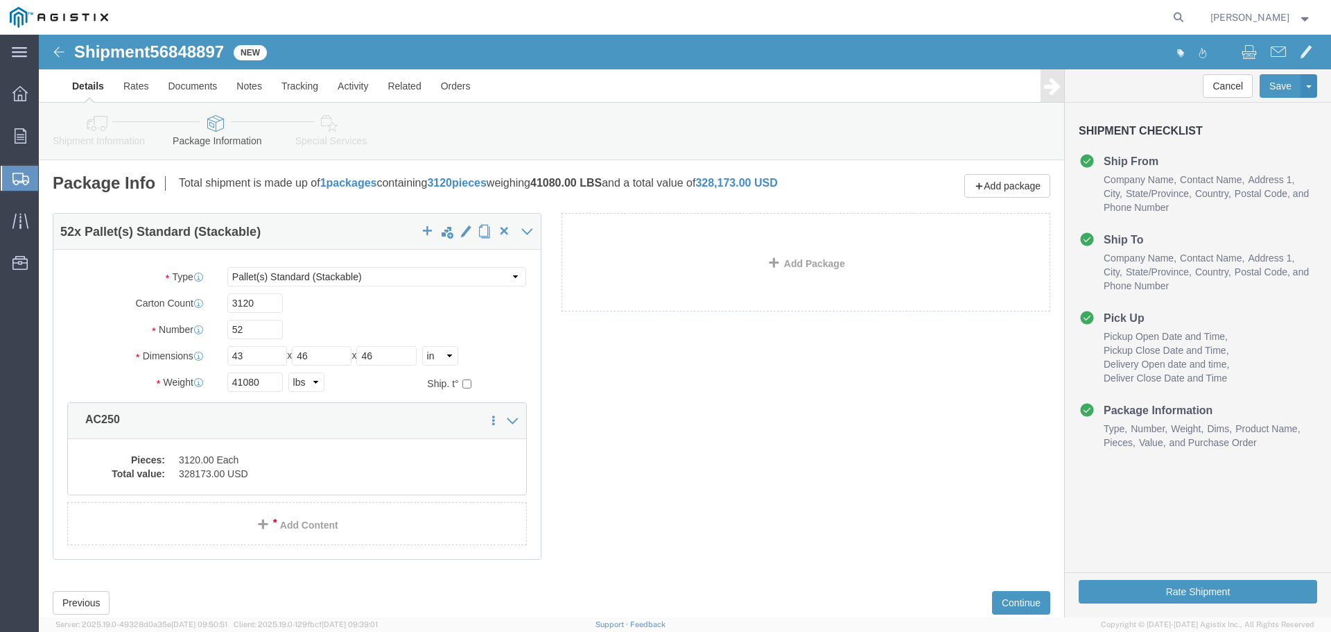
scroll to position [49, 0]
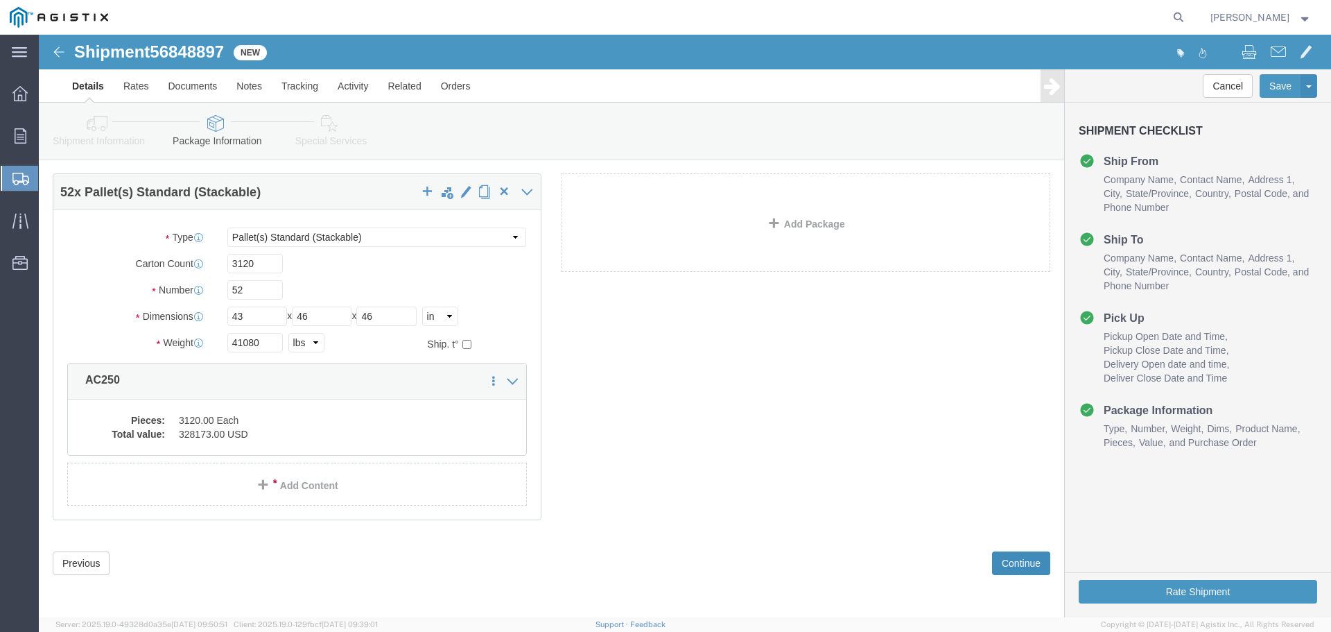
click button "Continue"
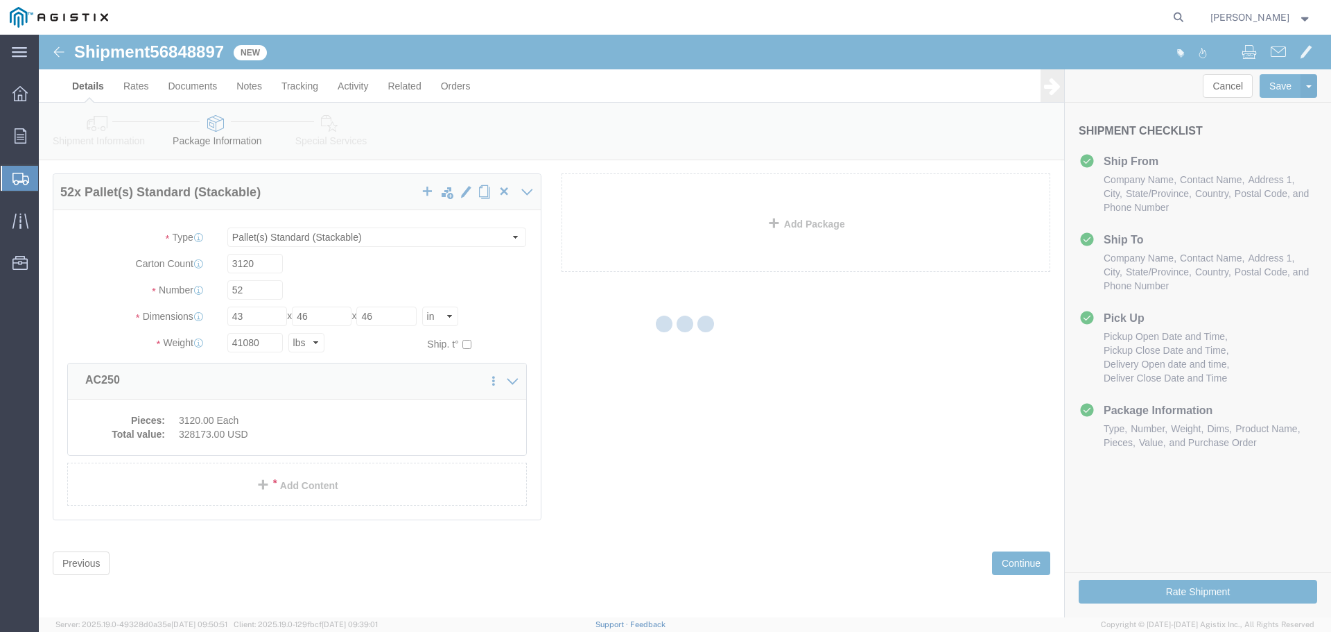
select select
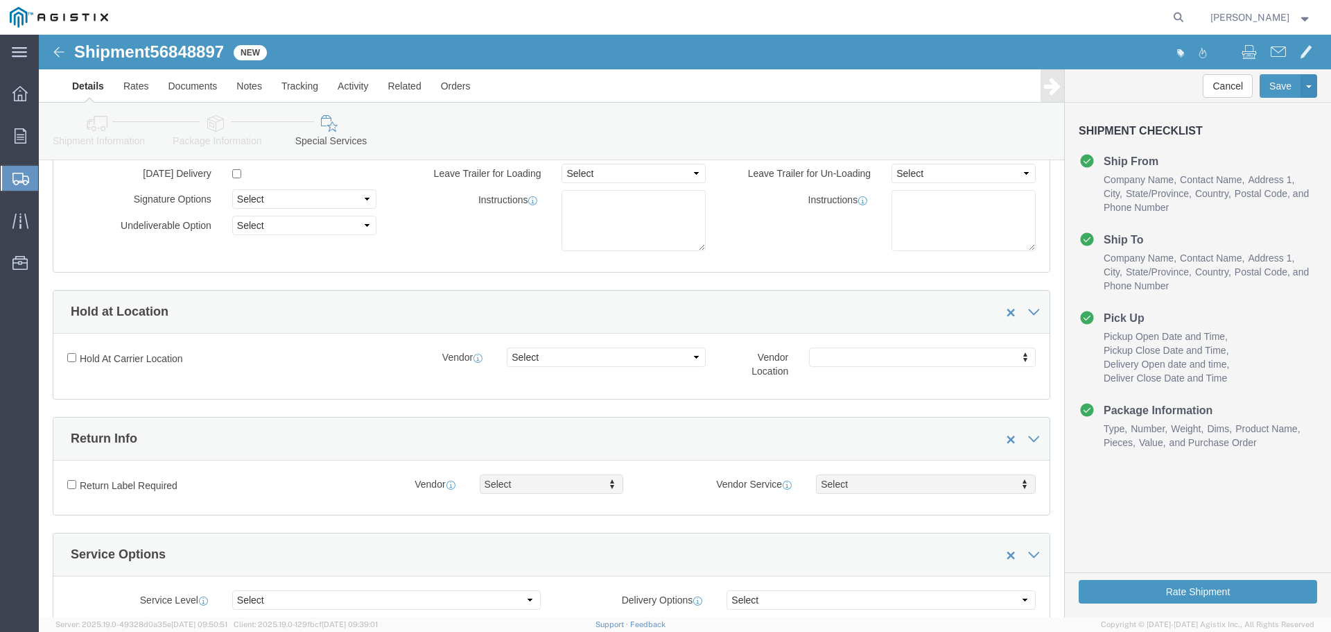
scroll to position [257, 0]
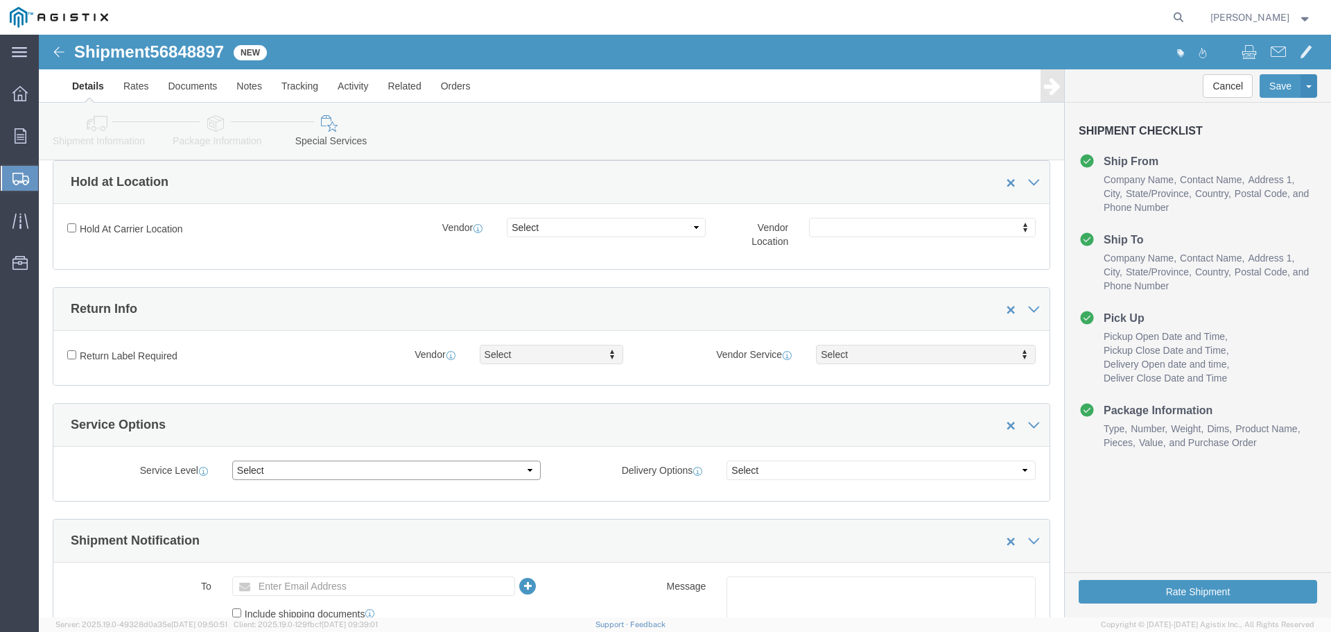
click select "Select 1 Day 2 Day 3-5 Day Economy 5+ Day"
select select "3-5 Day Economy"
click select "Select 1 Day 2 Day 3-5 Day Economy 5+ Day"
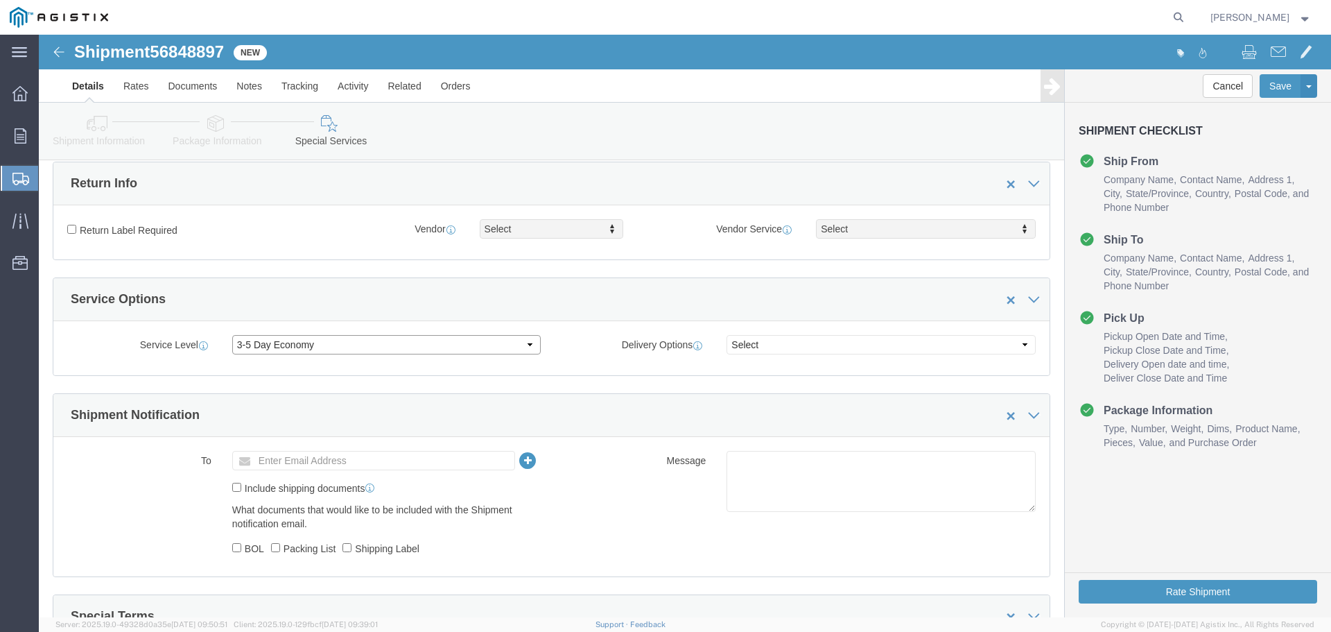
scroll to position [396, 0]
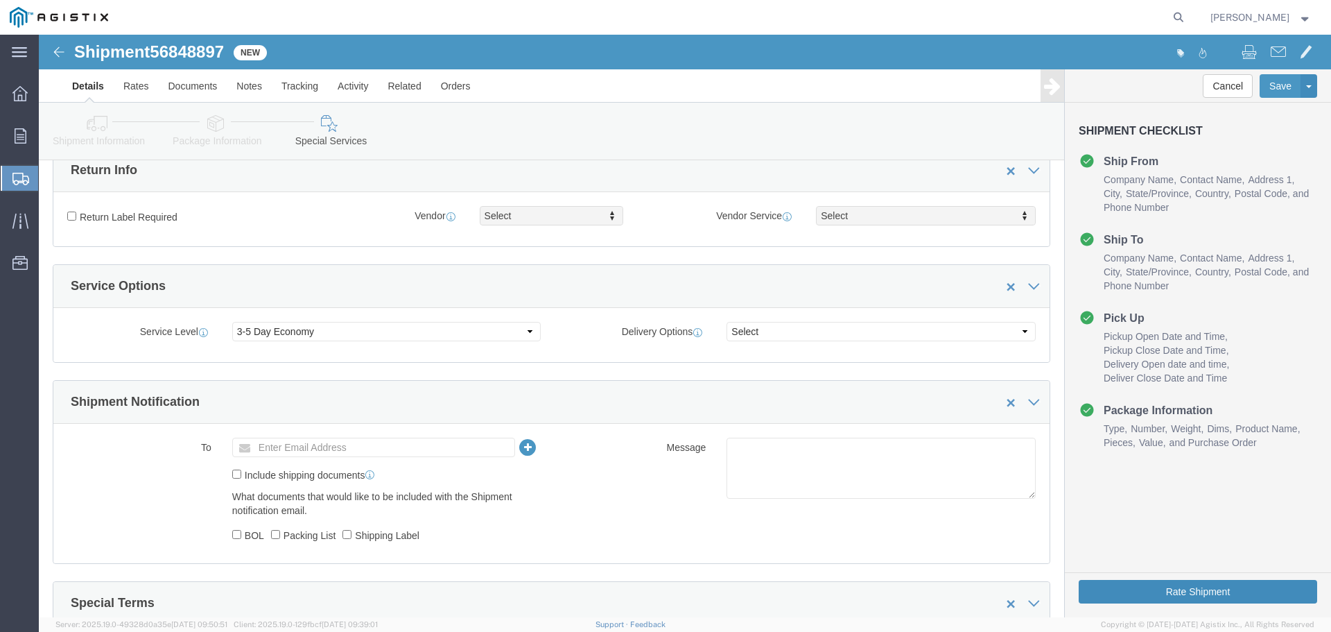
click button "Rate Shipment"
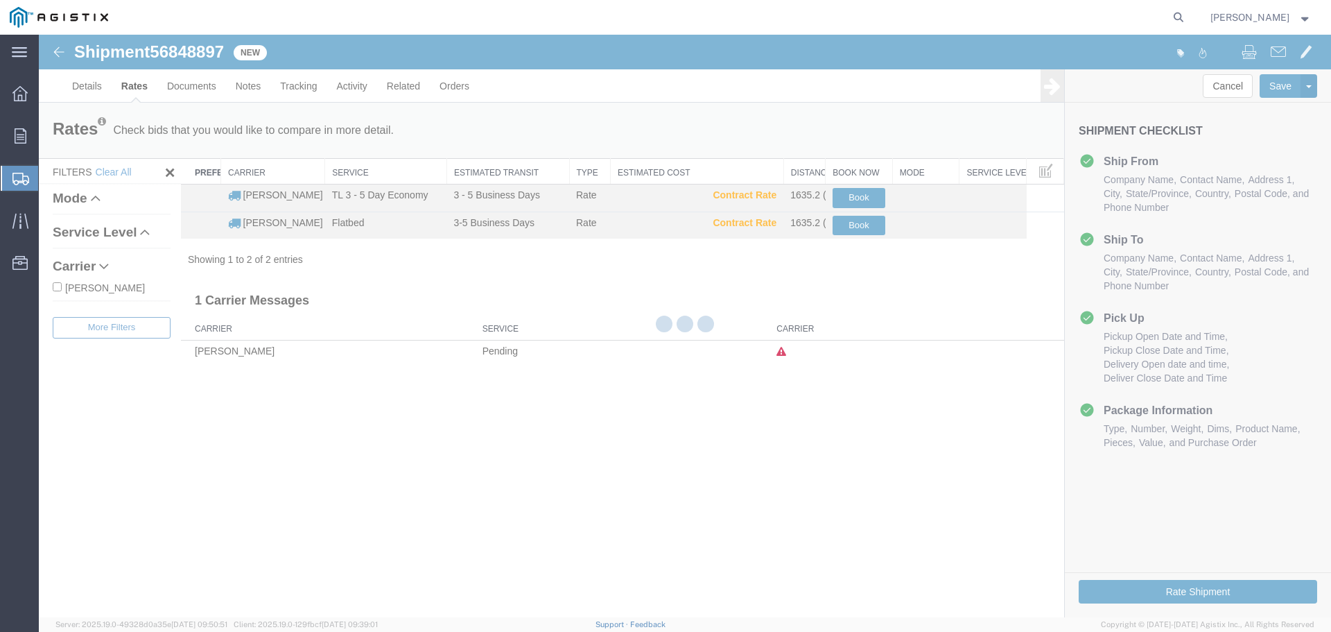
scroll to position [0, 0]
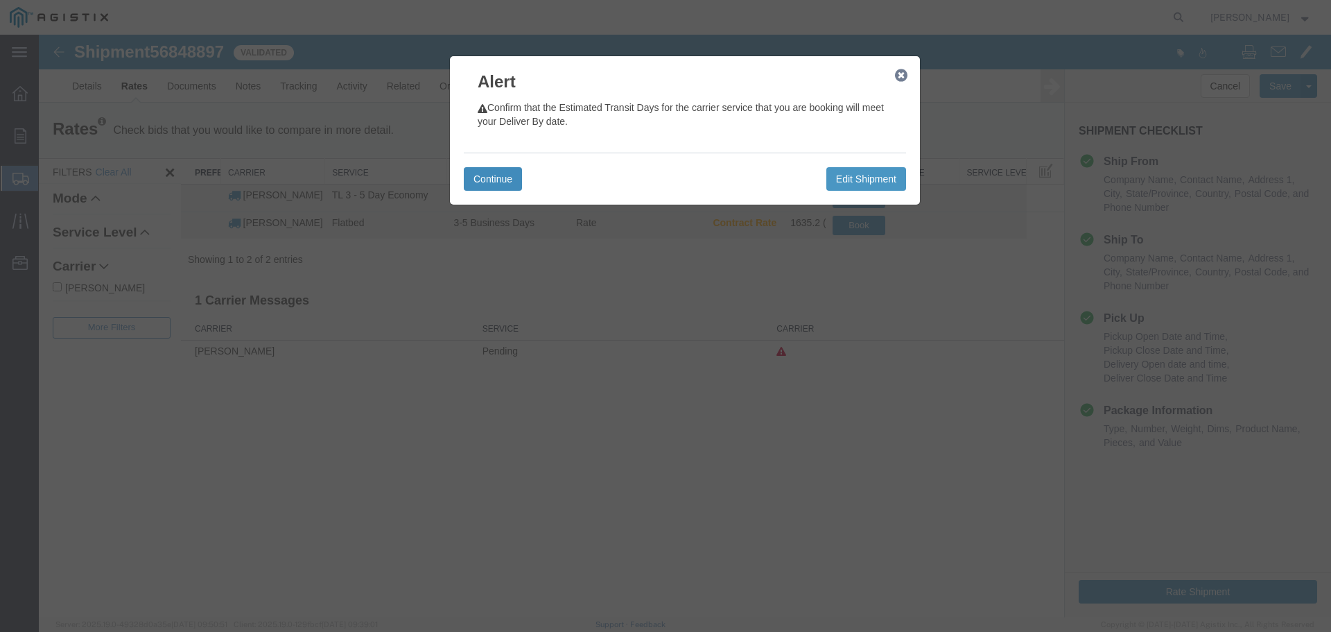
click at [499, 171] on button "Continue" at bounding box center [493, 179] width 58 height 24
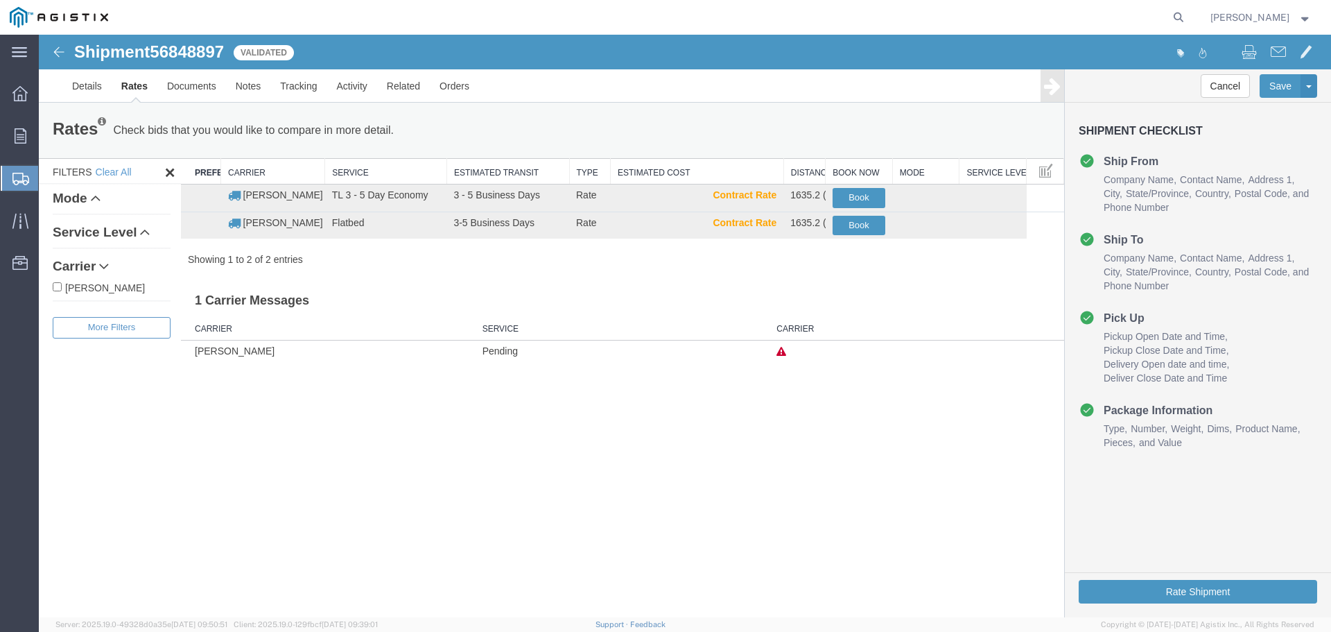
click at [53, 283] on input "[PERSON_NAME]" at bounding box center [57, 286] width 9 height 9
checkbox input "true"
click at [865, 197] on button "Book" at bounding box center [859, 198] width 53 height 20
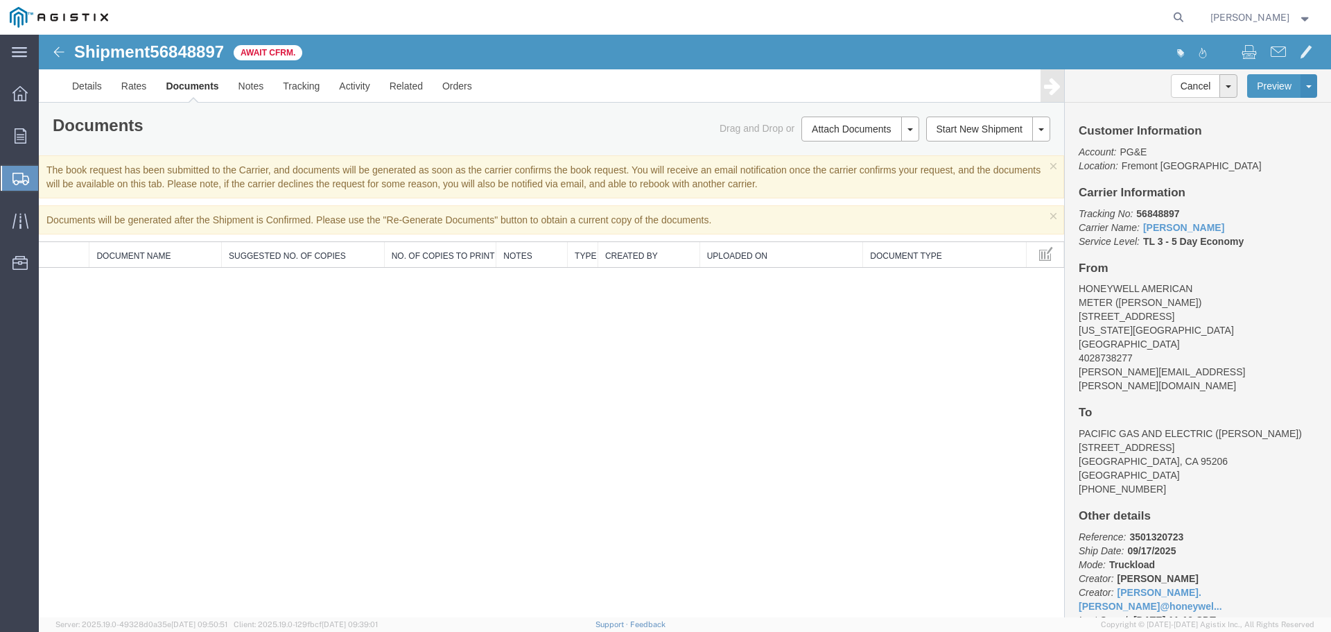
click at [25, 179] on icon at bounding box center [20, 179] width 17 height 12
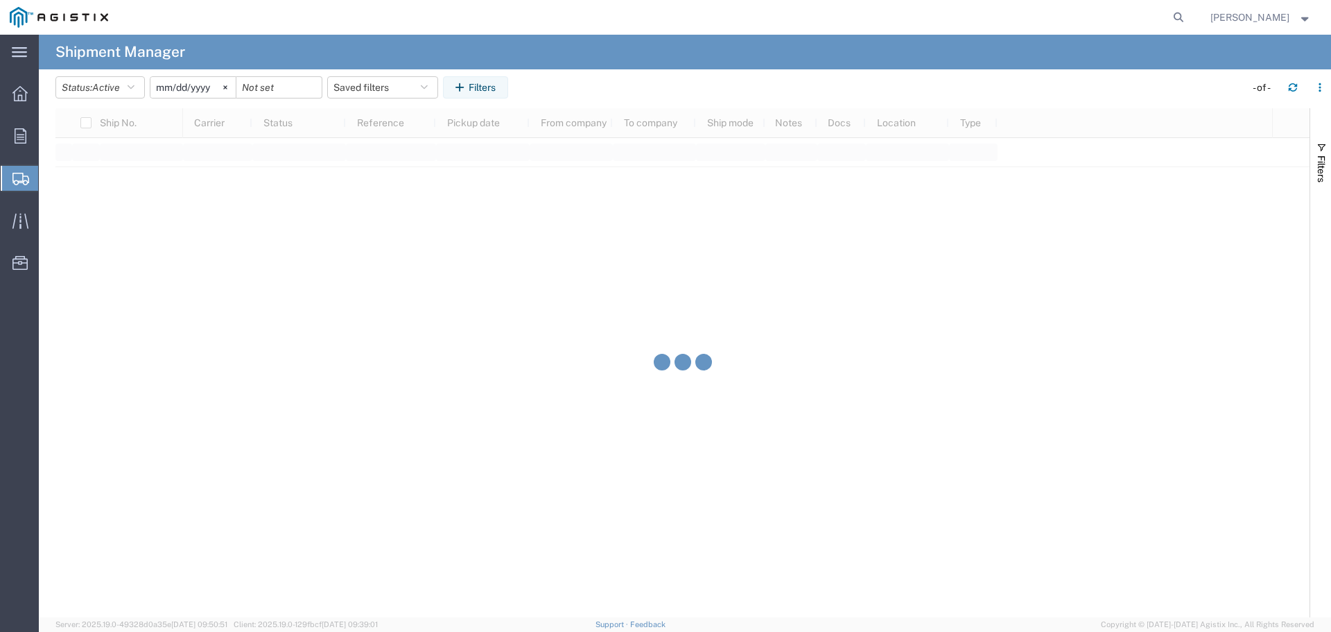
click at [78, 221] on div "main_menu Created with Sketch. Collapse Menu Overview Orders Shipments Shipment…" at bounding box center [665, 333] width 1331 height 597
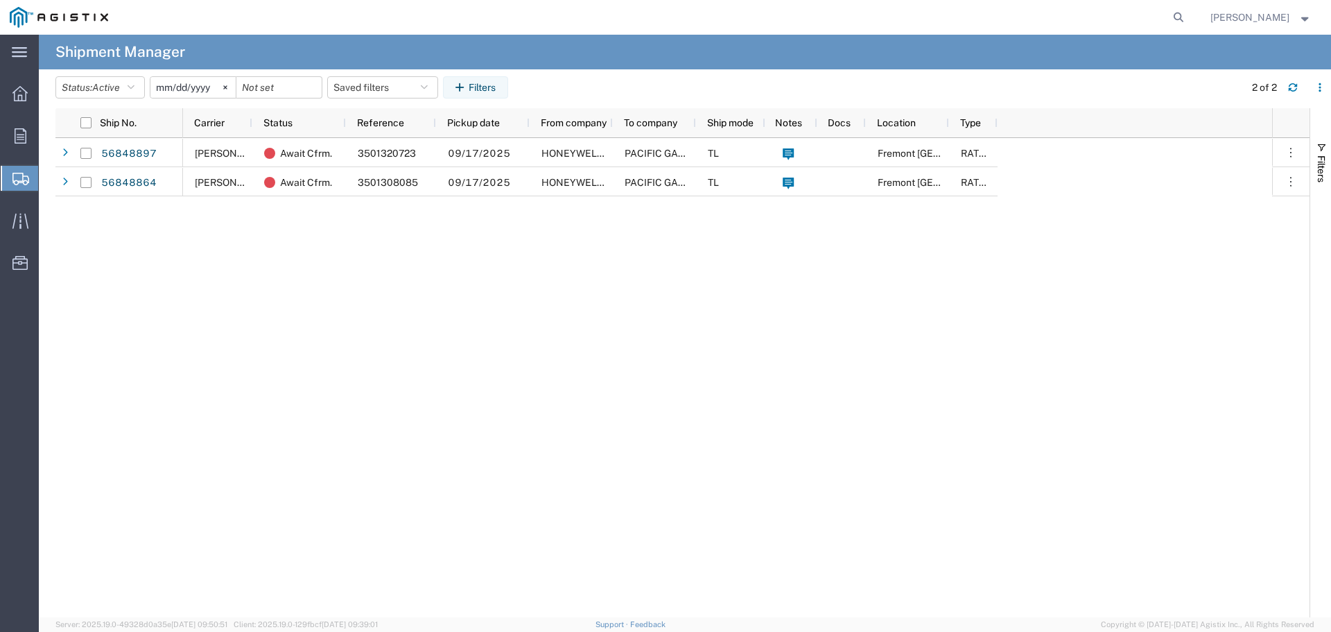
click at [24, 182] on icon at bounding box center [20, 179] width 17 height 12
click at [0, 0] on span "Create Shipment" at bounding box center [0, 0] width 0 height 0
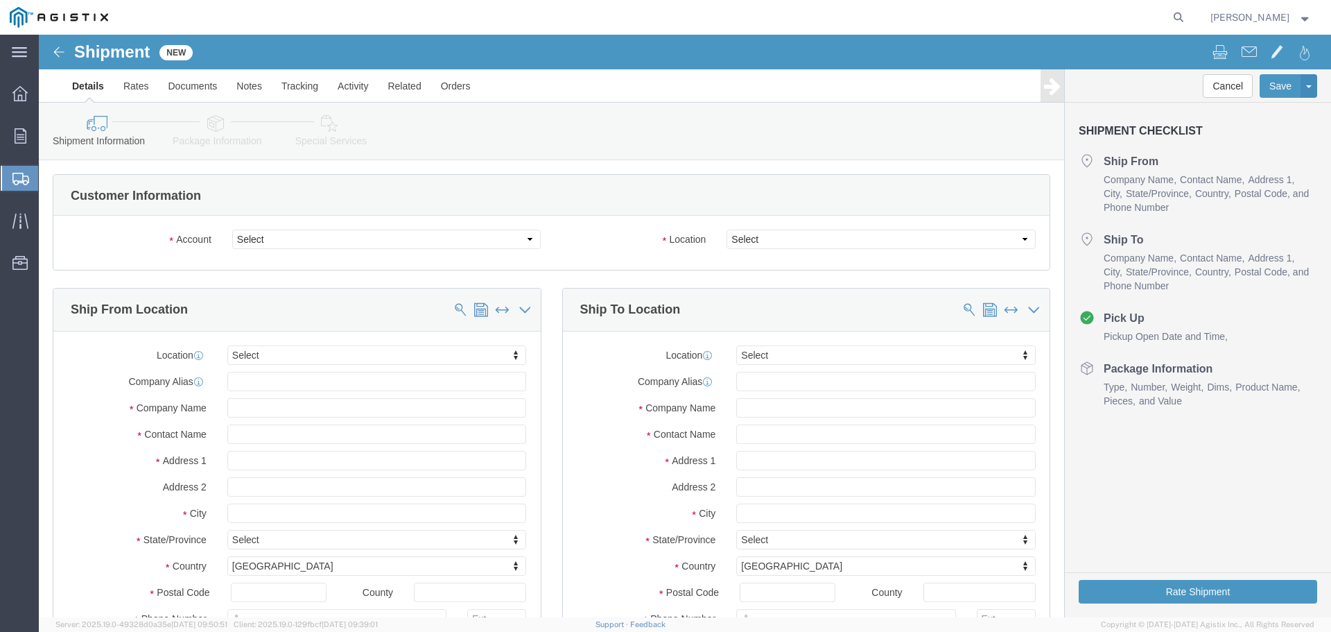
select select
click select "Select Elster American Meter Co LLC PG&E"
select select "9596"
click select "Select Elster American Meter Co LLC PG&E"
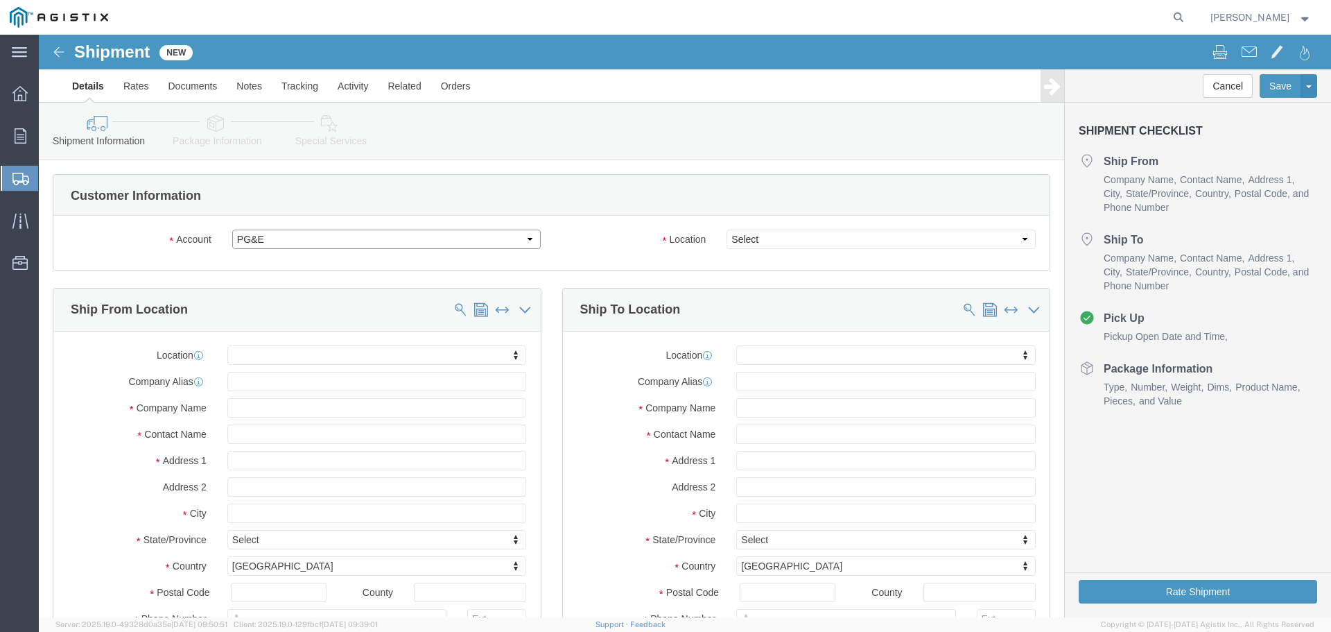
select select "PURCHORD"
select select
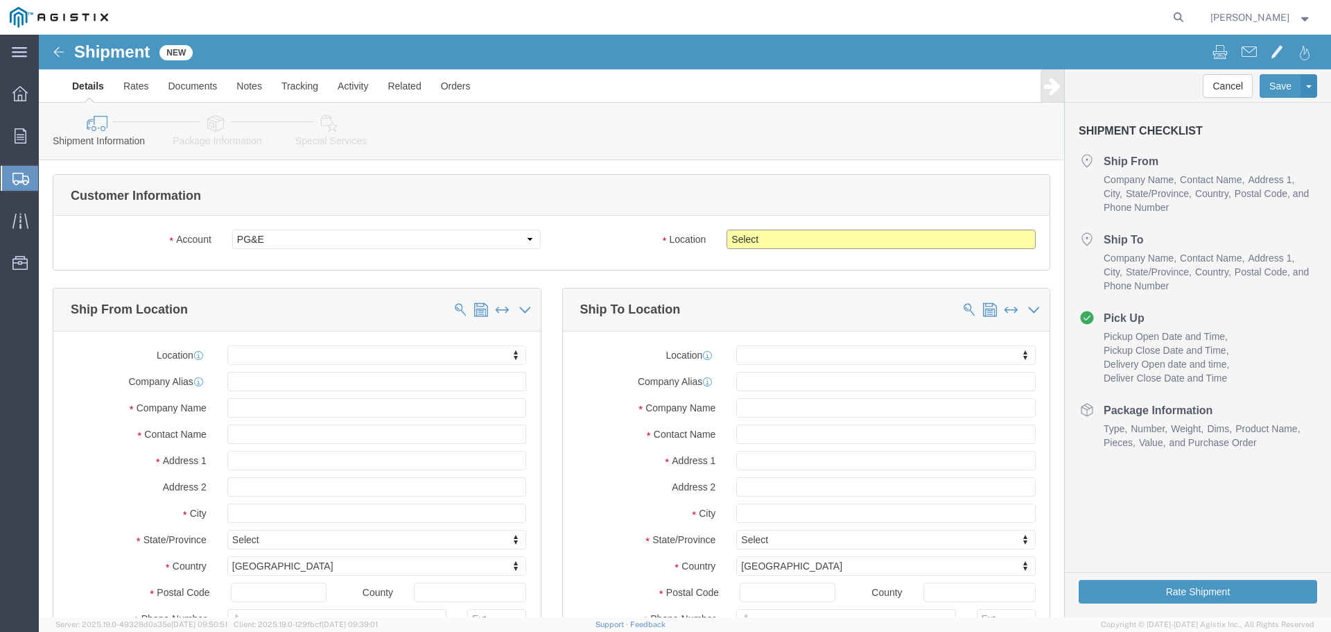
click select "Select All Others [GEOGRAPHIC_DATA] [GEOGRAPHIC_DATA] [GEOGRAPHIC_DATA] [GEOGRA…"
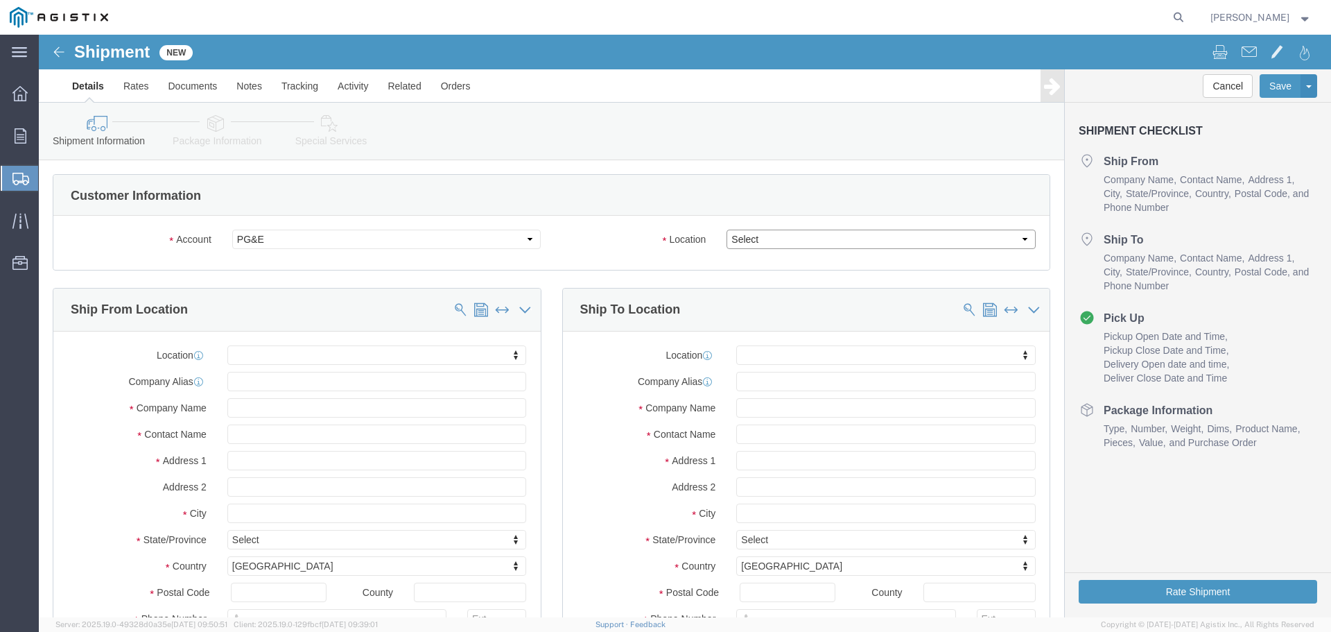
select select "19740"
click select "Select All Others [GEOGRAPHIC_DATA] [GEOGRAPHIC_DATA] [GEOGRAPHIC_DATA] [GEOGRA…"
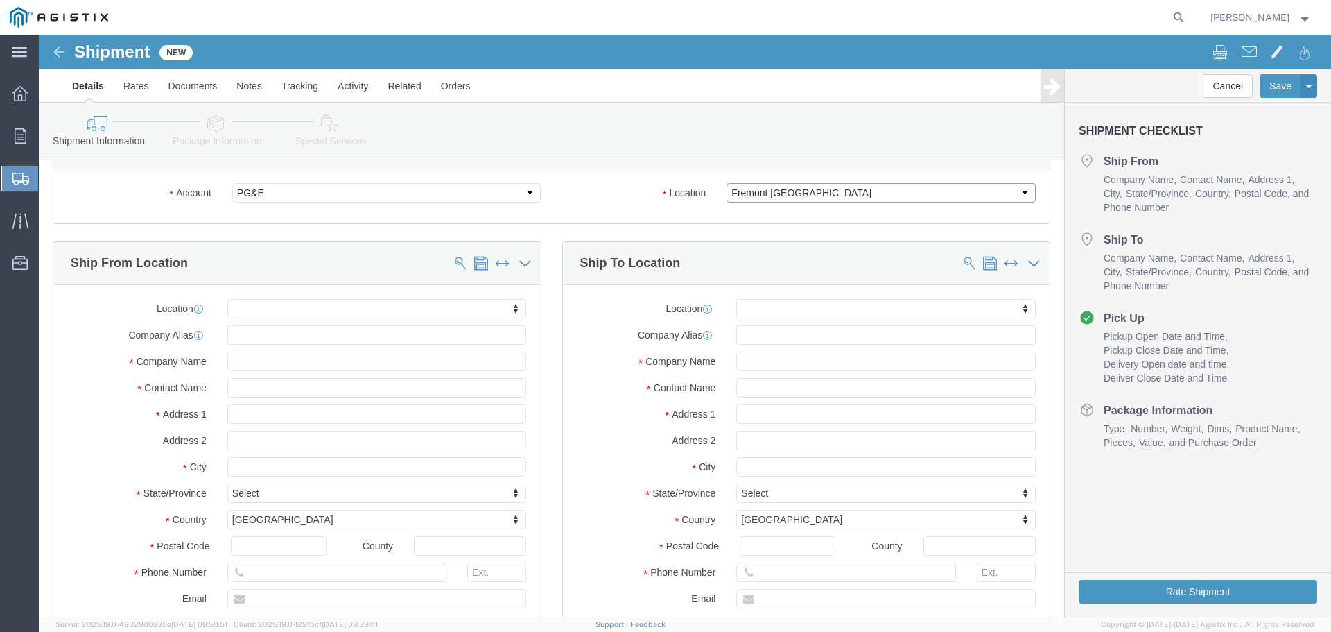
scroll to position [139, 0]
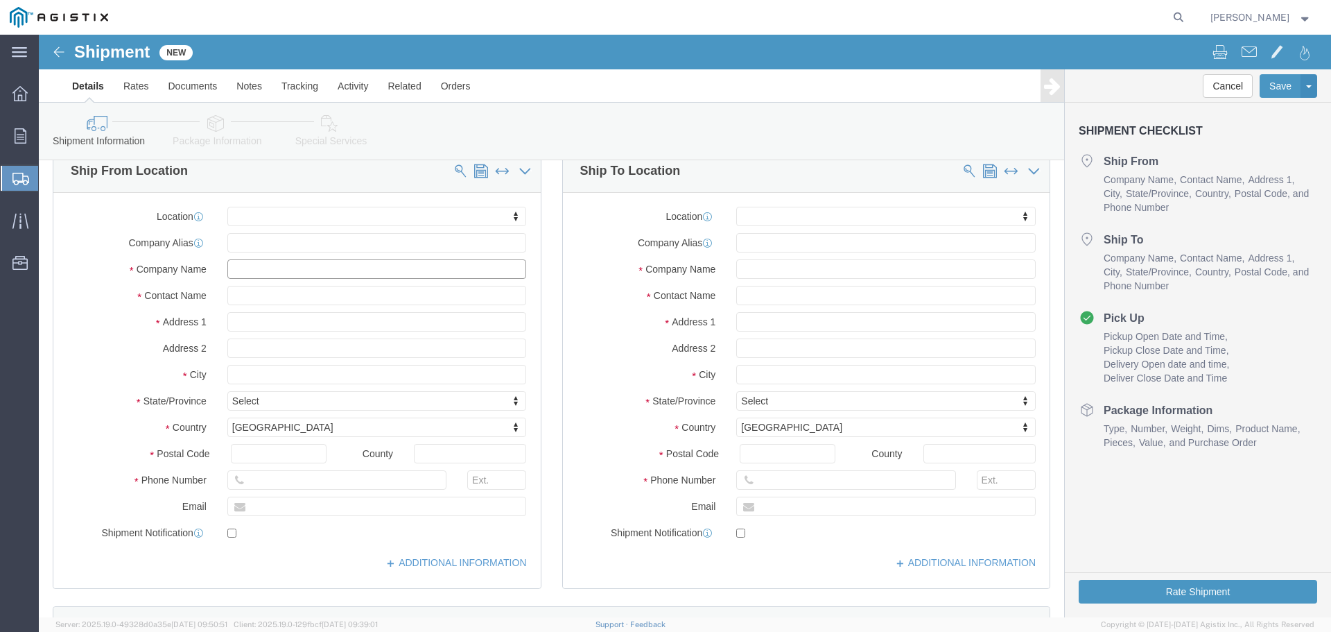
click input "text"
type input "HON"
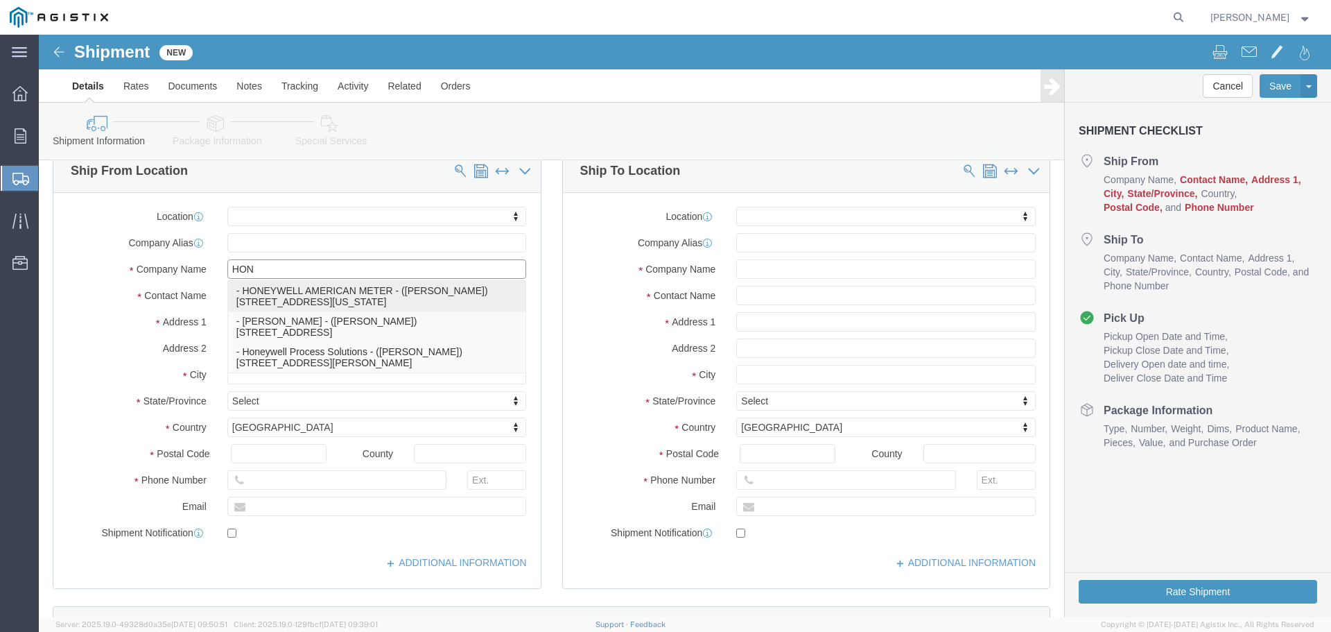
click p "- HONEYWELL AMERICAN METER - ([PERSON_NAME]) [STREET_ADDRESS][US_STATE]"
select select
type input "[STREET_ADDRESS]"
type input "68410"
type input "4028738277"
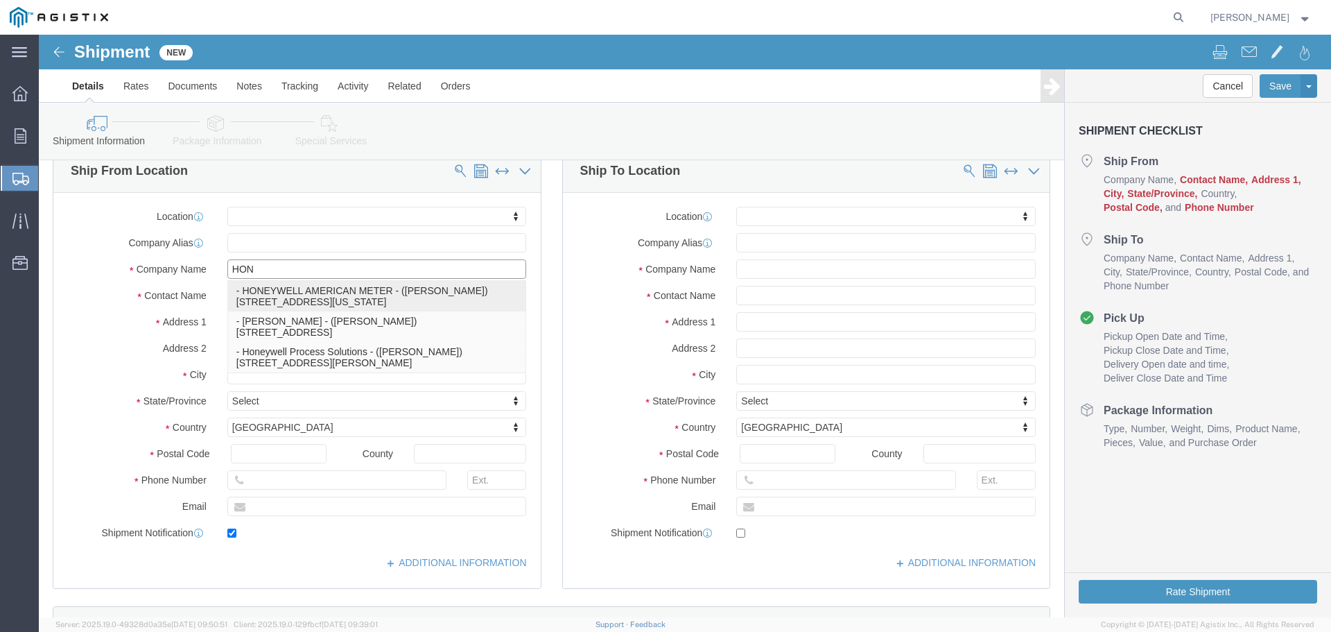
type input "[PERSON_NAME][EMAIL_ADDRESS][PERSON_NAME][DOMAIN_NAME]"
checkbox input "true"
type input "HONEYWELL AMERICAN METER"
type input "[PERSON_NAME]"
type input "[US_STATE][GEOGRAPHIC_DATA]"
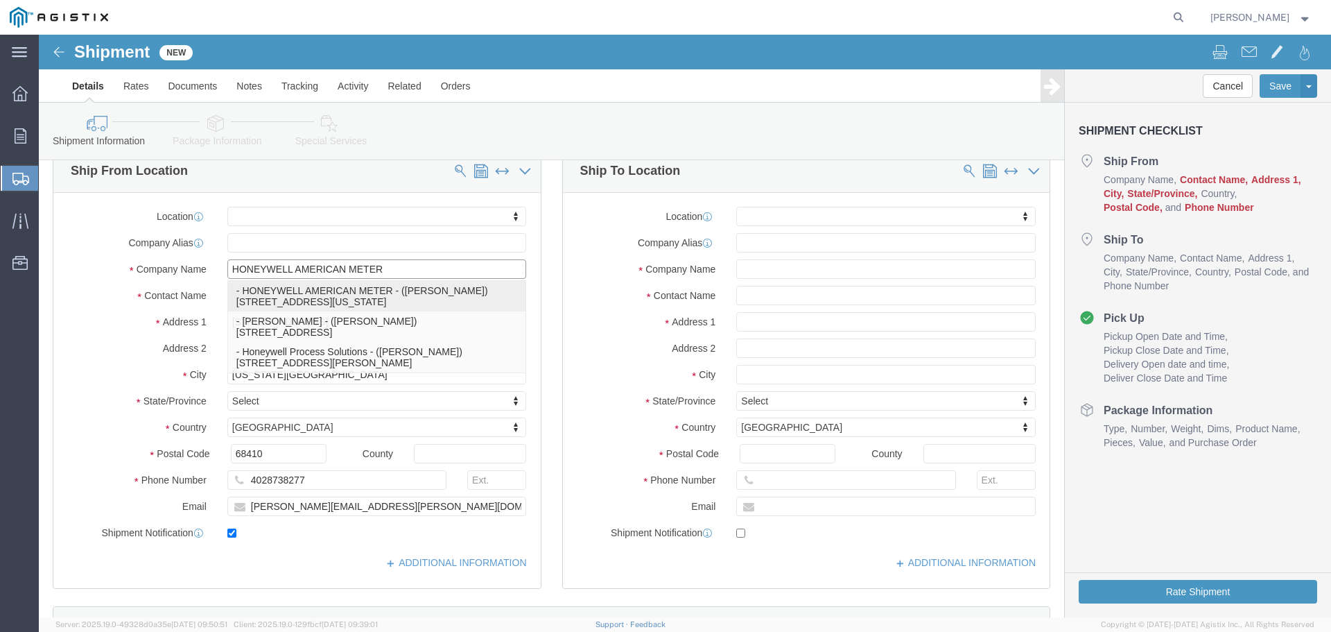
select select "NE"
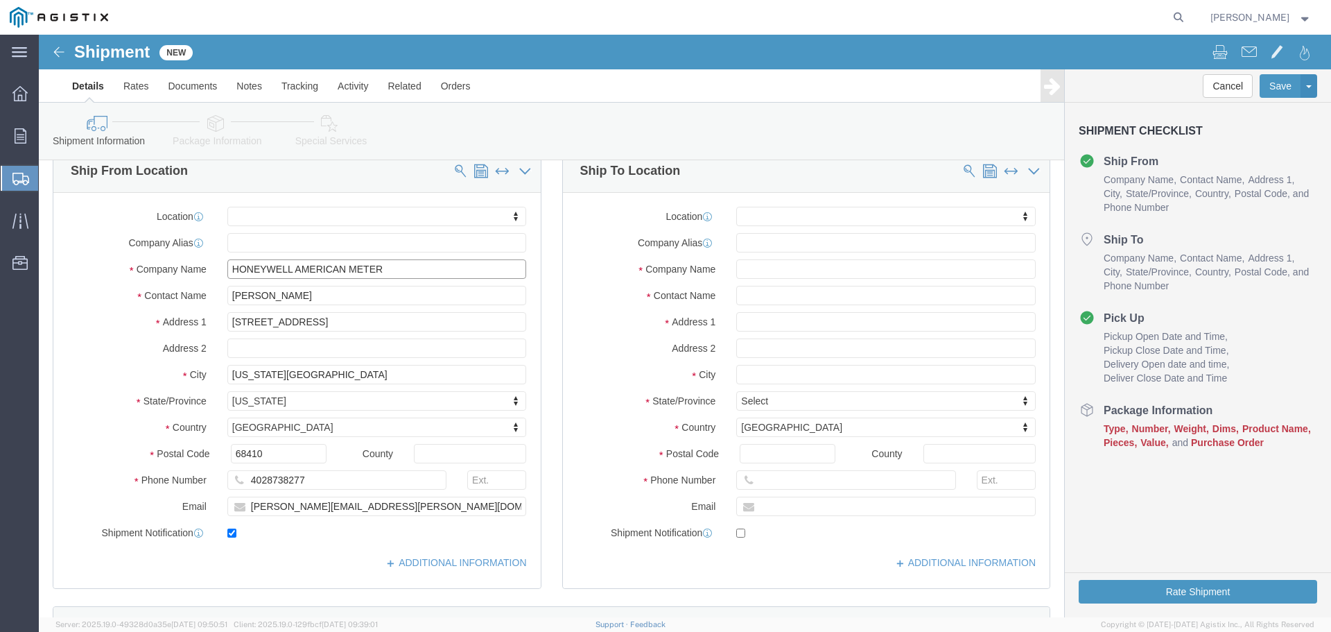
type input "HONEYWELL AMERICAN METER"
click input "text"
type input "PACI"
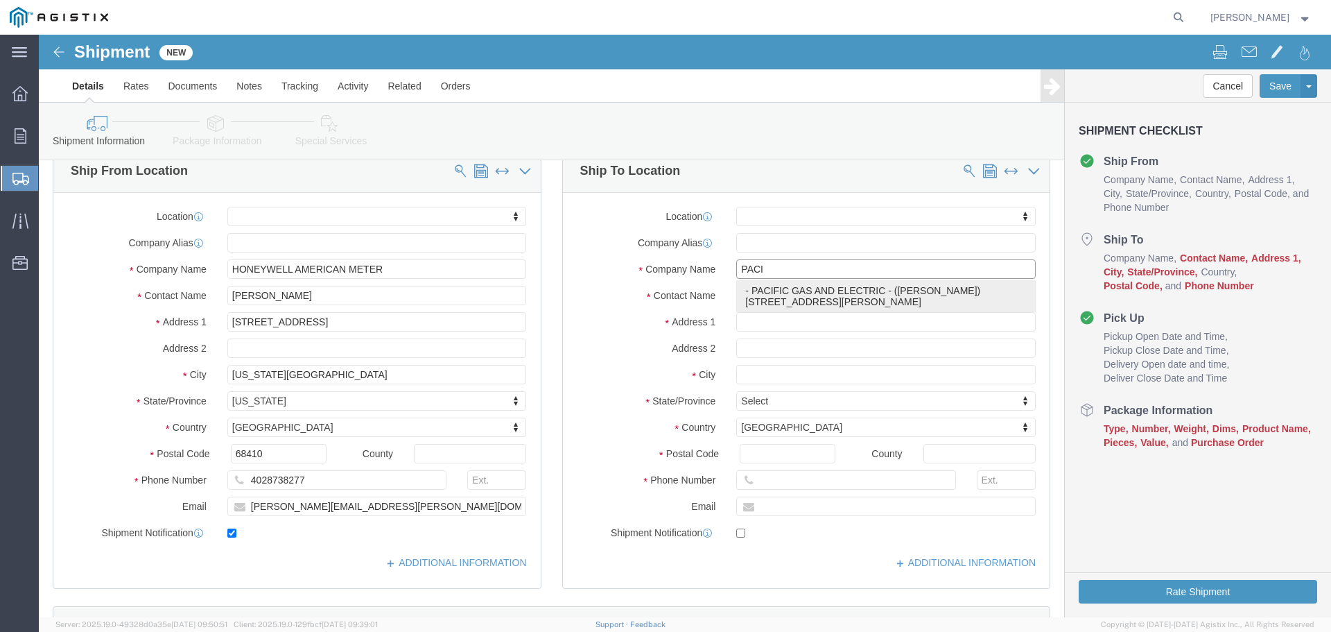
click p "- PACIFIC GAS AND ELECTRIC - ([PERSON_NAME]) [STREET_ADDRESS][PERSON_NAME]"
select select
type input "[STREET_ADDRESS][PERSON_NAME]"
type input "94538"
type input "[PHONE_NUMBER]"
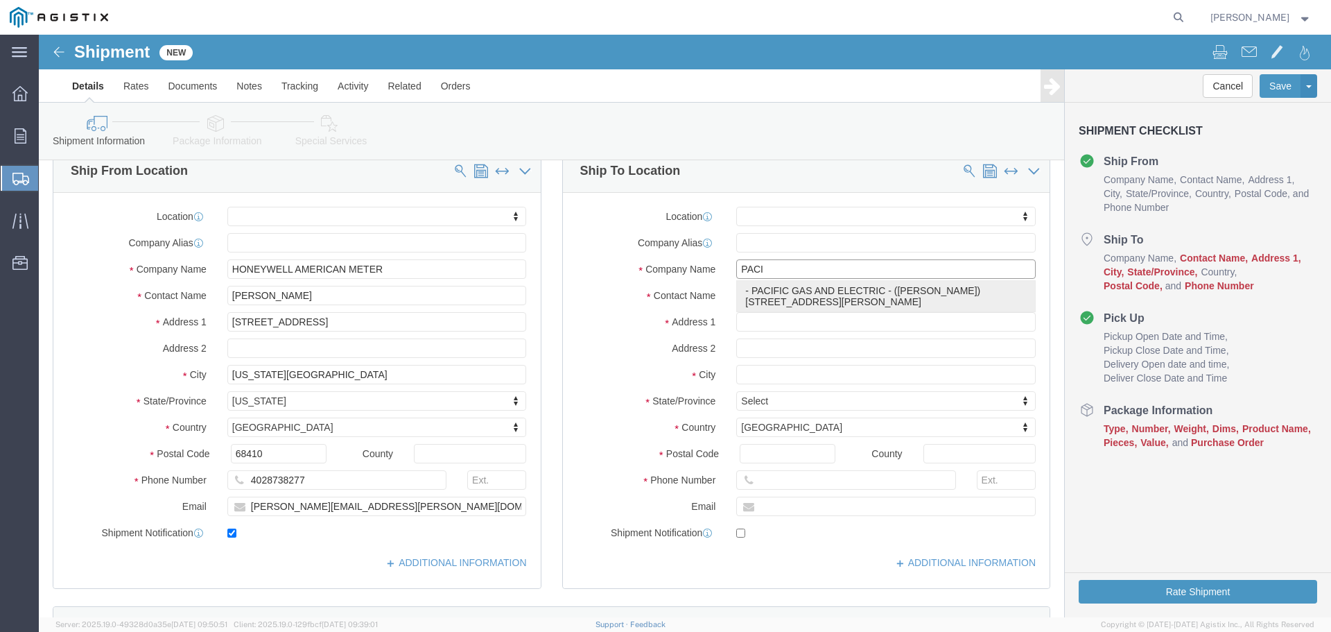
type input "PACIFIC GAS AND ELECTRIC"
type input "[PERSON_NAME]"
type input "FREMONT"
select select "CA"
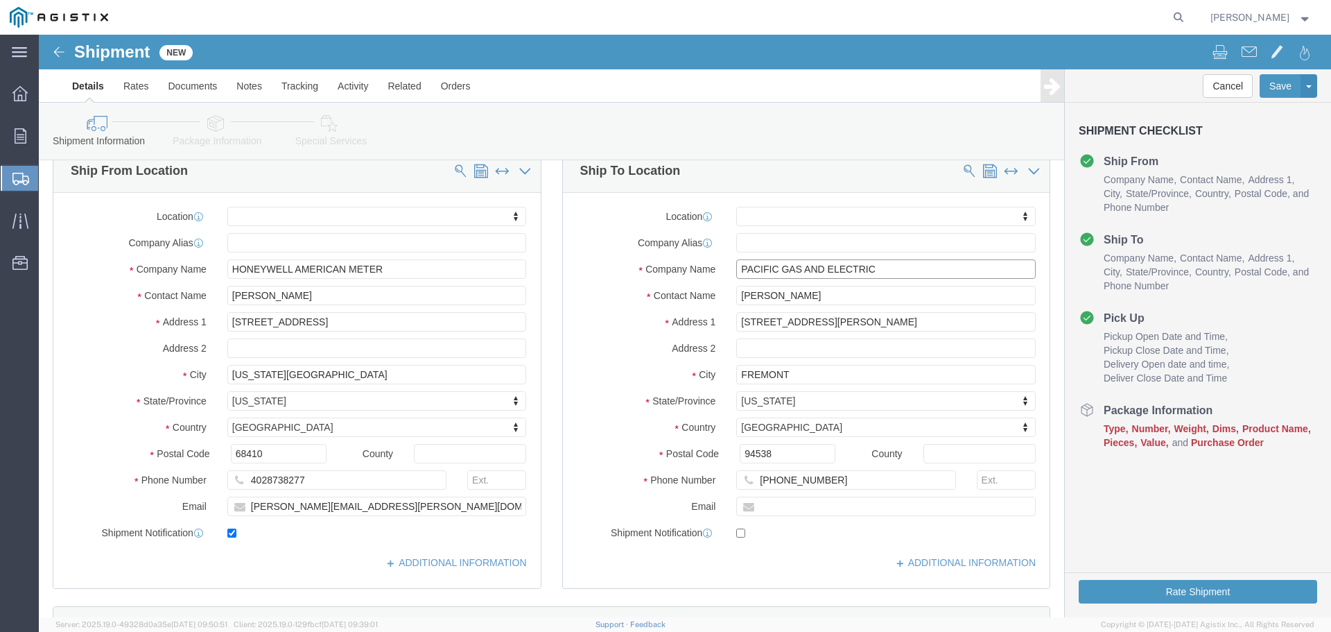
type input "PACIFIC GAS AND ELECTRIC"
click input "[STREET_ADDRESS][PERSON_NAME]"
type input "4"
type input "[STREET_ADDRESS]"
select select
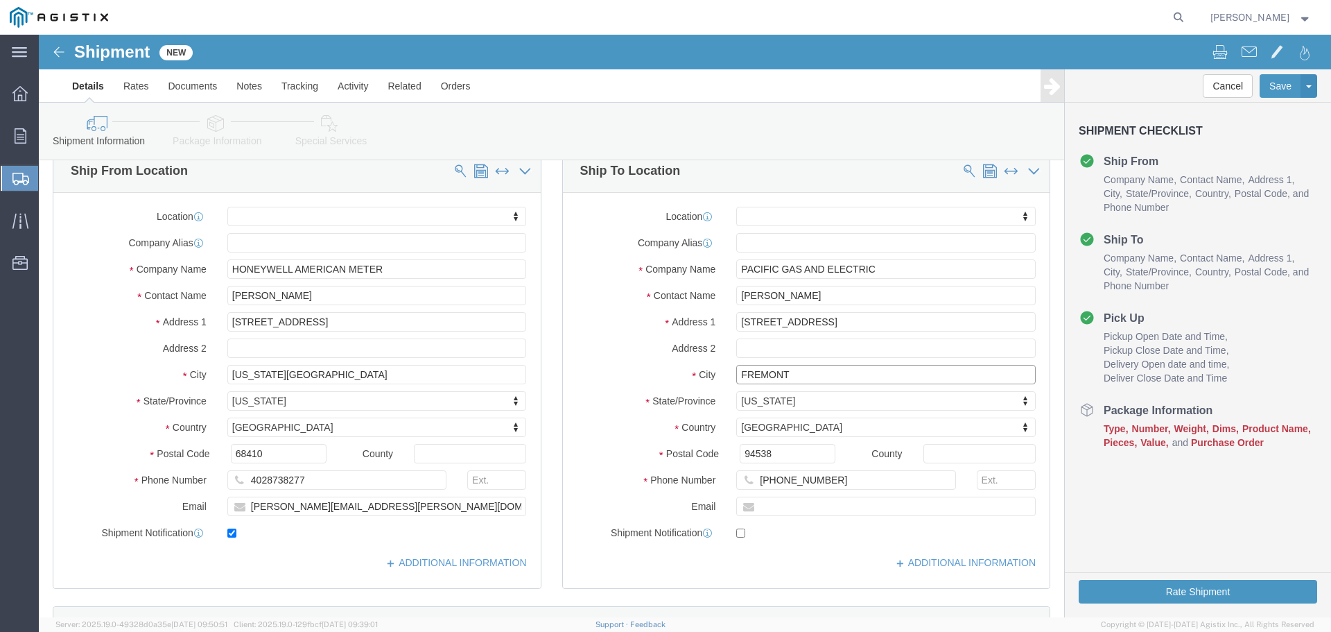
click input "FREMONT"
type input "F"
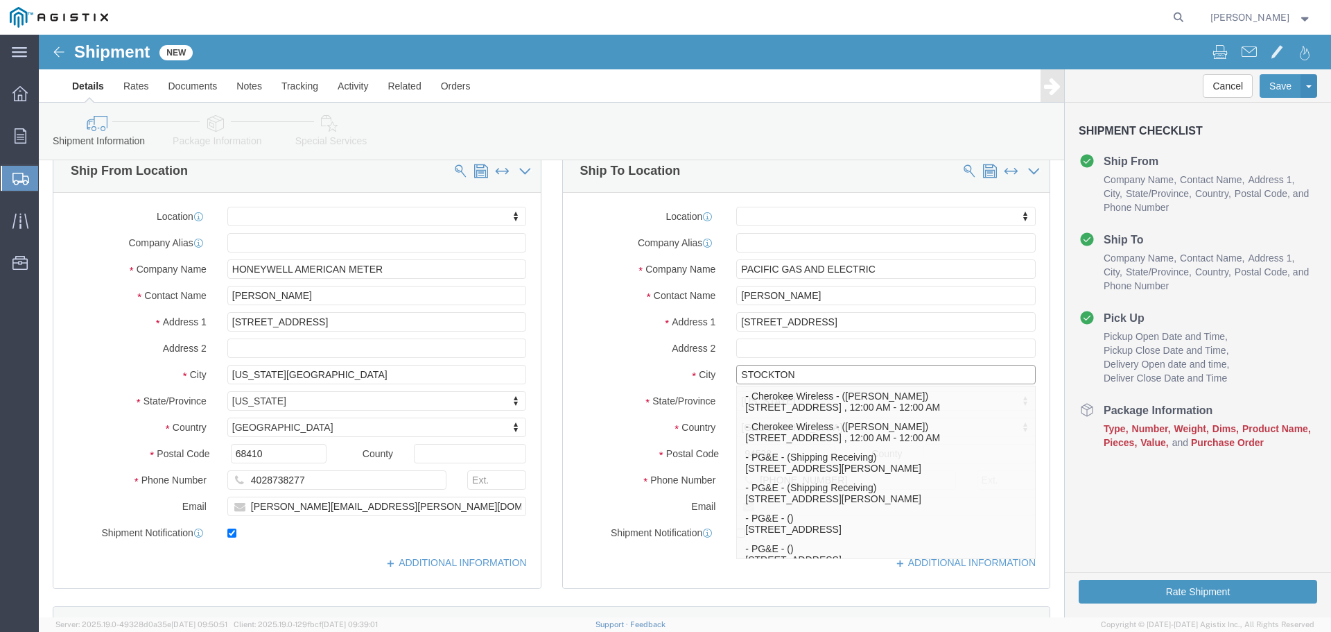
type input "STOCKTON"
select select
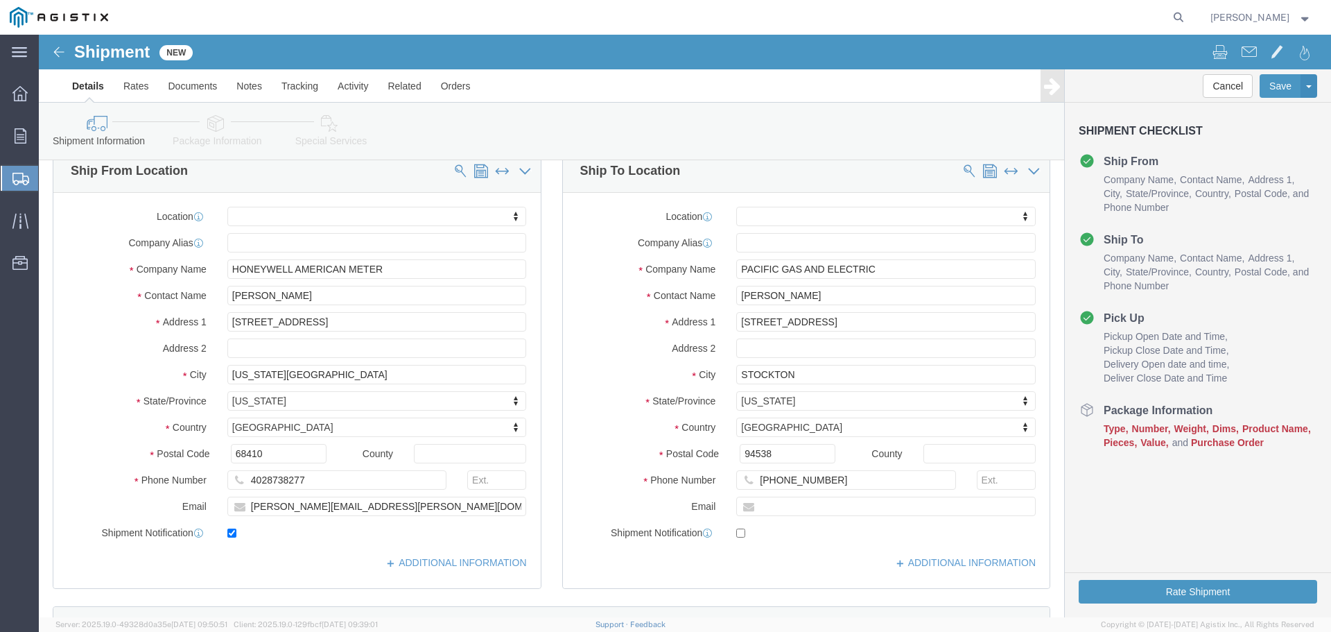
click label "Address 2"
click input "94538"
type input "9"
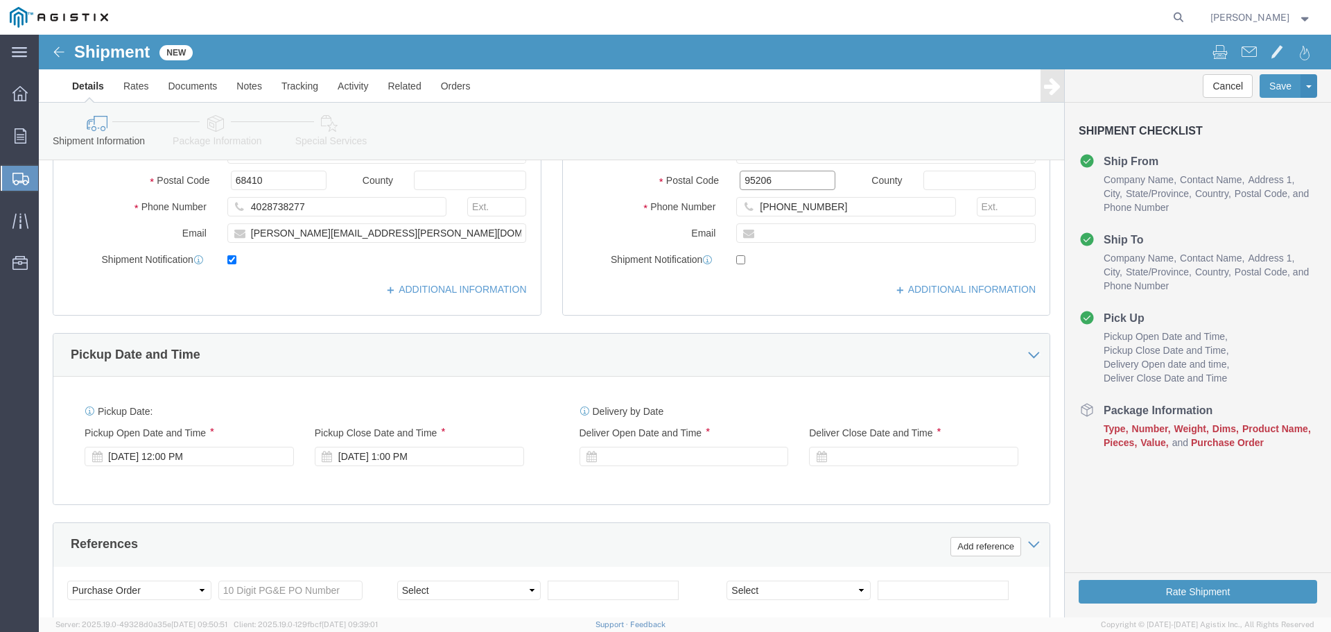
scroll to position [416, 0]
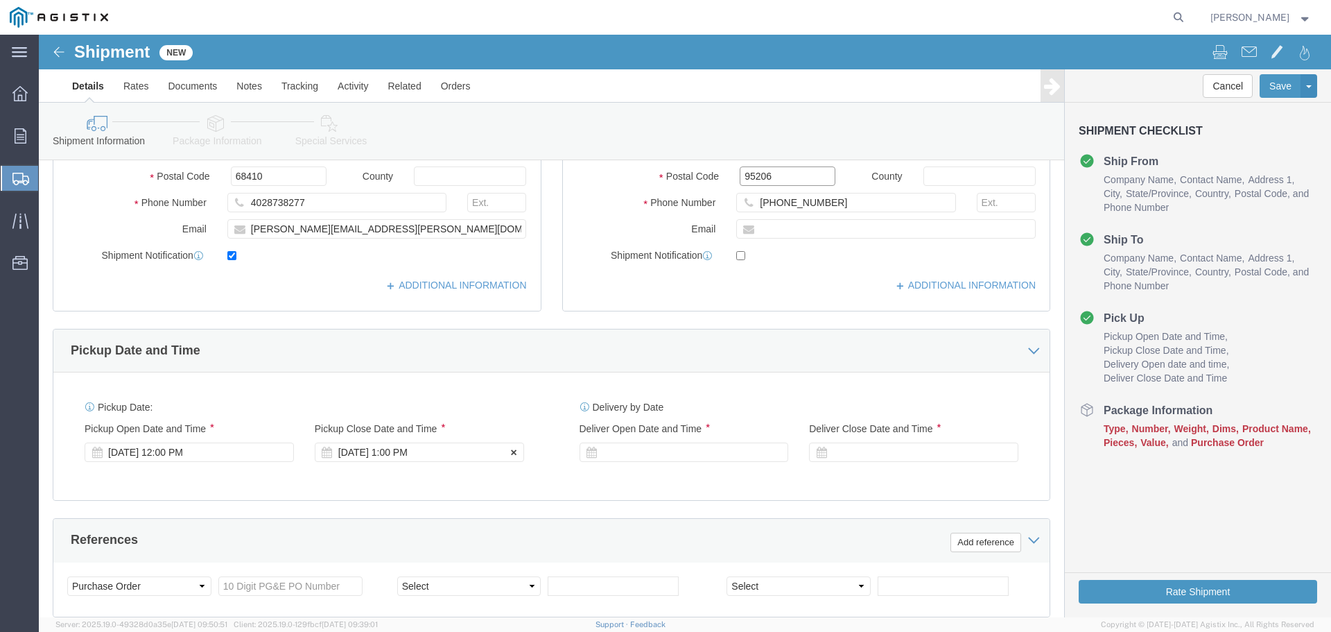
type input "95206"
select select
click icon
click div "[DATE] 1:00 PM"
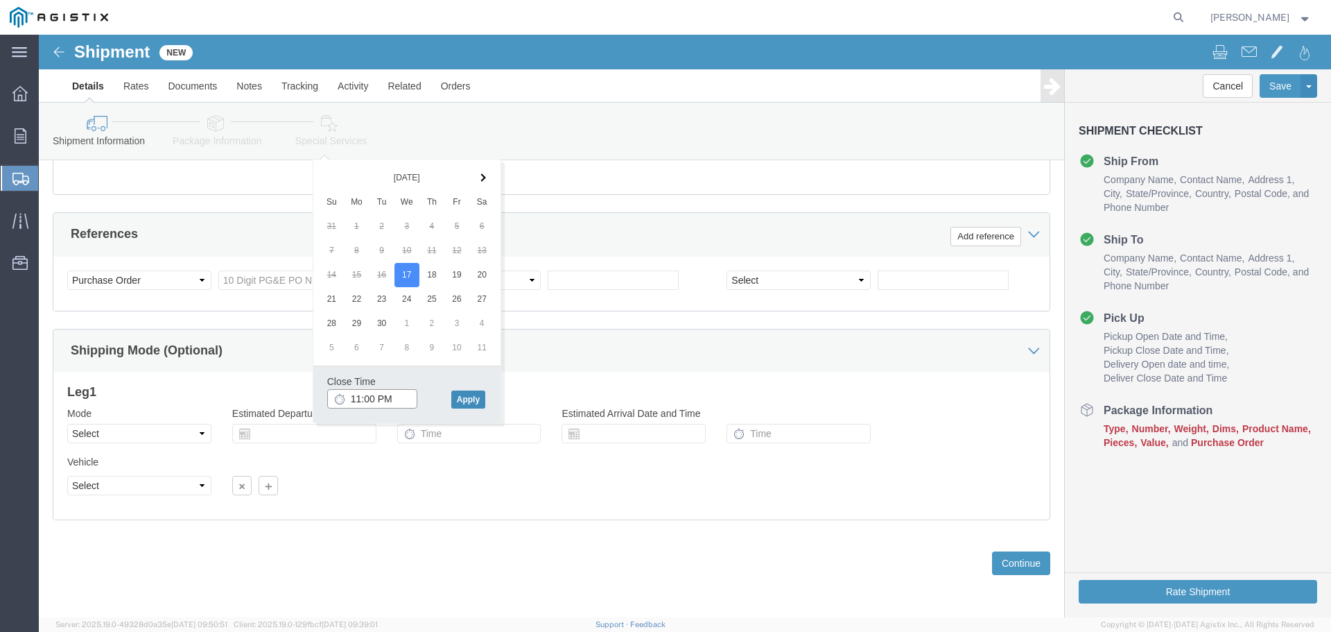
type input "11:00 PM"
click button "Apply"
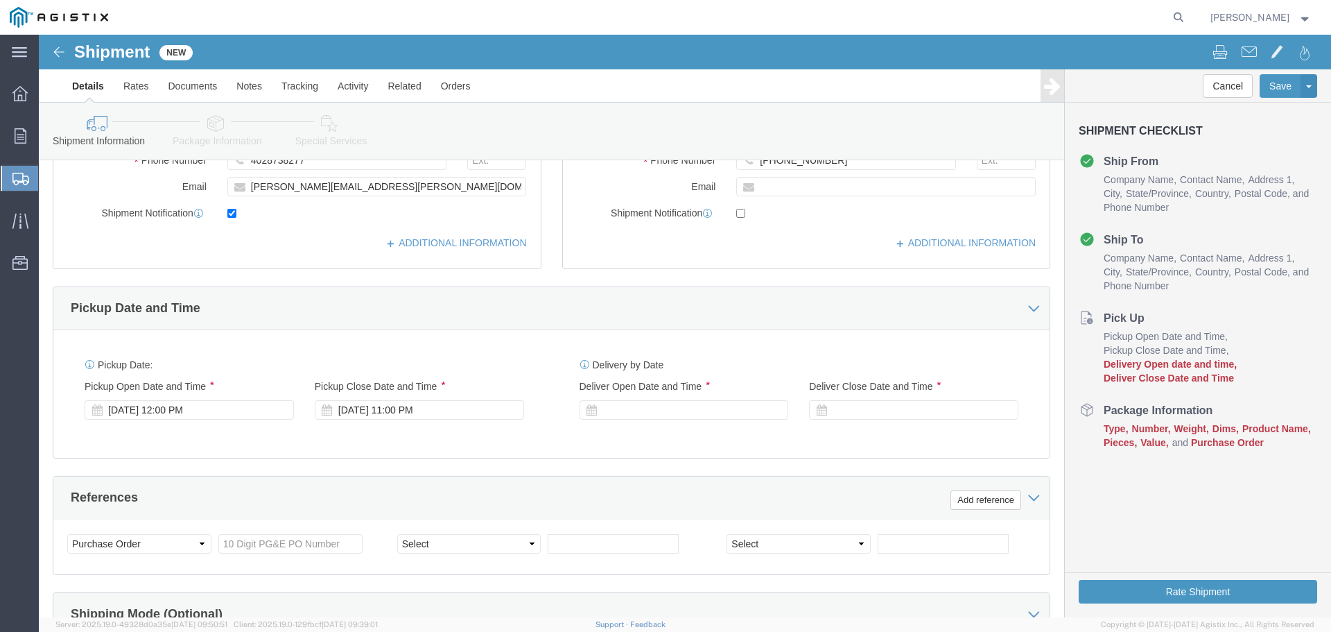
scroll to position [444, 0]
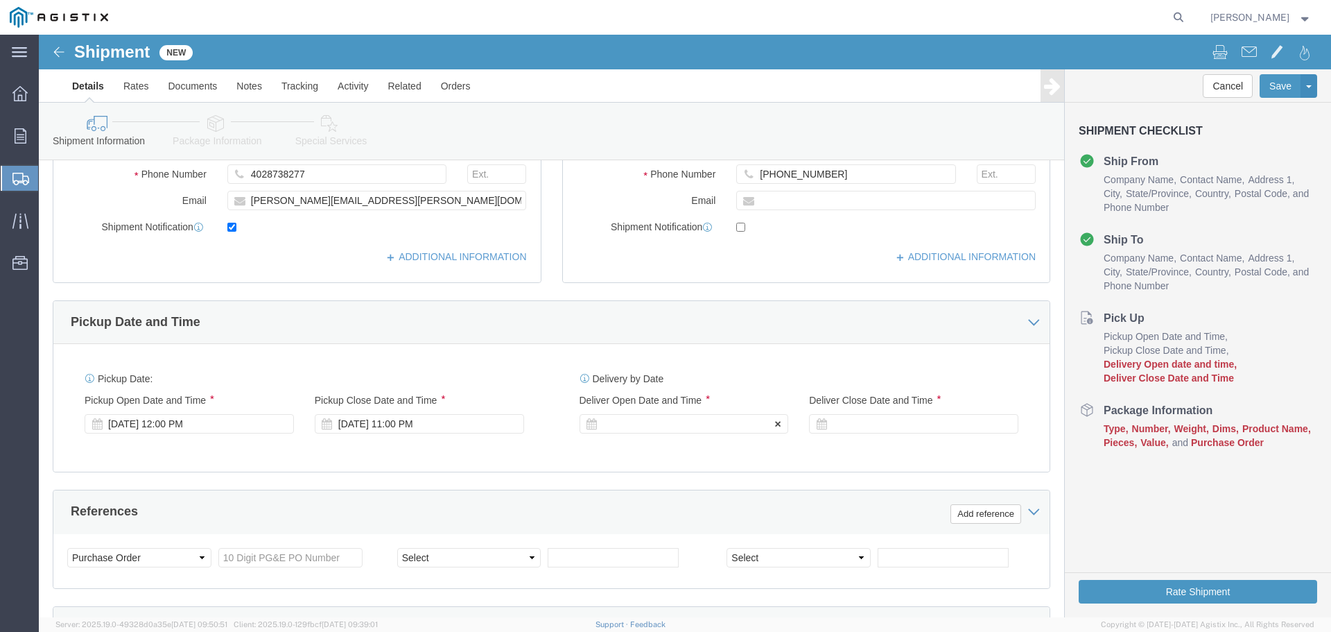
click icon
click div
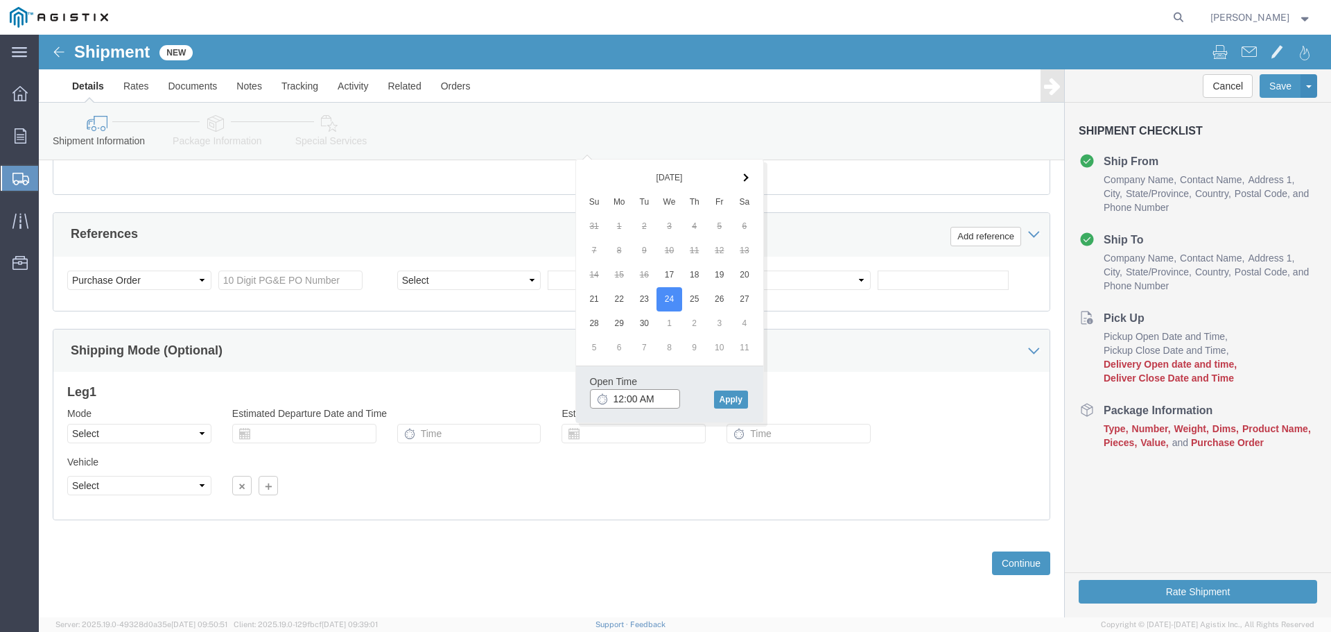
click input "12:00 AM"
type input "8:00 AM"
click button "Apply"
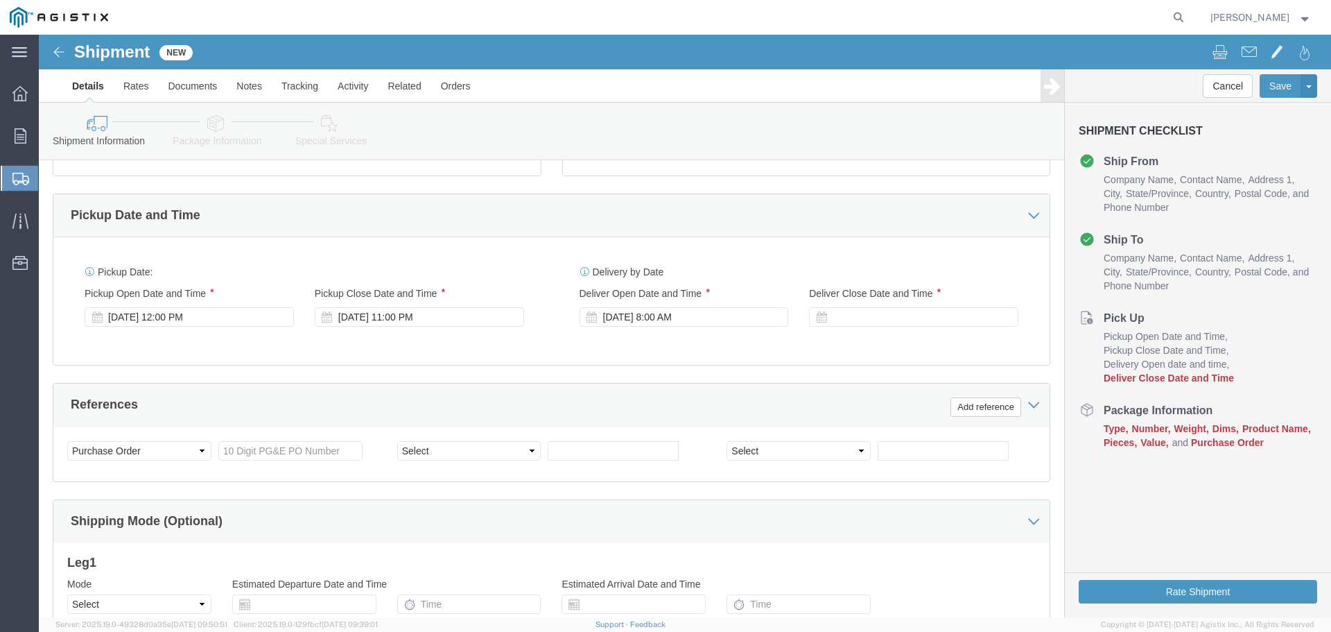
scroll to position [514, 0]
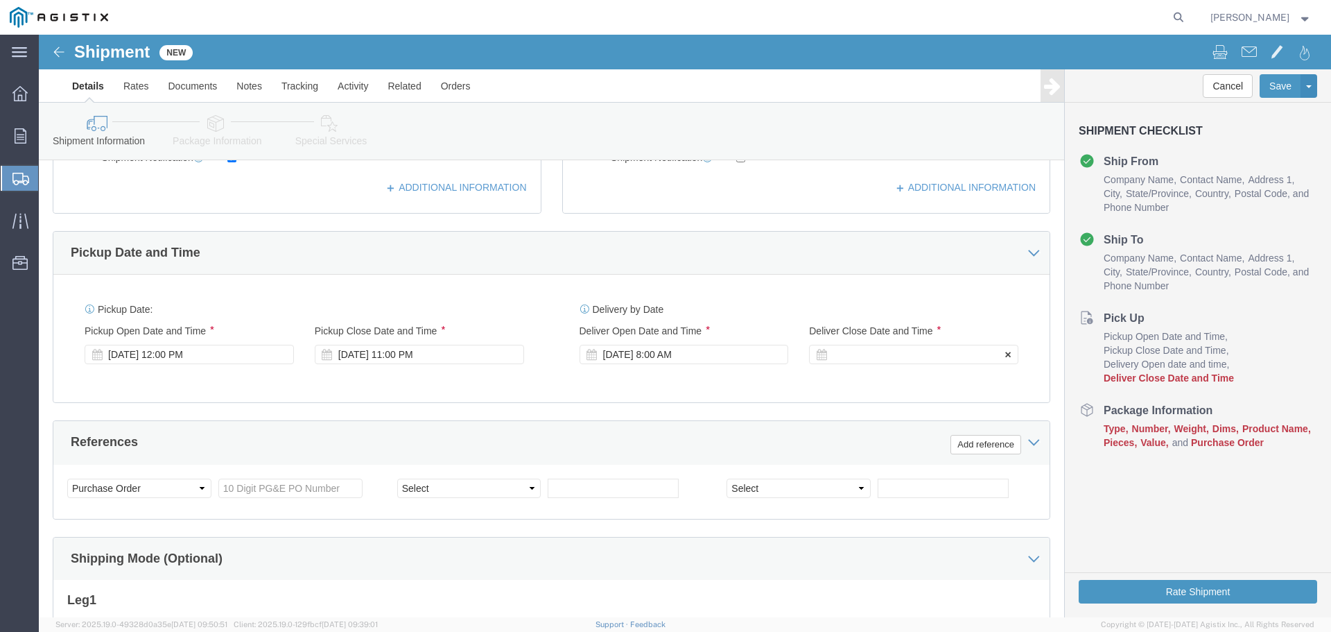
click div
click button "Apply"
click input "text"
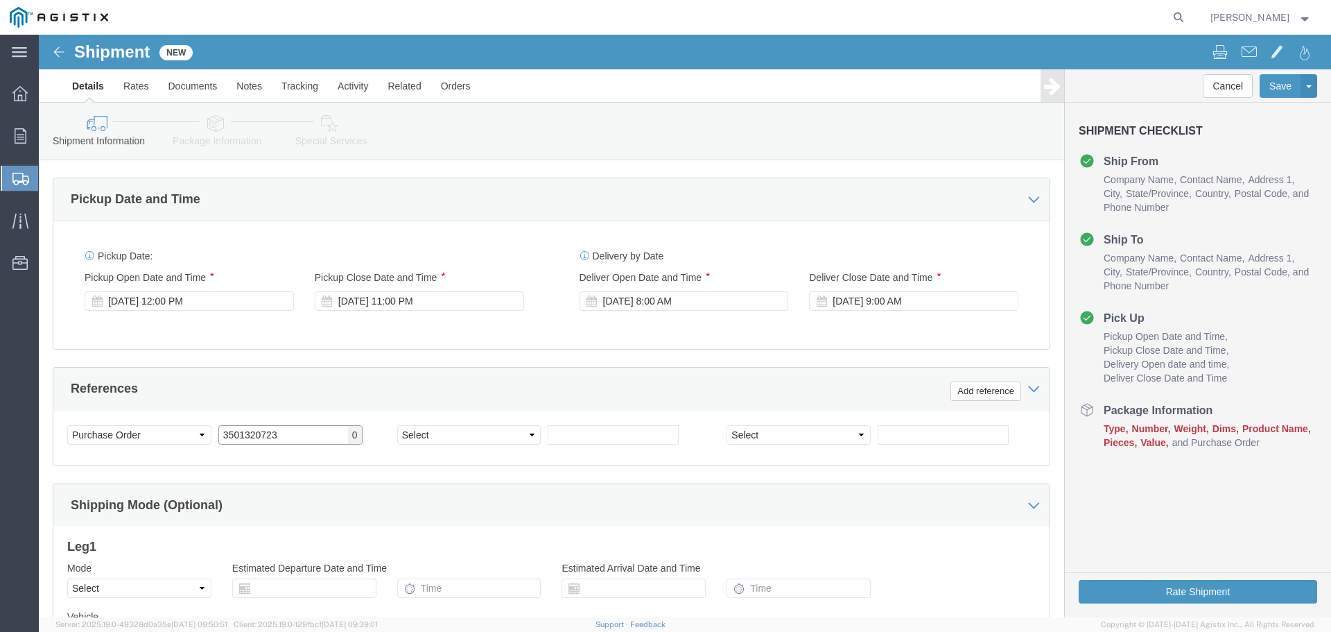
scroll to position [722, 0]
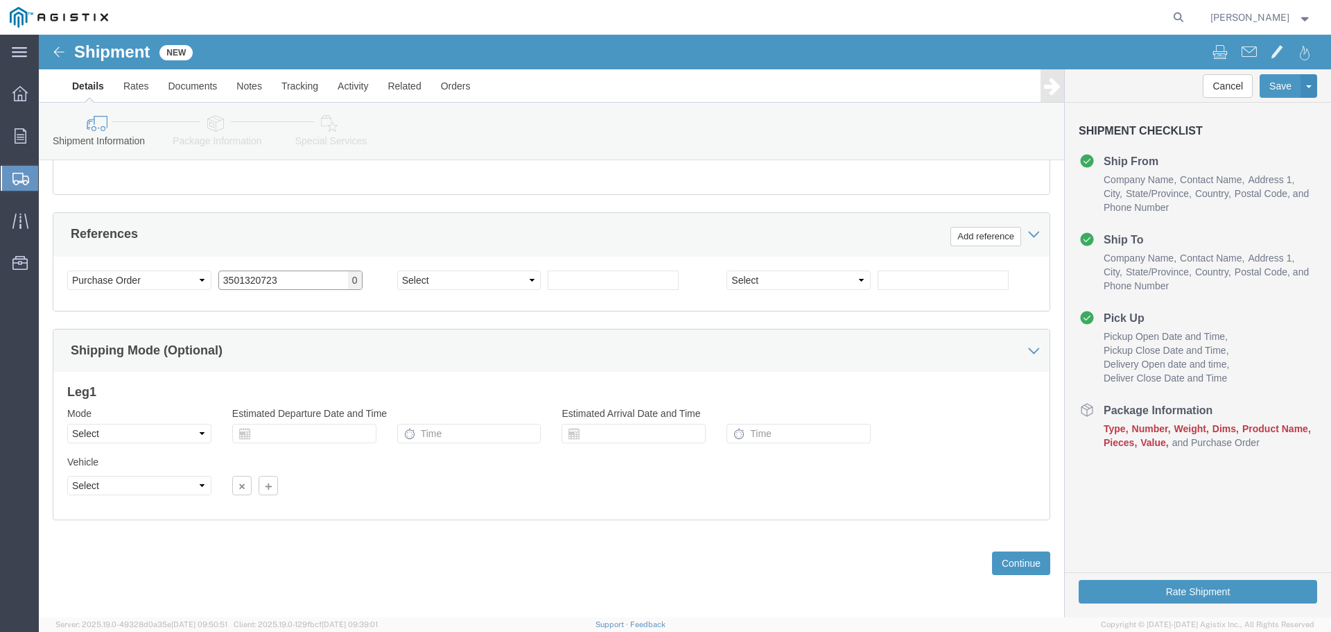
type input "3501320723"
click select "Select Air Less than Truckload Multi-Leg Ocean Freight Rail Small Parcel Truckl…"
select select "TL"
click select "Select Air Less than Truckload Multi-Leg Ocean Freight Rail Small Parcel Truckl…"
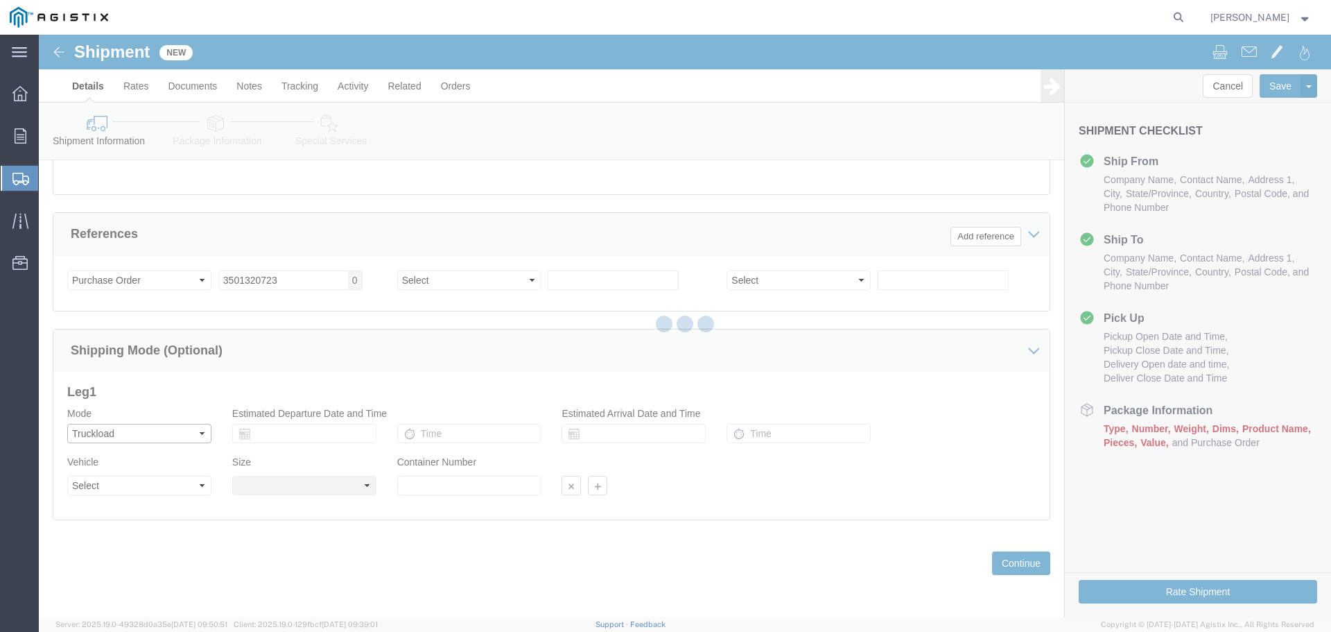
select select
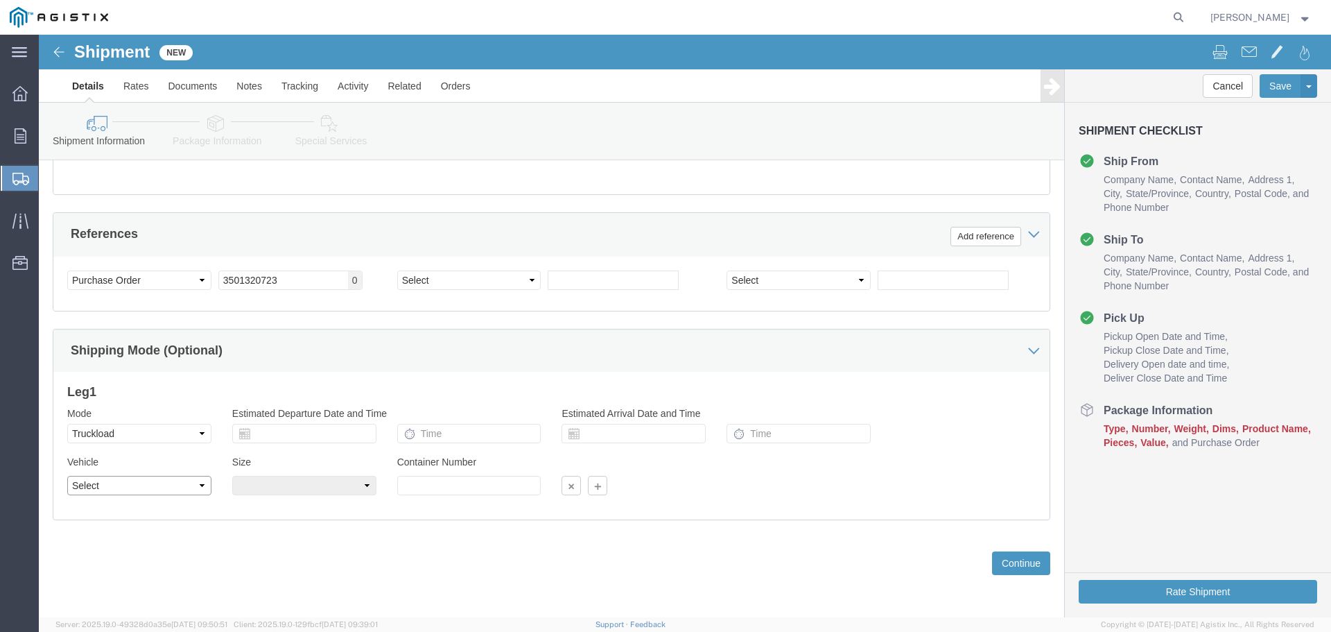
click select "Select 1-Ton (PSS) 10 Wheel 10 Yard Dump Truck 20 Yard Dump Truck Bobtail Botto…"
select select "STDV"
click select "Select 1-Ton (PSS) 10 Wheel 10 Yard Dump Truck 20 Yard Dump Truck Bobtail Botto…"
click select "Select 53 Feet 20 Feet 35 Feet 48 Feet"
select select "53FT"
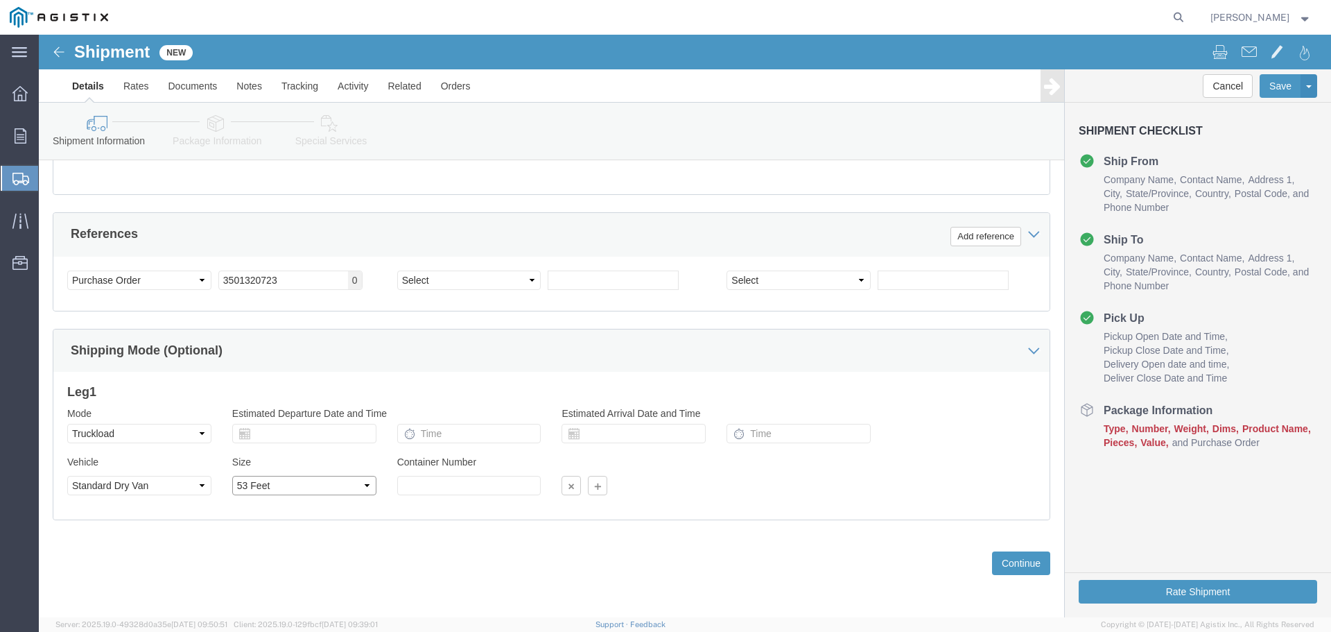
click select "Select 53 Feet 20 Feet 35 Feet 48 Feet"
click button "Continue"
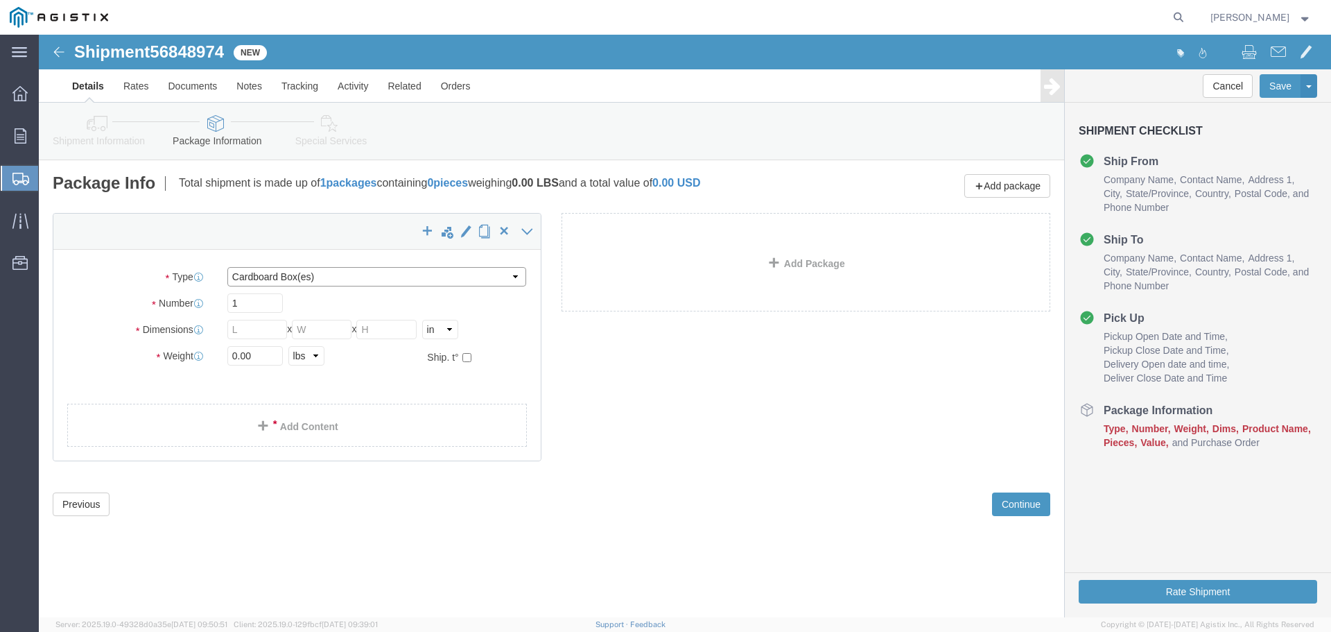
click select "Select Bulk Bundle(s) Cardboard Box(es) Carton(s) Crate(s) Drum(s) (Fiberboard)…"
select select "PSST"
click select "Select Bulk Bundle(s) Cardboard Box(es) Carton(s) Crate(s) Drum(s) (Fiberboard)…"
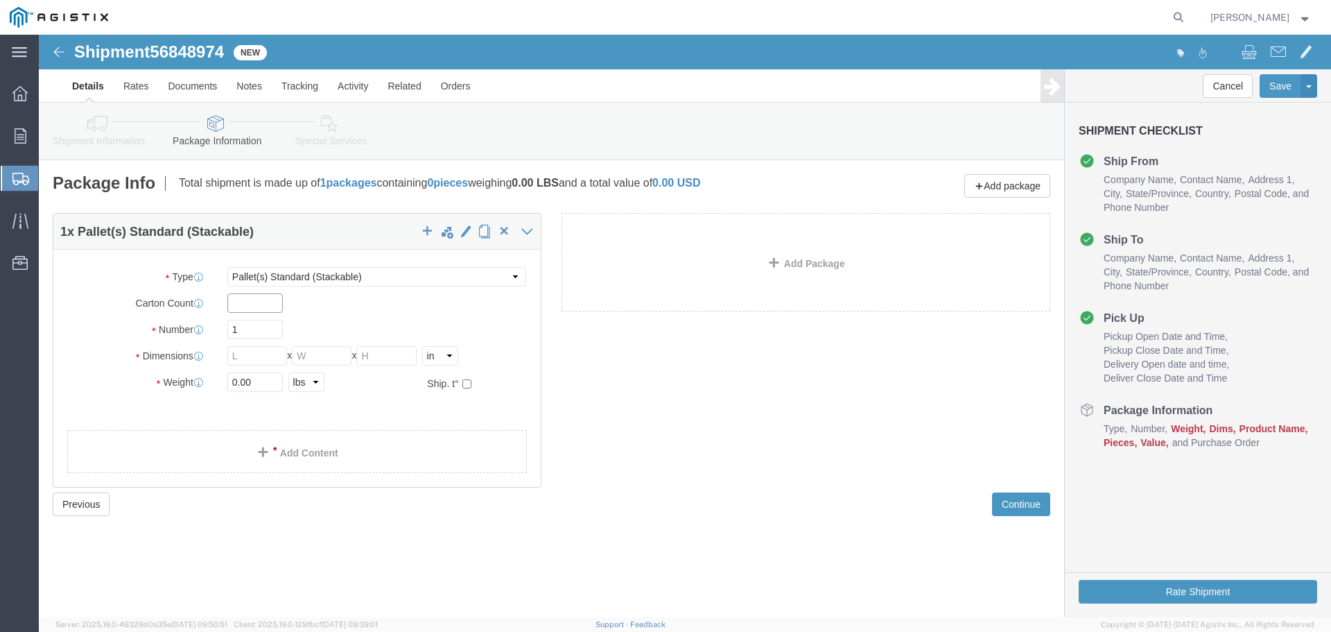
click input "text"
type input "3120"
click input "1"
type input "52"
click input "text"
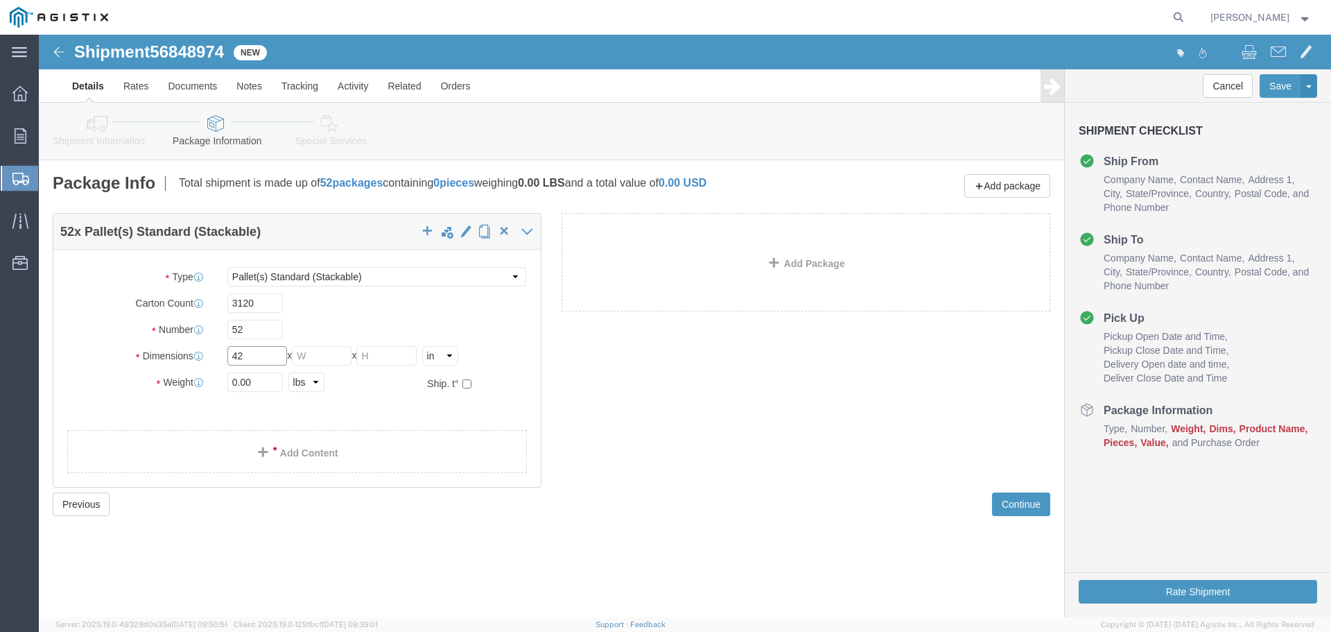
type input "42"
click input "text"
type input "45"
click input "text"
type input "46"
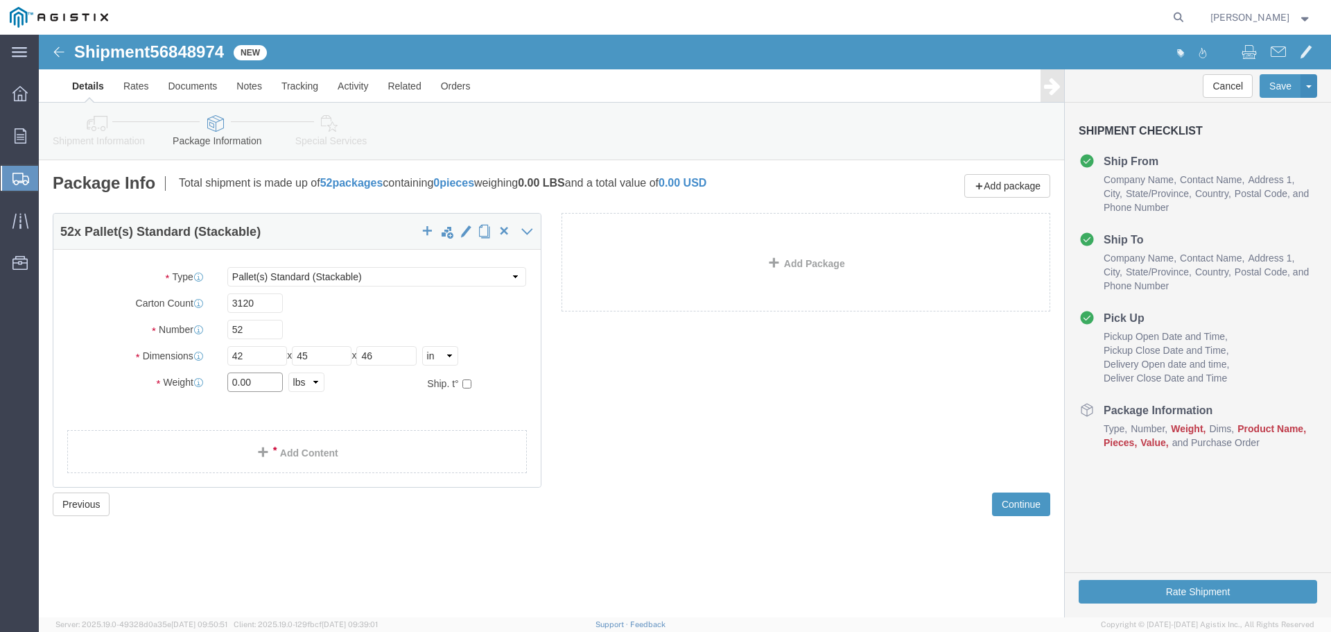
click input "0.00"
type input "0"
type input "41080"
click link "Add Content"
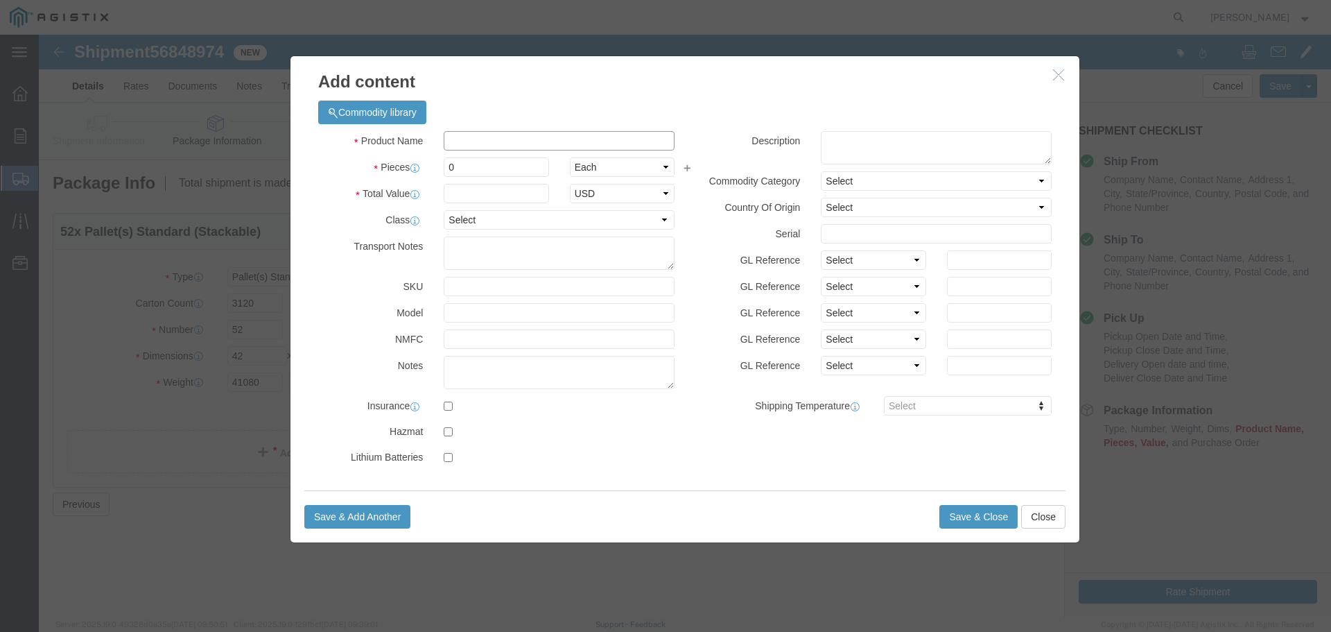
click input "text"
type input "AC250"
click input "0"
type input "3120"
click input "text"
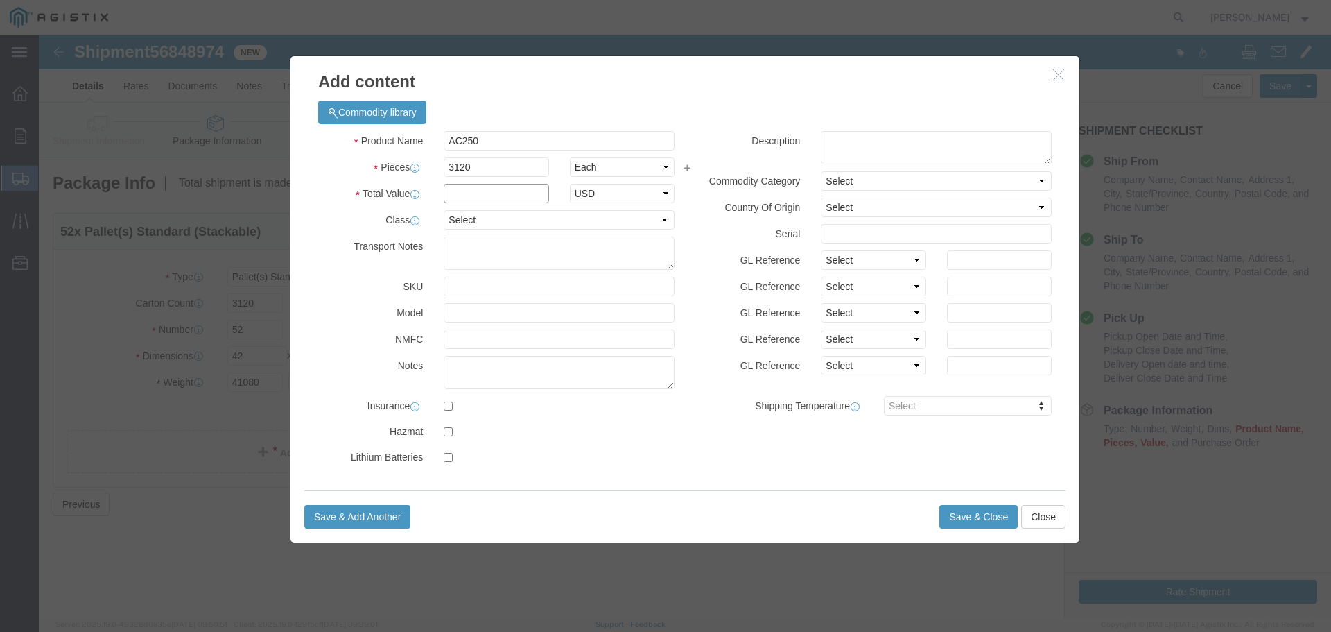
type input "328173.00"
click select "Select 50 55 60 65 70 85 92.5 100 125 175 250 300 400"
select select "85"
click select "Select 50 55 60 65 70 85 92.5 100 125 175 250 300 400"
click button "Save & Close"
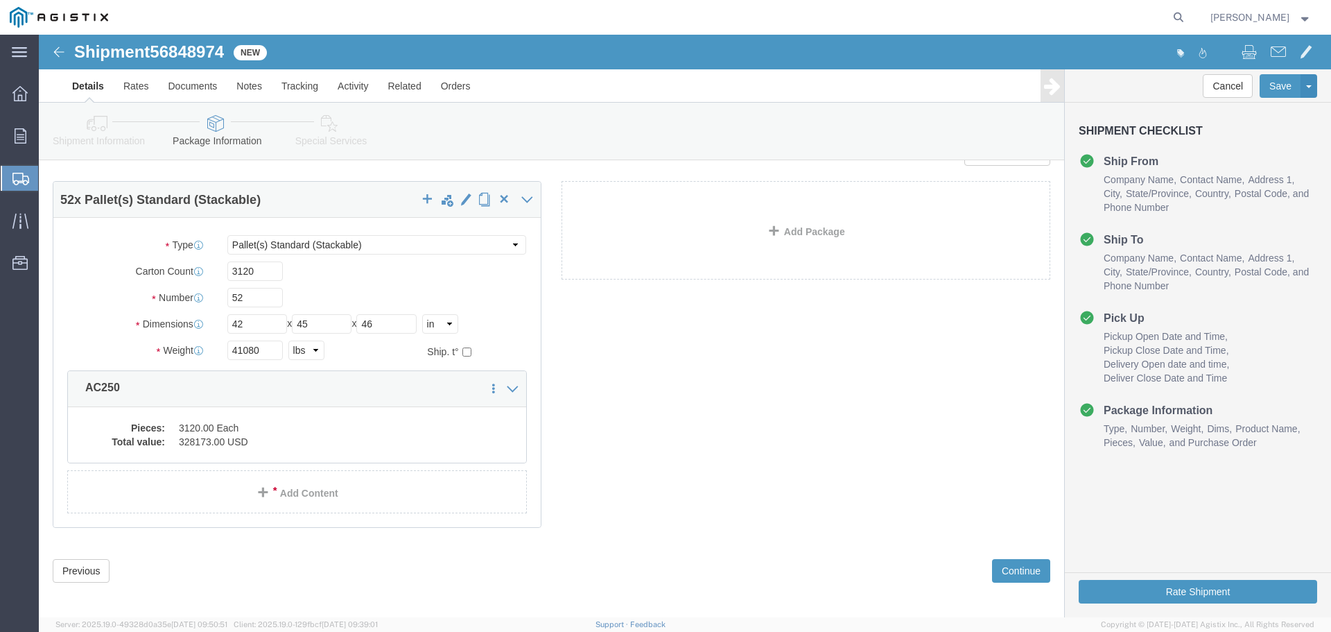
scroll to position [49, 0]
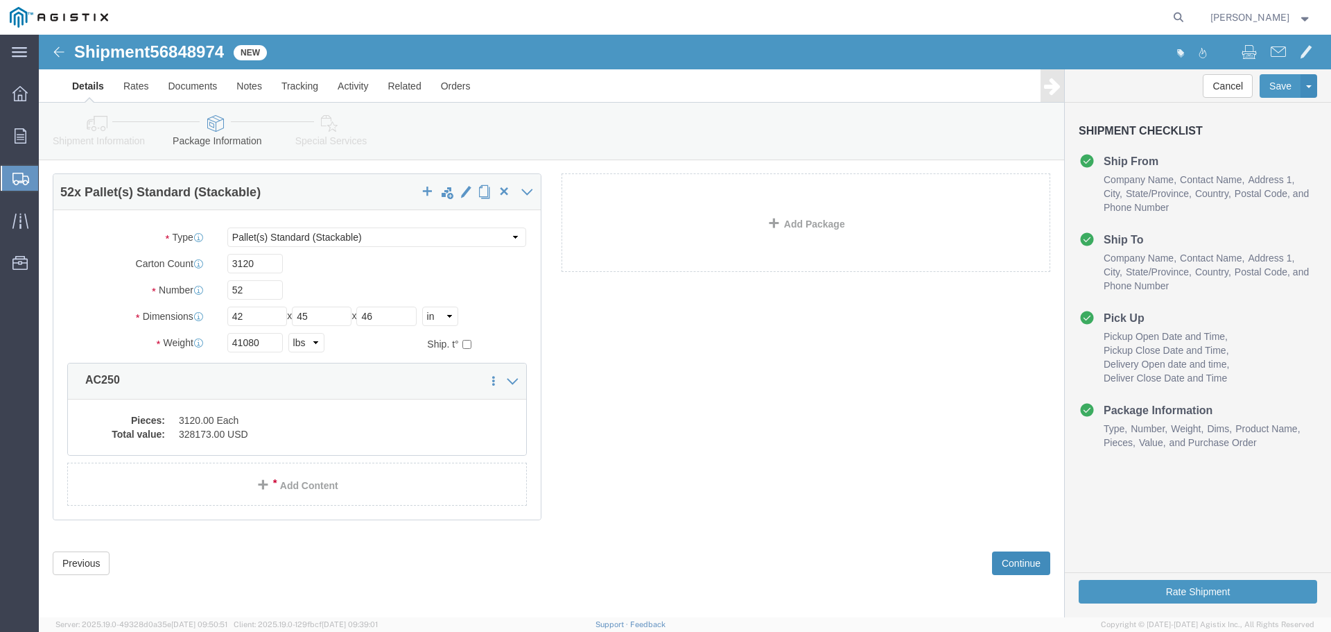
click button "Continue"
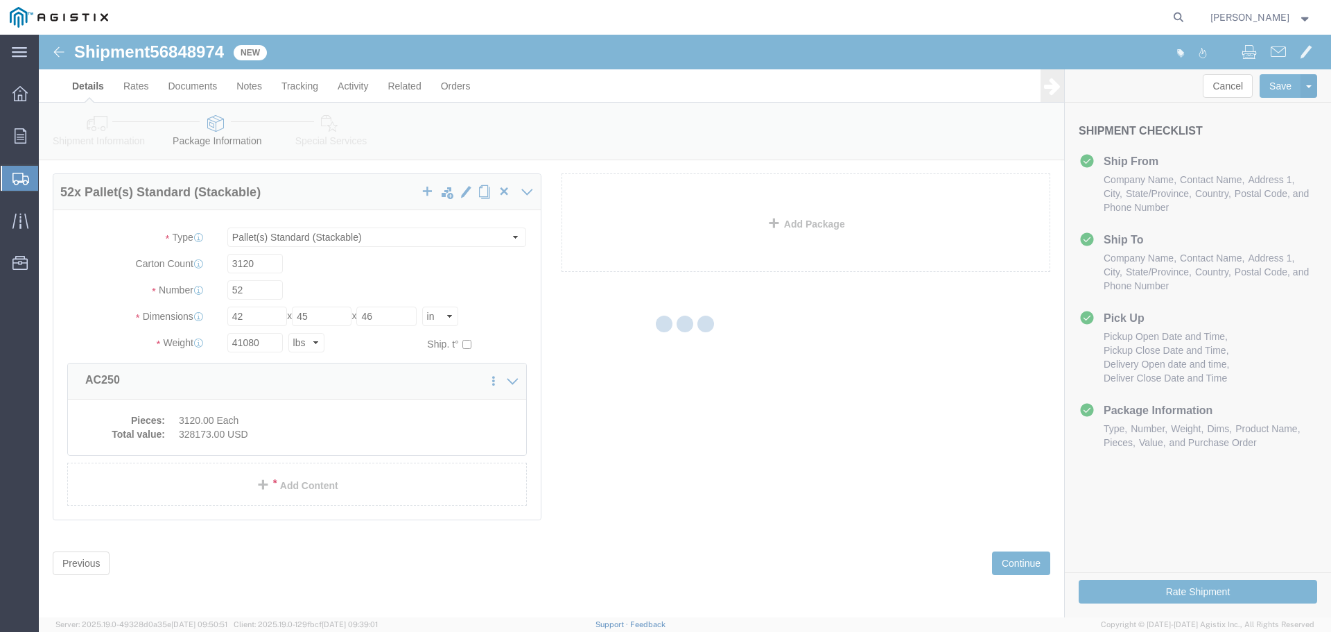
select select
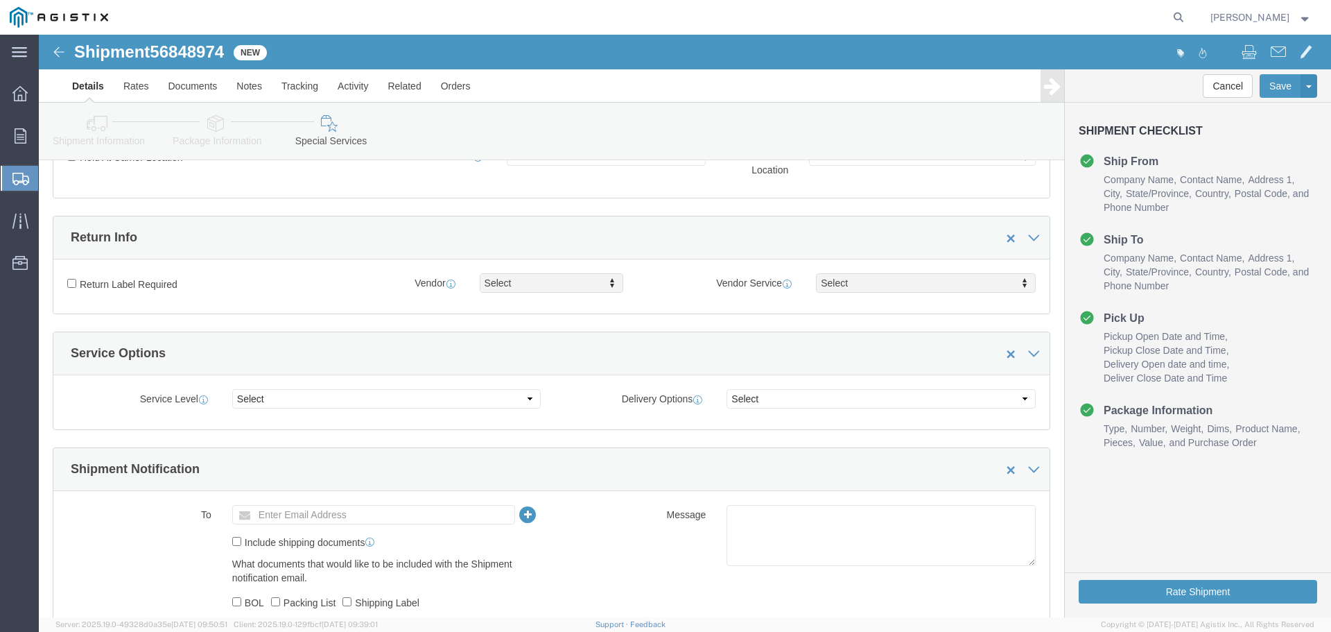
scroll to position [396, 0]
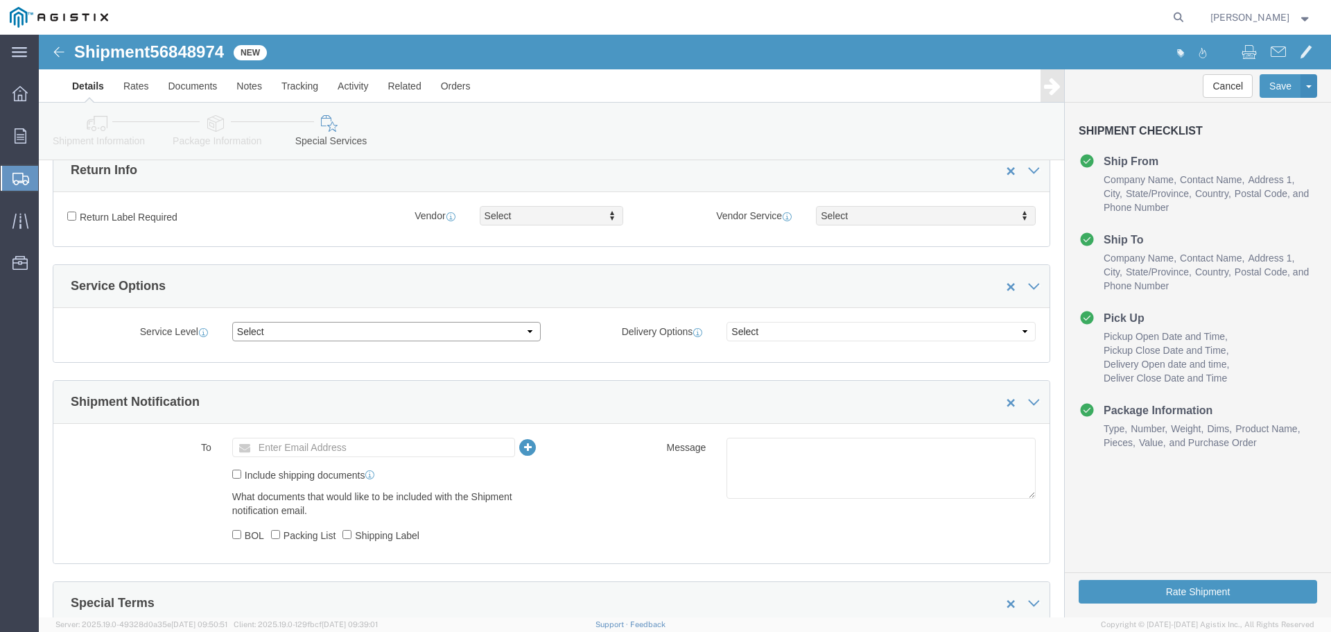
click select "Select 1 Day 2 Day 3-5 Day Economy 5+ Day"
select select "3-5 Day Economy"
click select "Select 1 Day 2 Day 3-5 Day Economy 5+ Day"
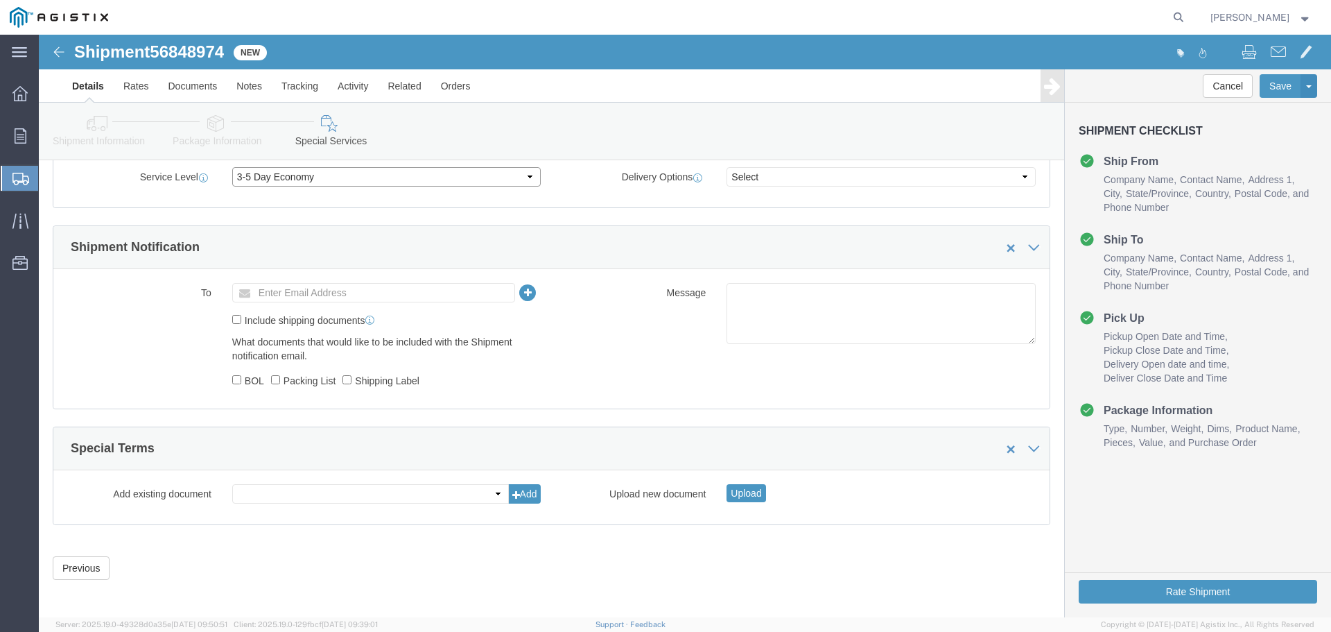
scroll to position [555, 0]
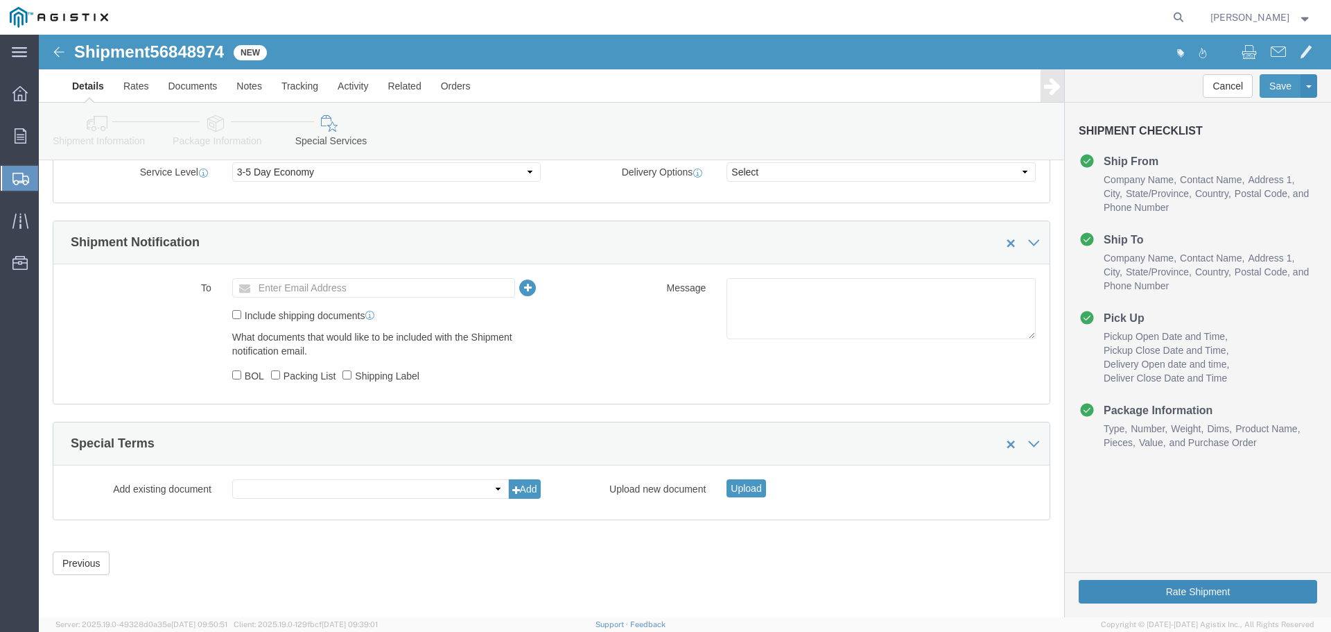
click button "Rate Shipment"
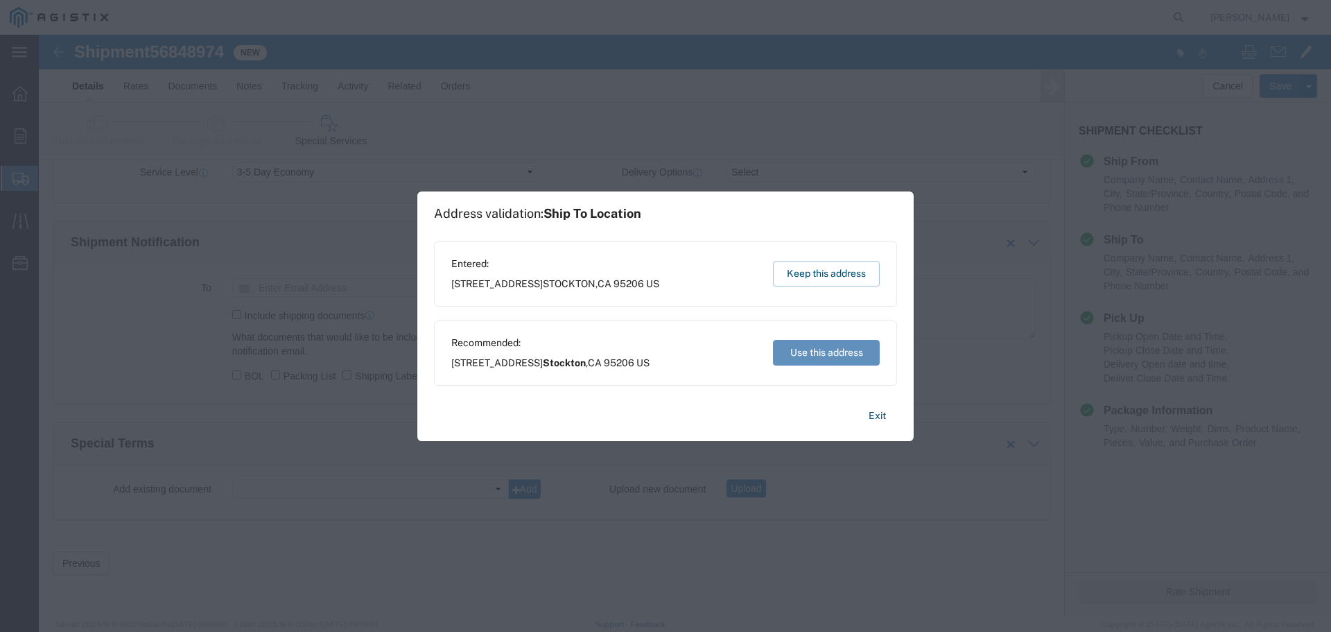
click at [806, 353] on button "Use this address" at bounding box center [826, 353] width 107 height 26
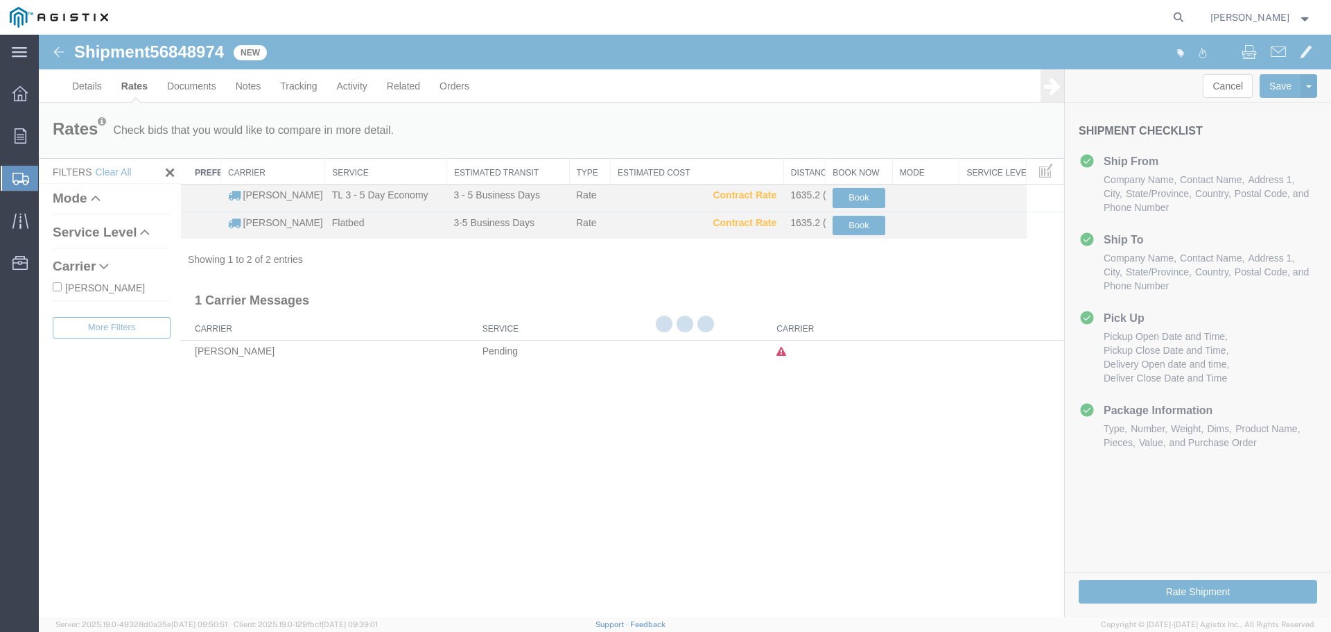
scroll to position [0, 0]
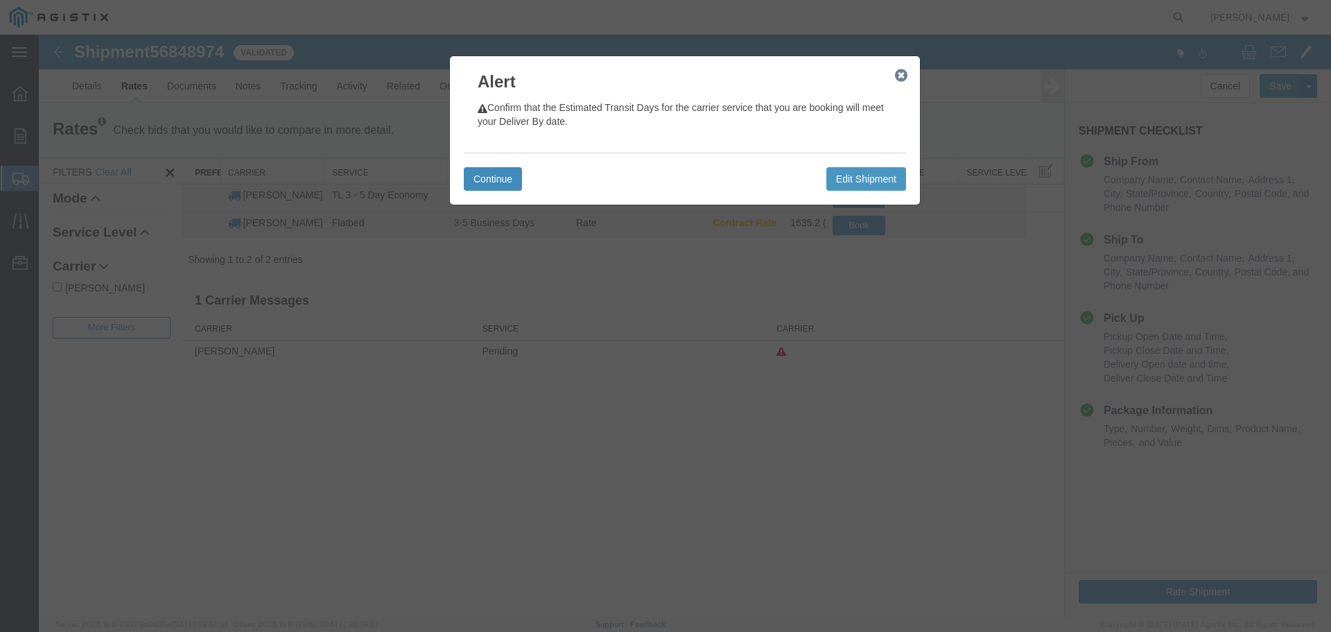
click at [498, 178] on button "Continue" at bounding box center [493, 179] width 58 height 24
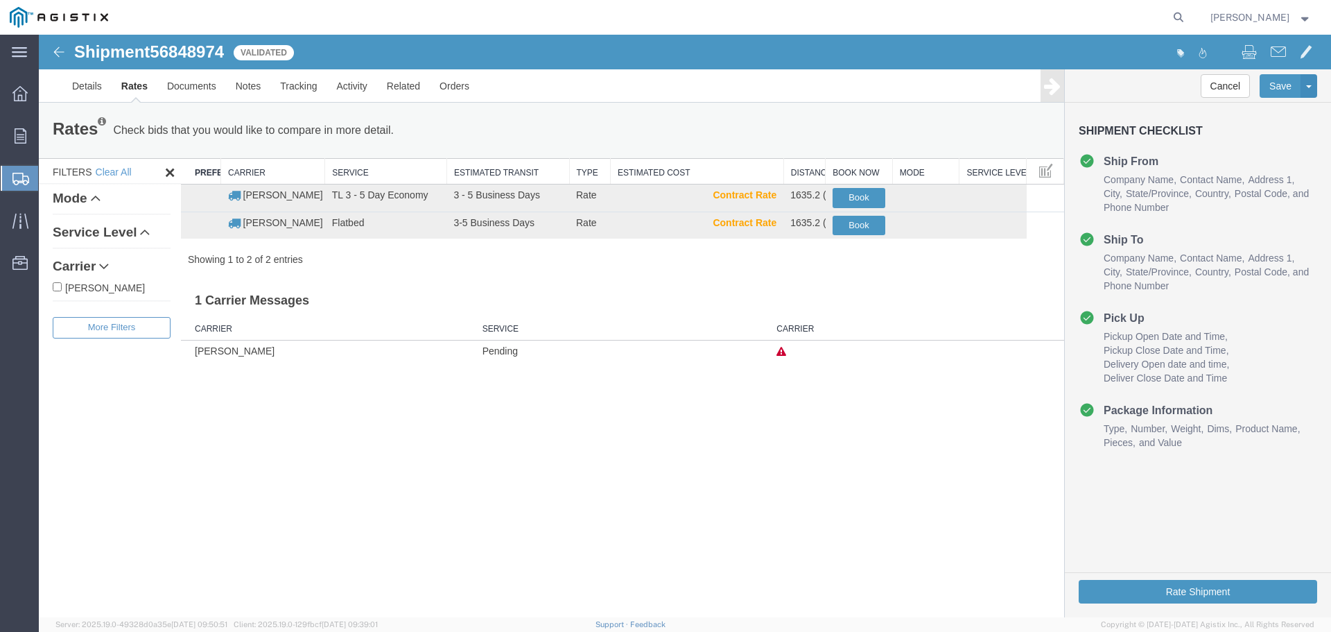
click at [57, 284] on input "[PERSON_NAME]" at bounding box center [57, 286] width 9 height 9
checkbox input "true"
click at [864, 192] on button "Book" at bounding box center [859, 198] width 53 height 20
